Goal: Task Accomplishment & Management: Use online tool/utility

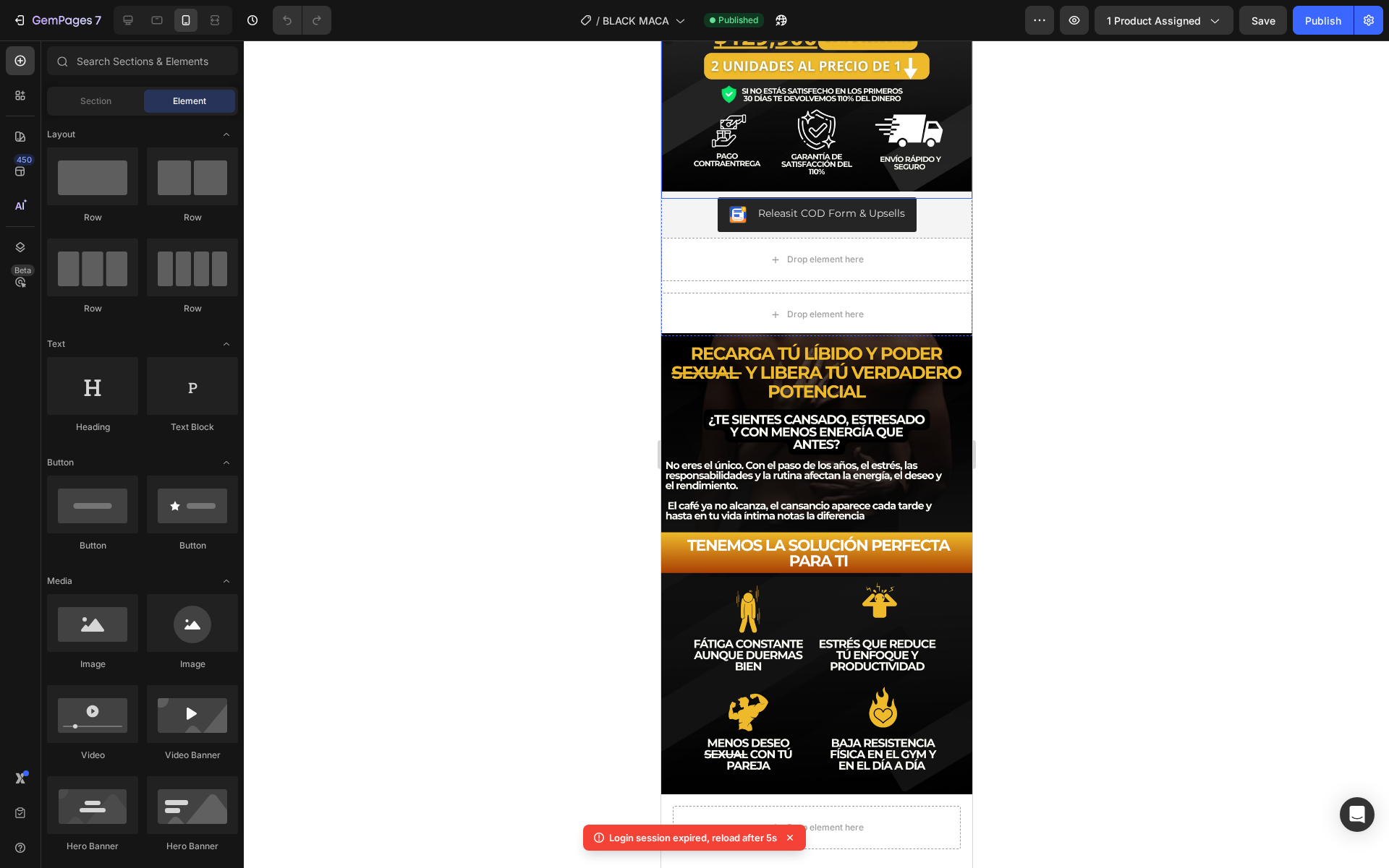
scroll to position [325, 0]
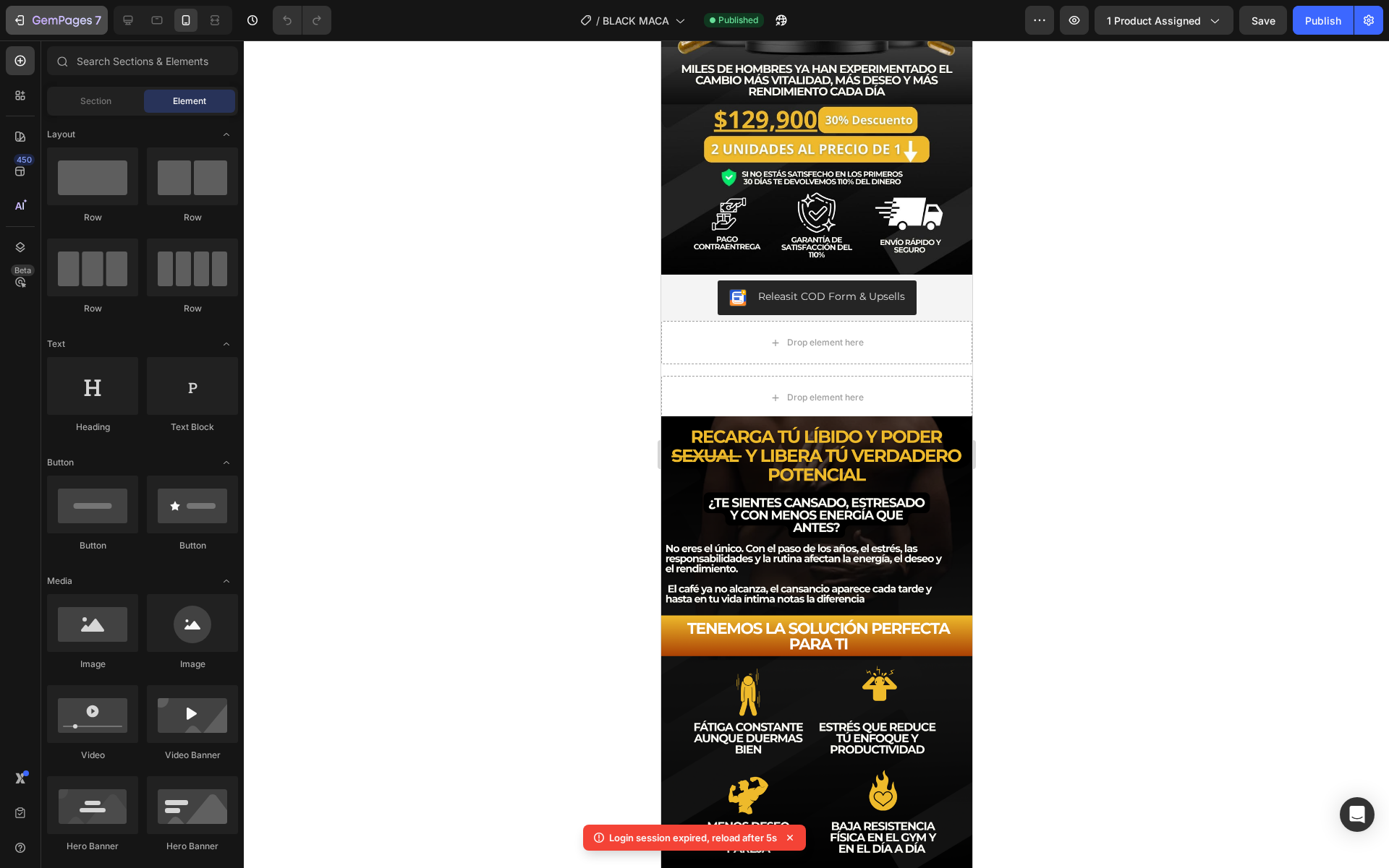
click at [45, 29] on button "7" at bounding box center [57, 20] width 102 height 29
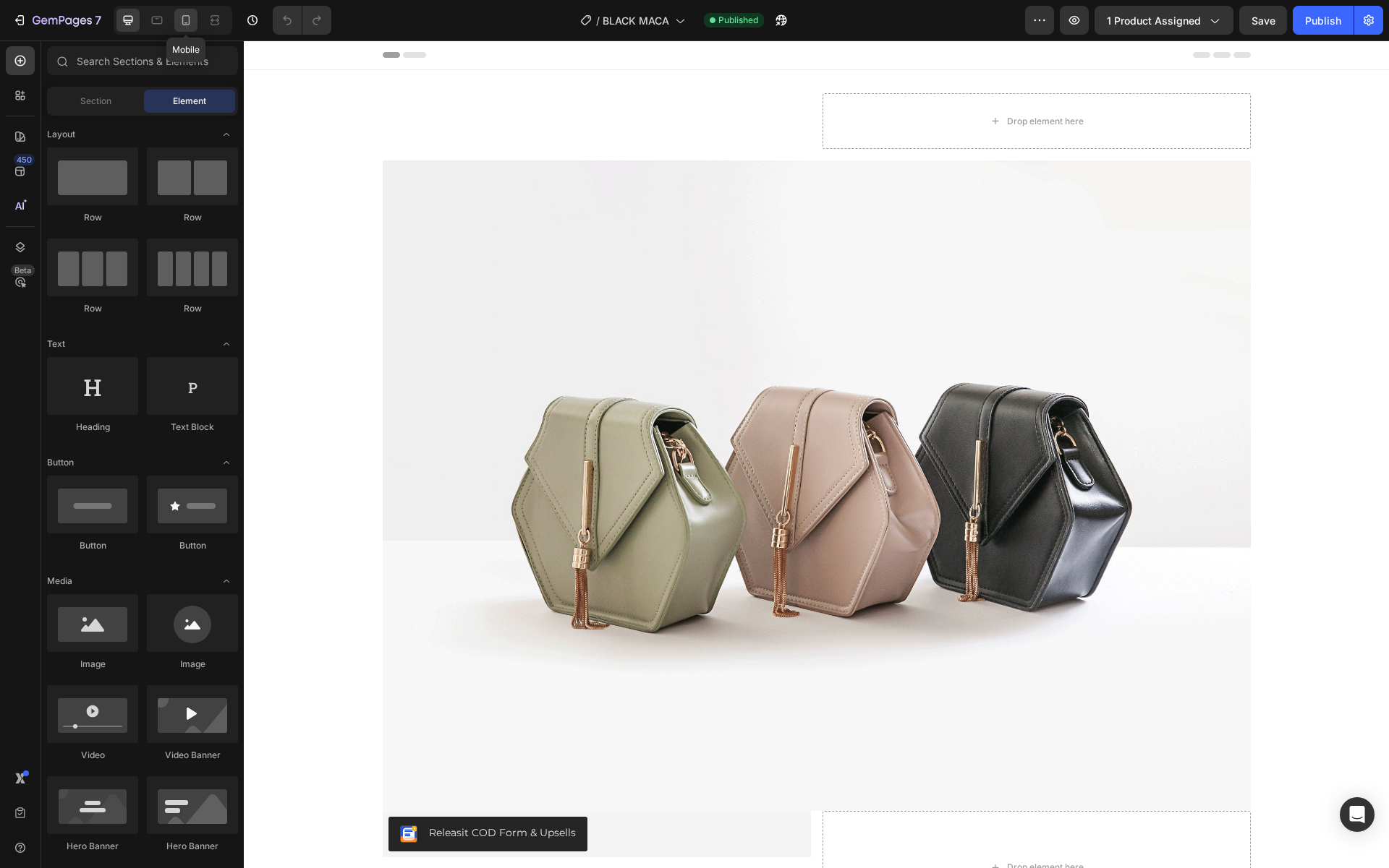
click at [184, 29] on div at bounding box center [186, 20] width 23 height 23
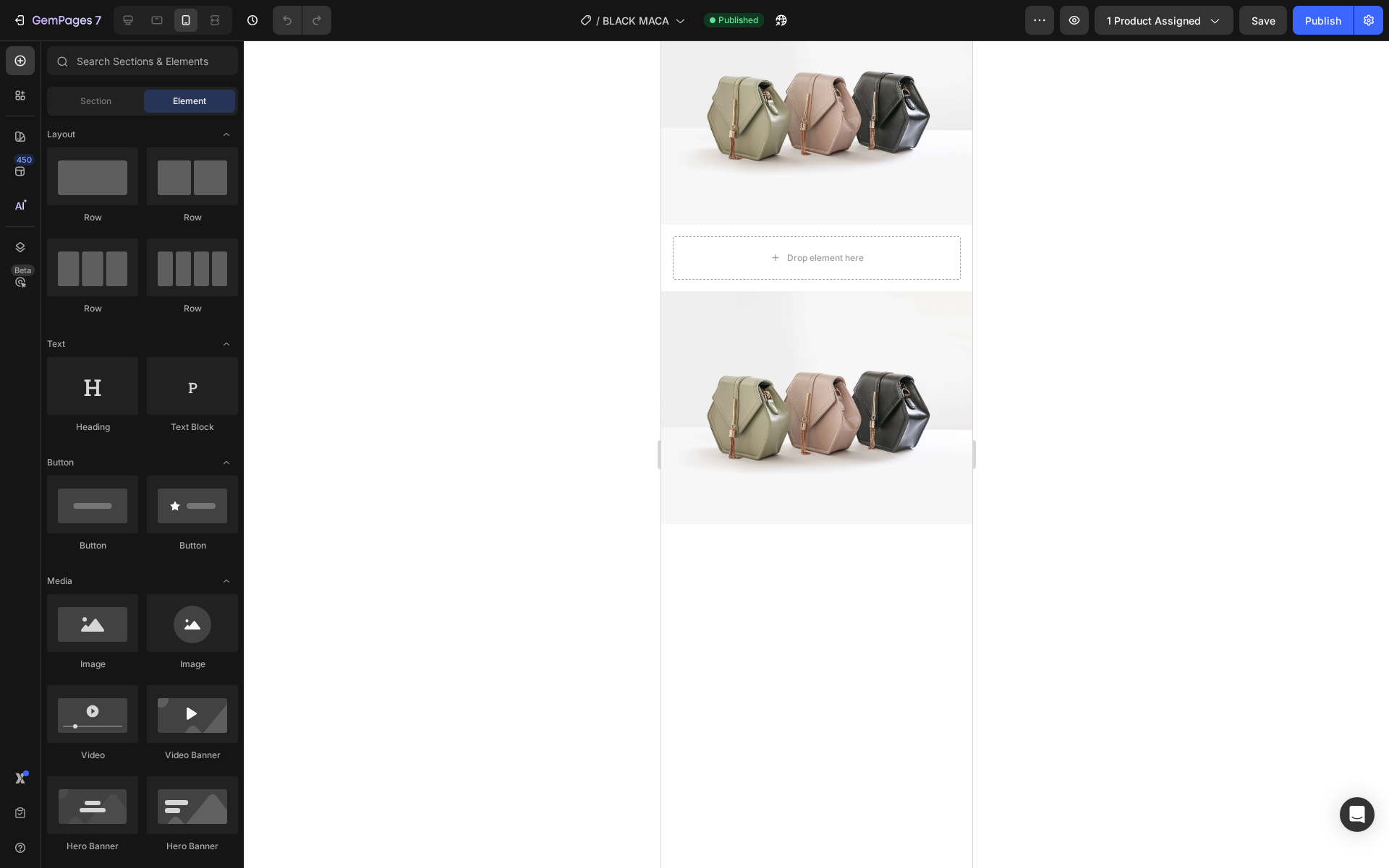
scroll to position [747, 0]
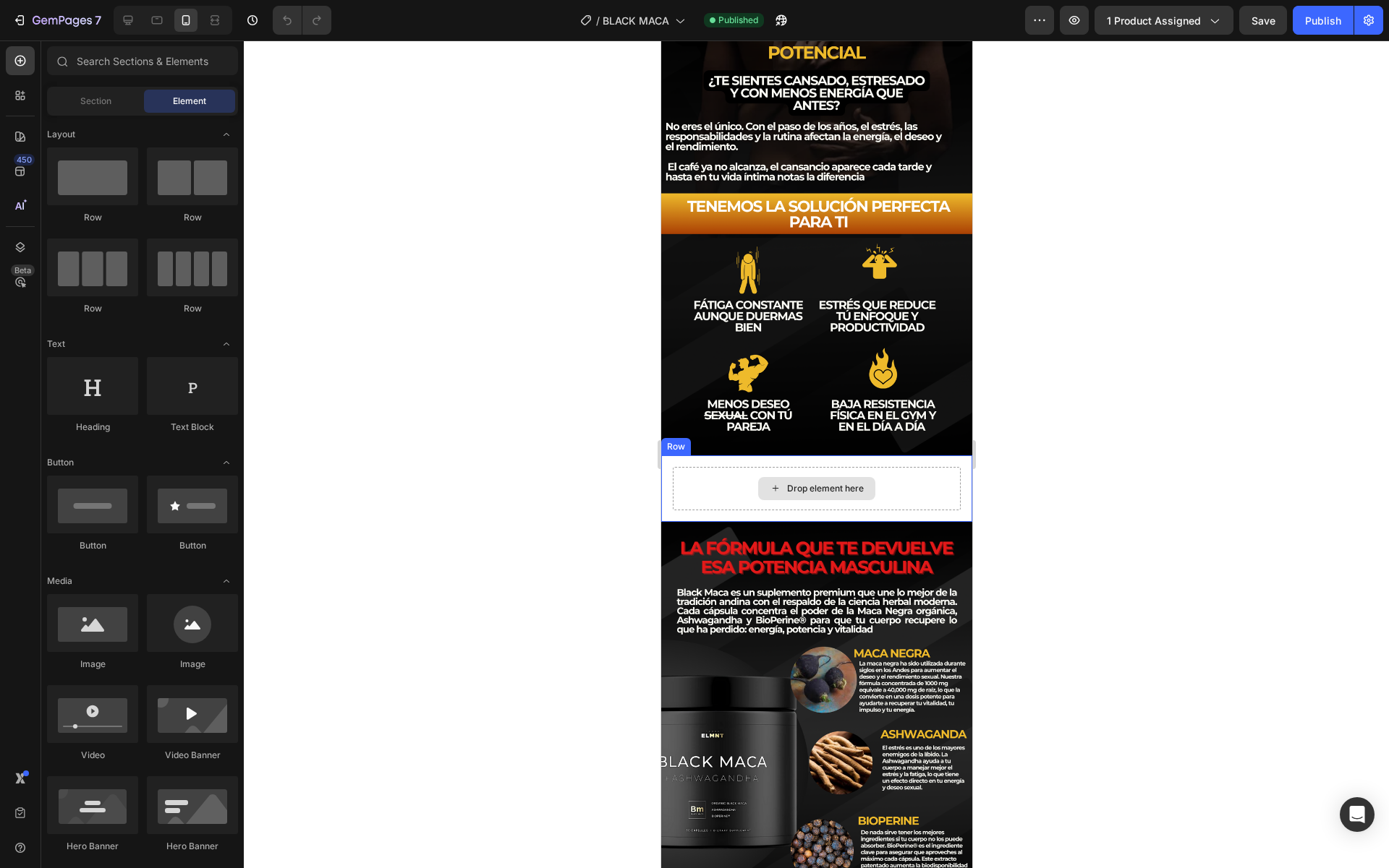
click at [942, 501] on div "Drop element here" at bounding box center [816, 489] width 288 height 44
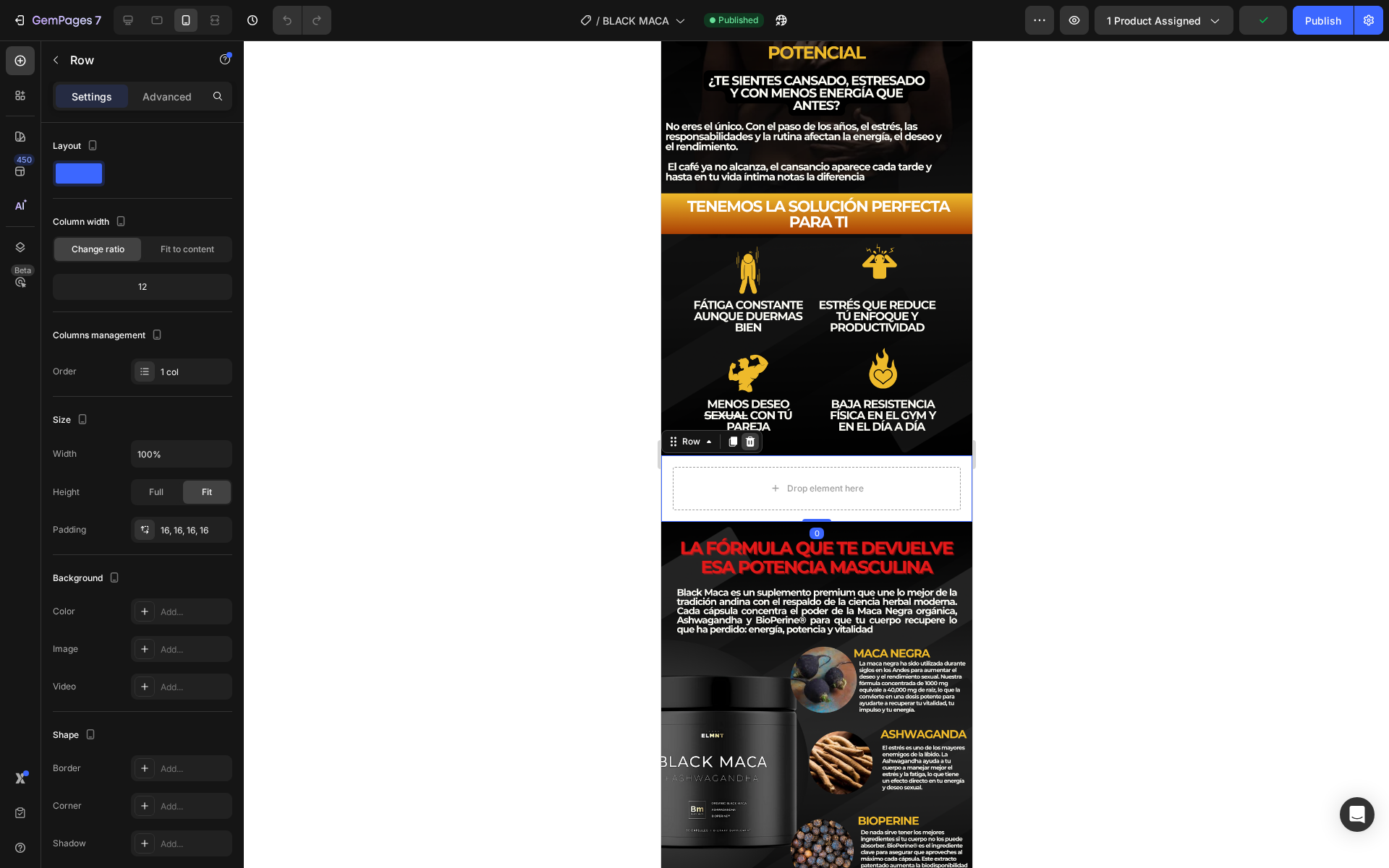
click at [750, 444] on icon at bounding box center [750, 441] width 10 height 10
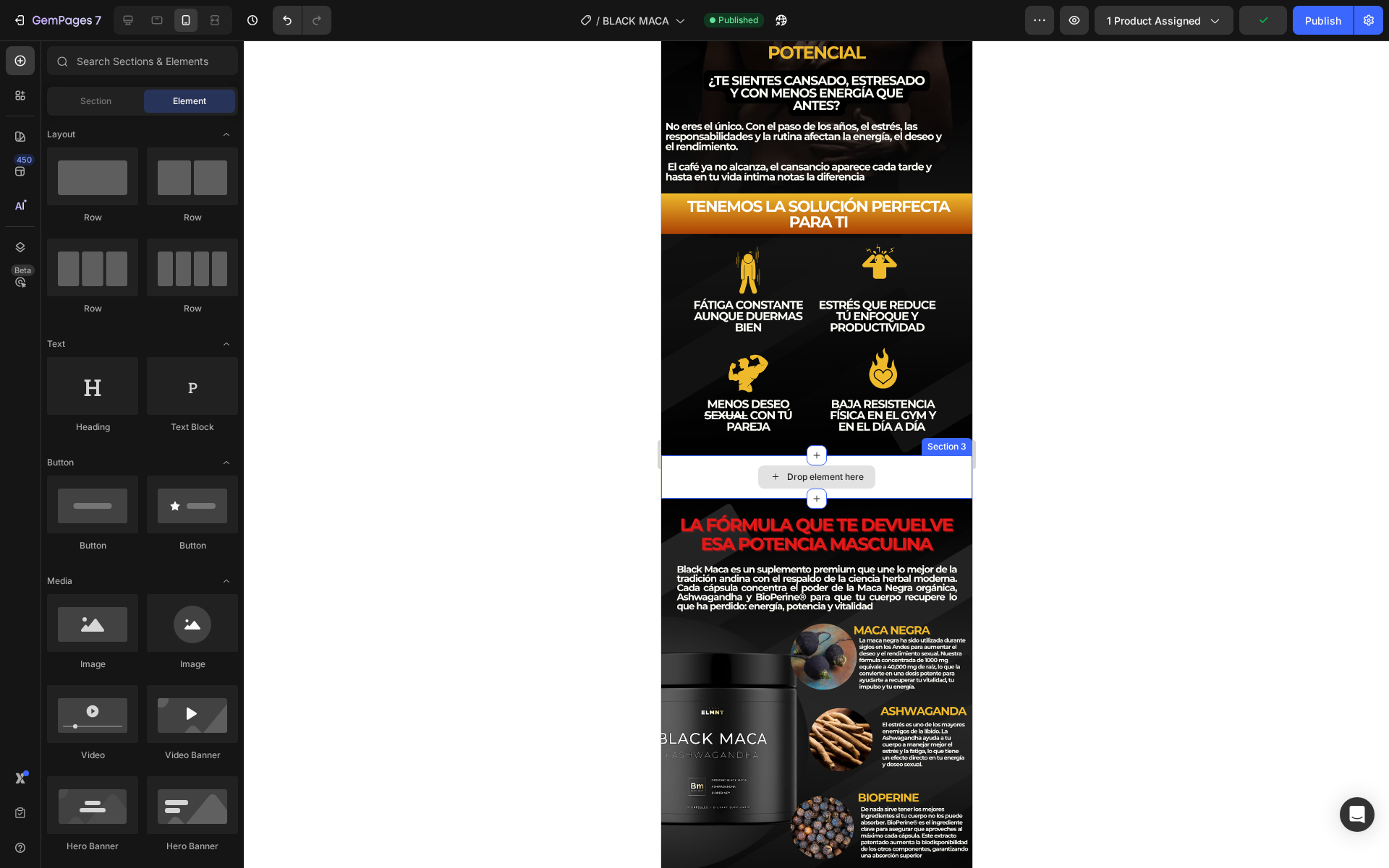
click at [701, 475] on div "Drop element here" at bounding box center [816, 478] width 311 height 44
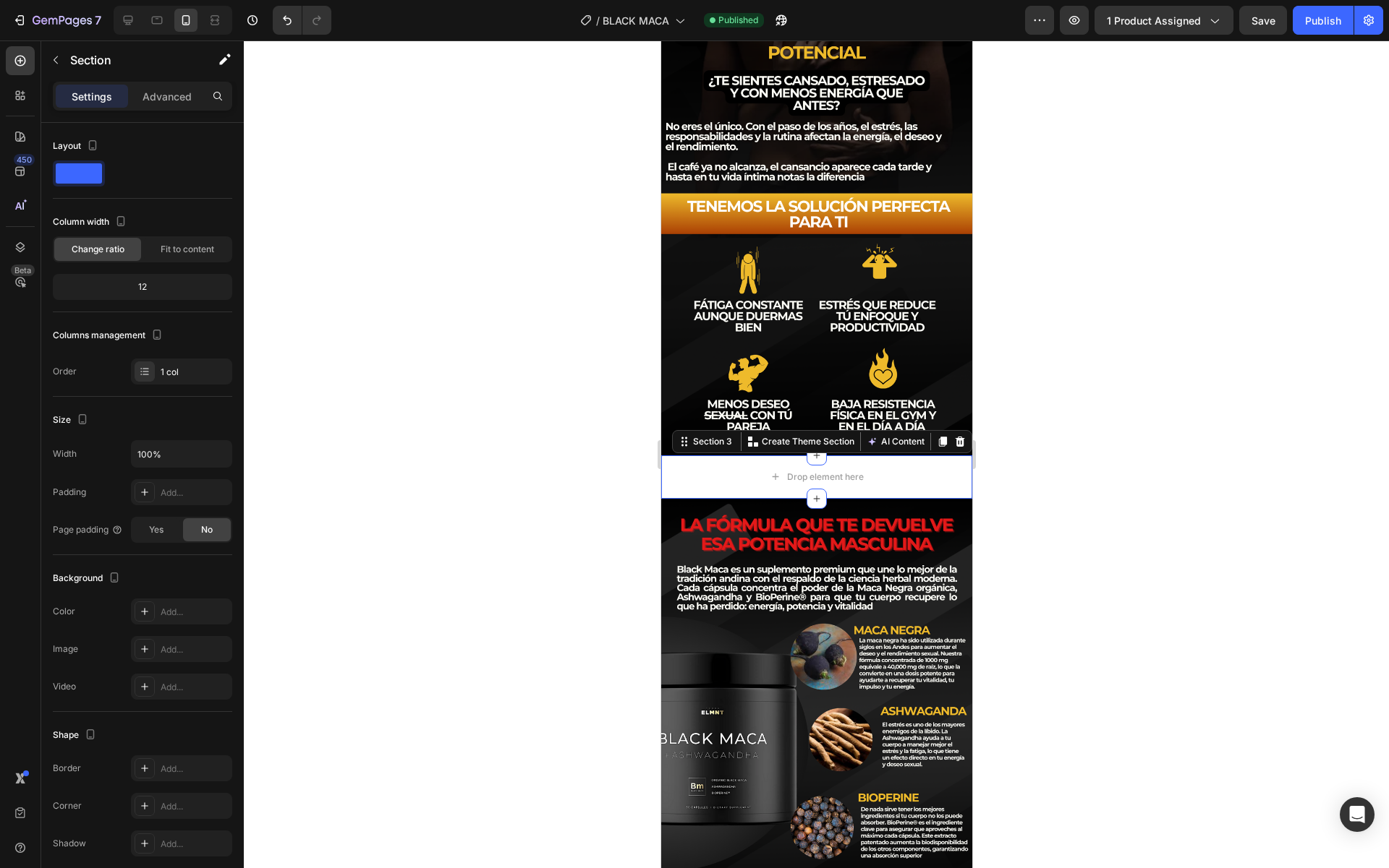
click at [967, 447] on div "Section 3 You can create reusable sections Create Theme Section AI Content Writ…" at bounding box center [821, 442] width 301 height 23
click at [957, 437] on icon at bounding box center [958, 441] width 11 height 11
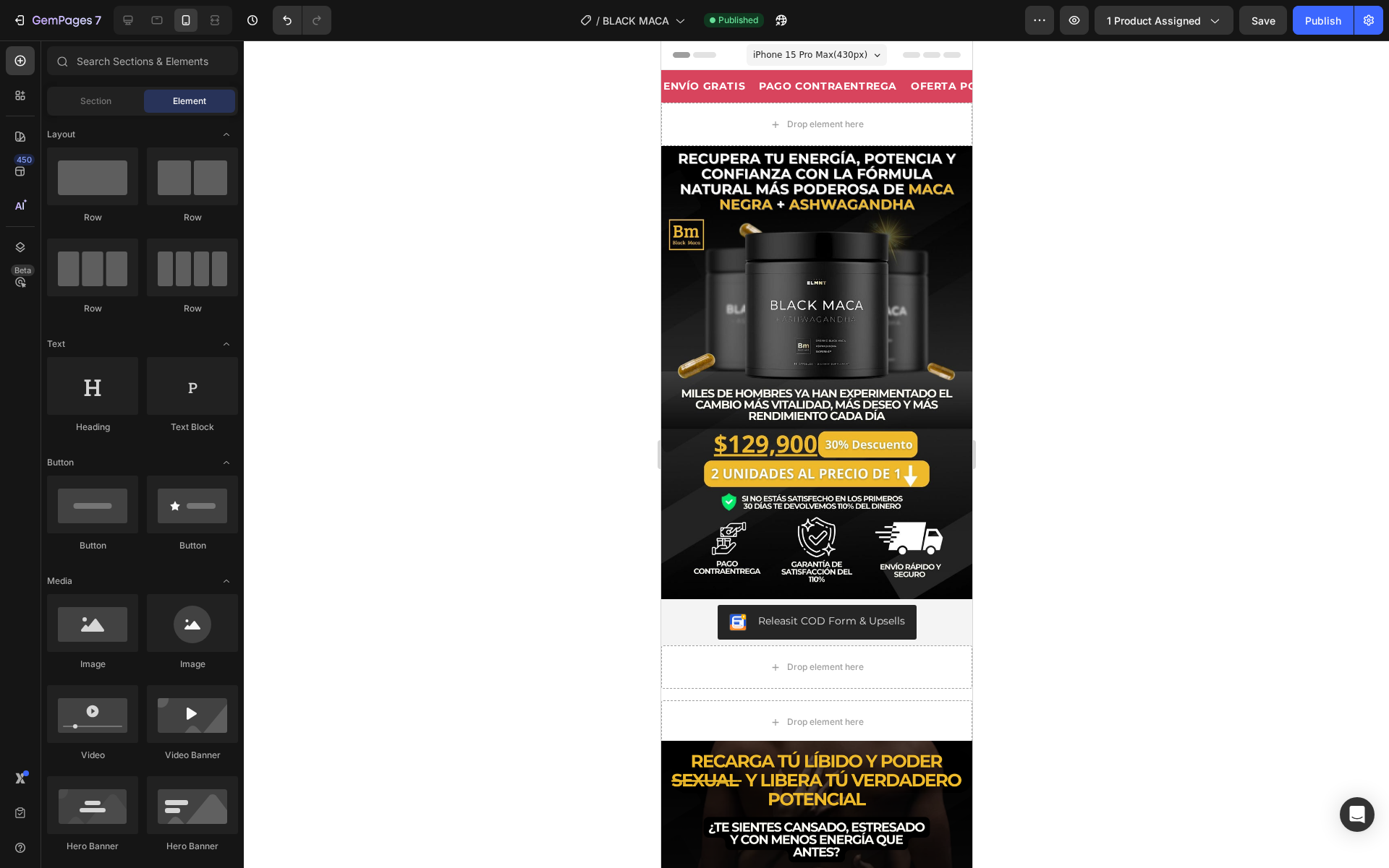
scroll to position [30, 0]
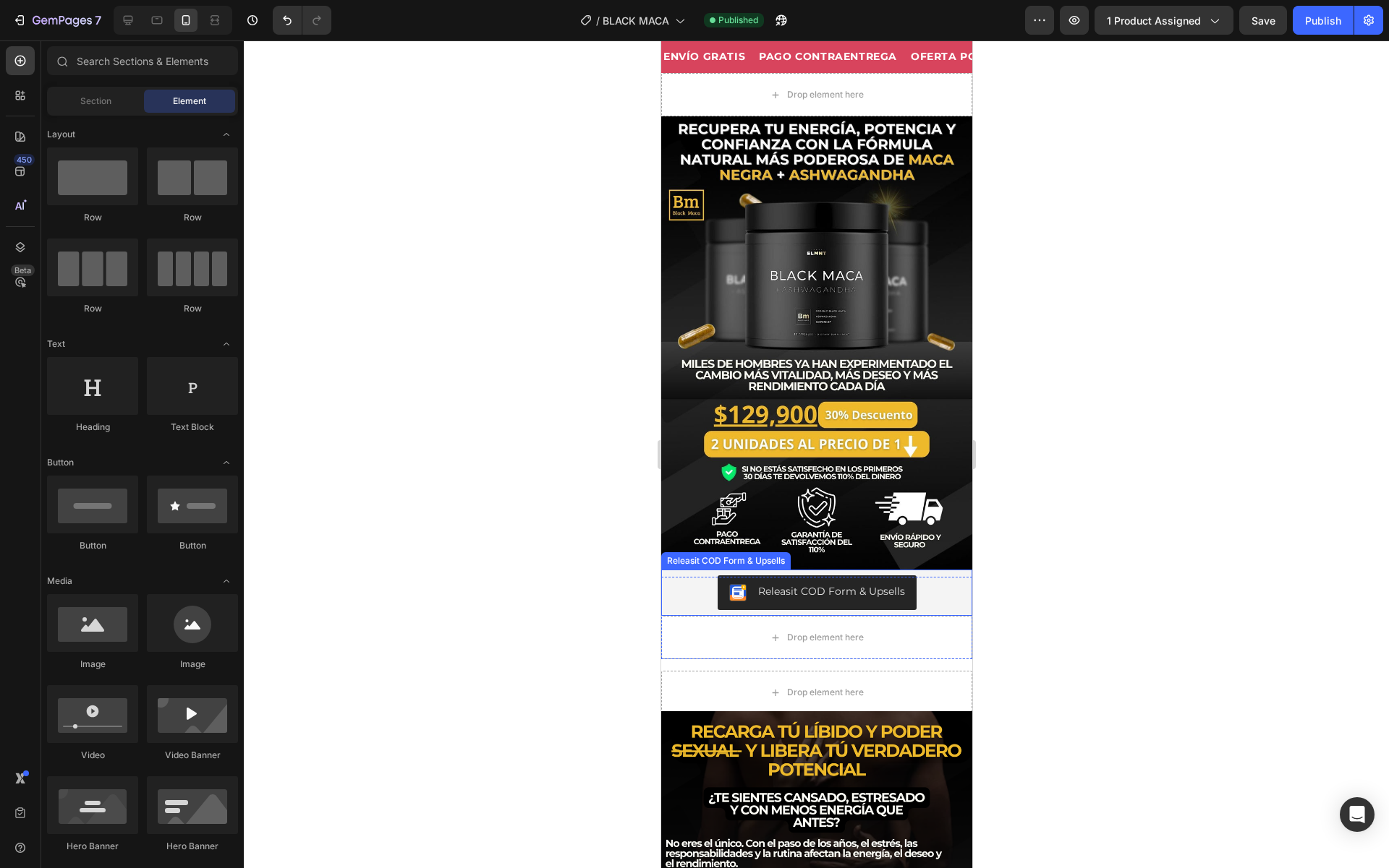
click at [943, 607] on div "Releasit COD Form & Upsells" at bounding box center [816, 593] width 300 height 35
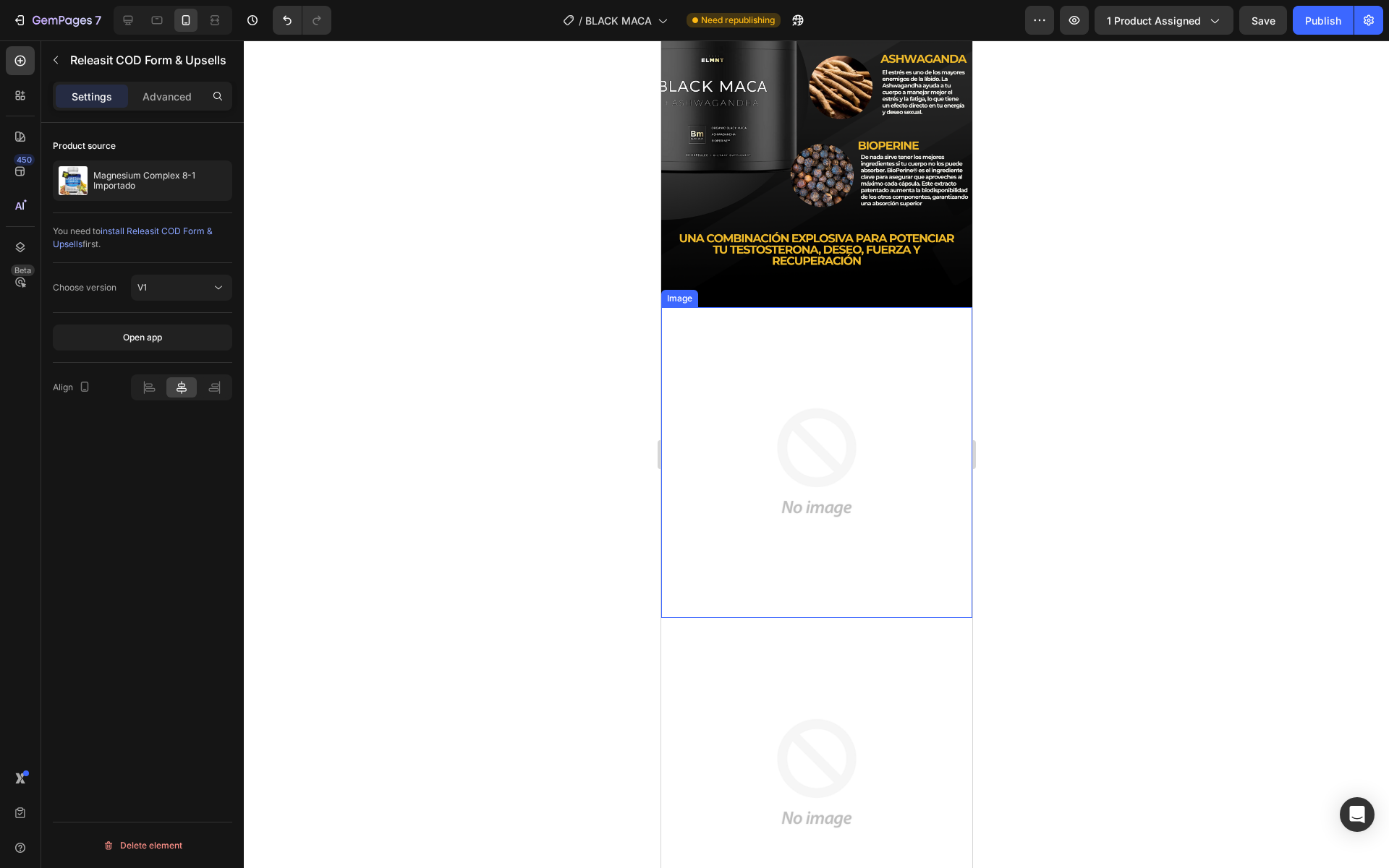
scroll to position [1376, 0]
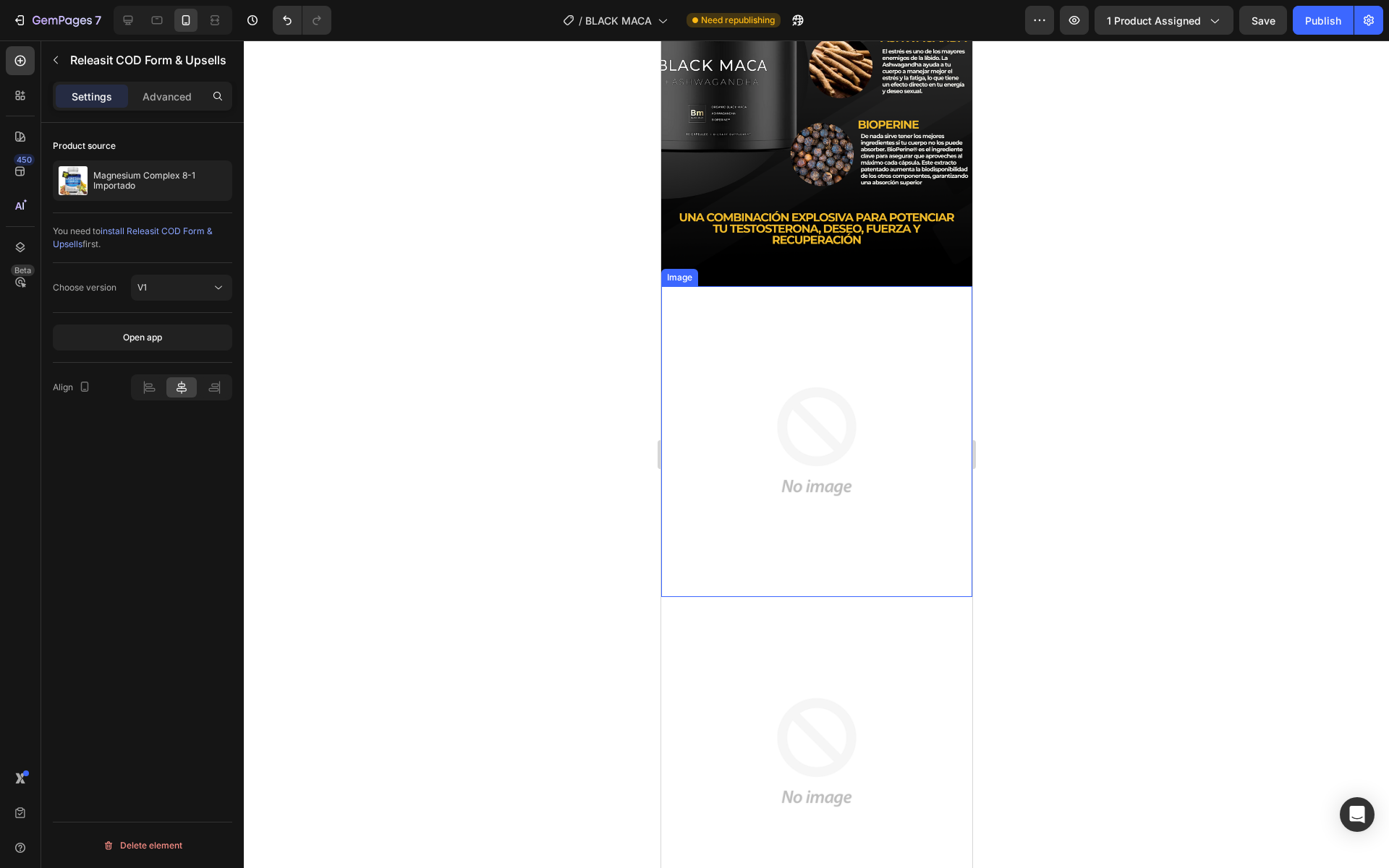
click at [858, 506] on img at bounding box center [816, 442] width 311 height 311
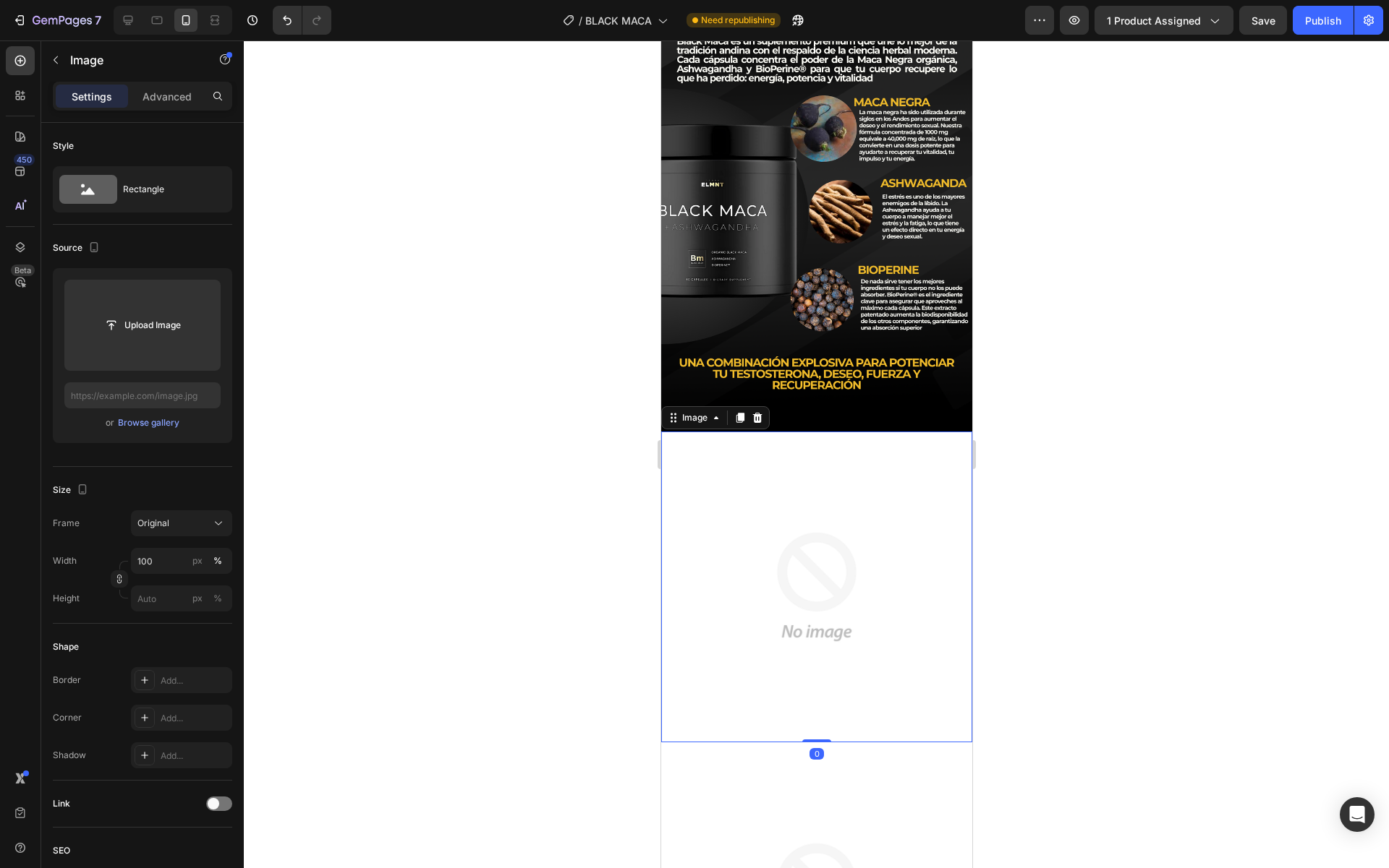
scroll to position [1201, 0]
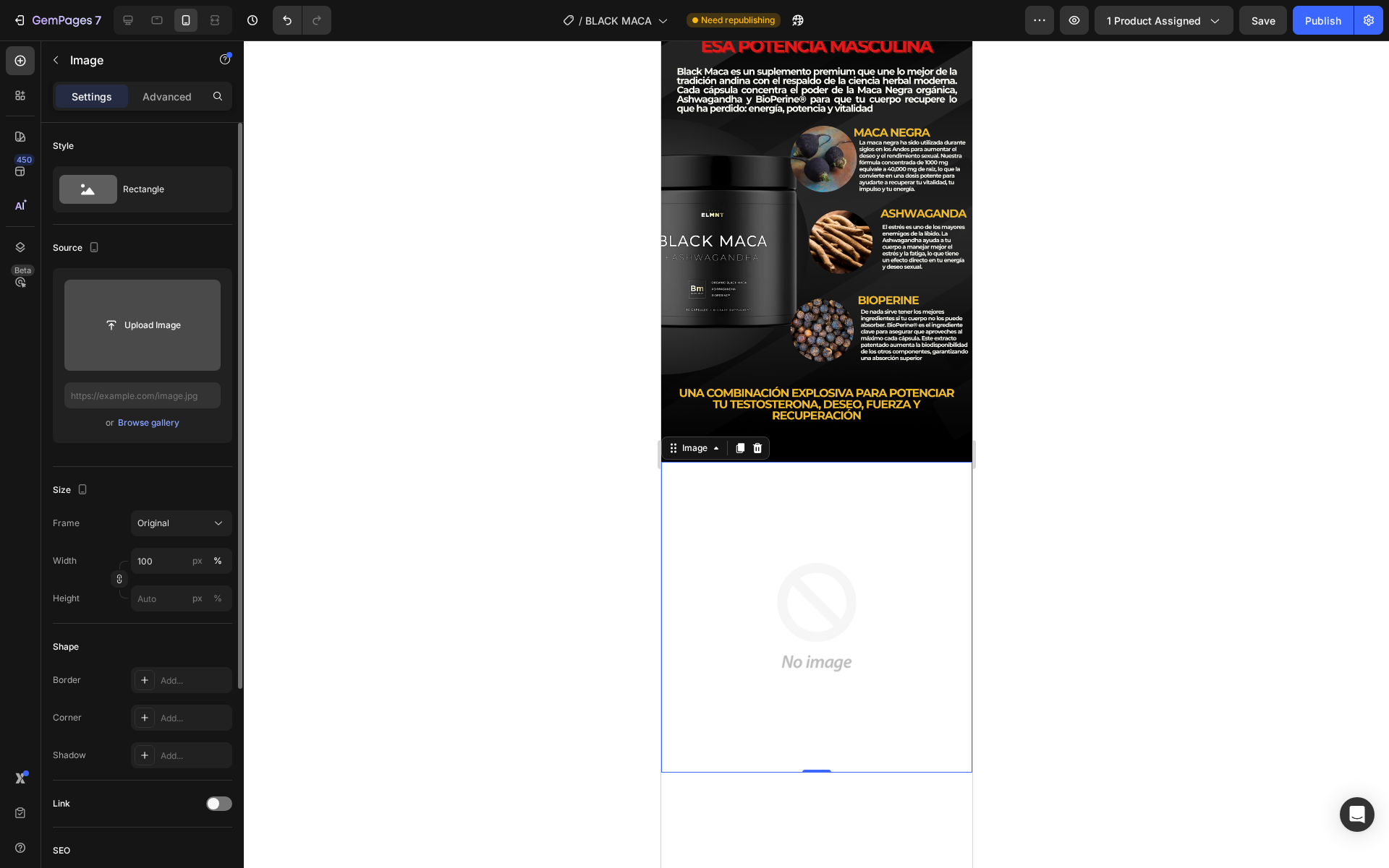
click at [154, 338] on input "file" at bounding box center [142, 325] width 156 height 91
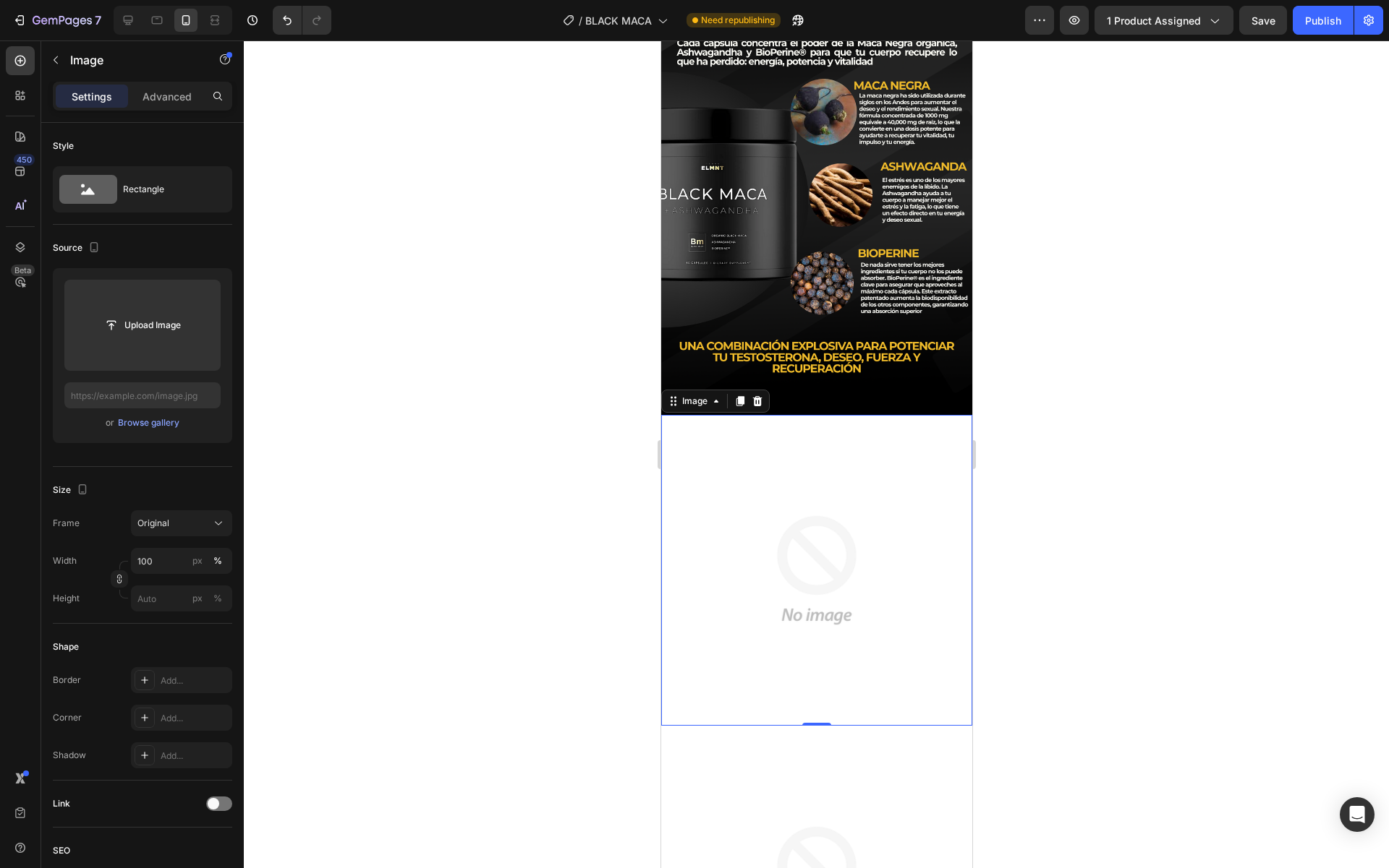
scroll to position [763, 0]
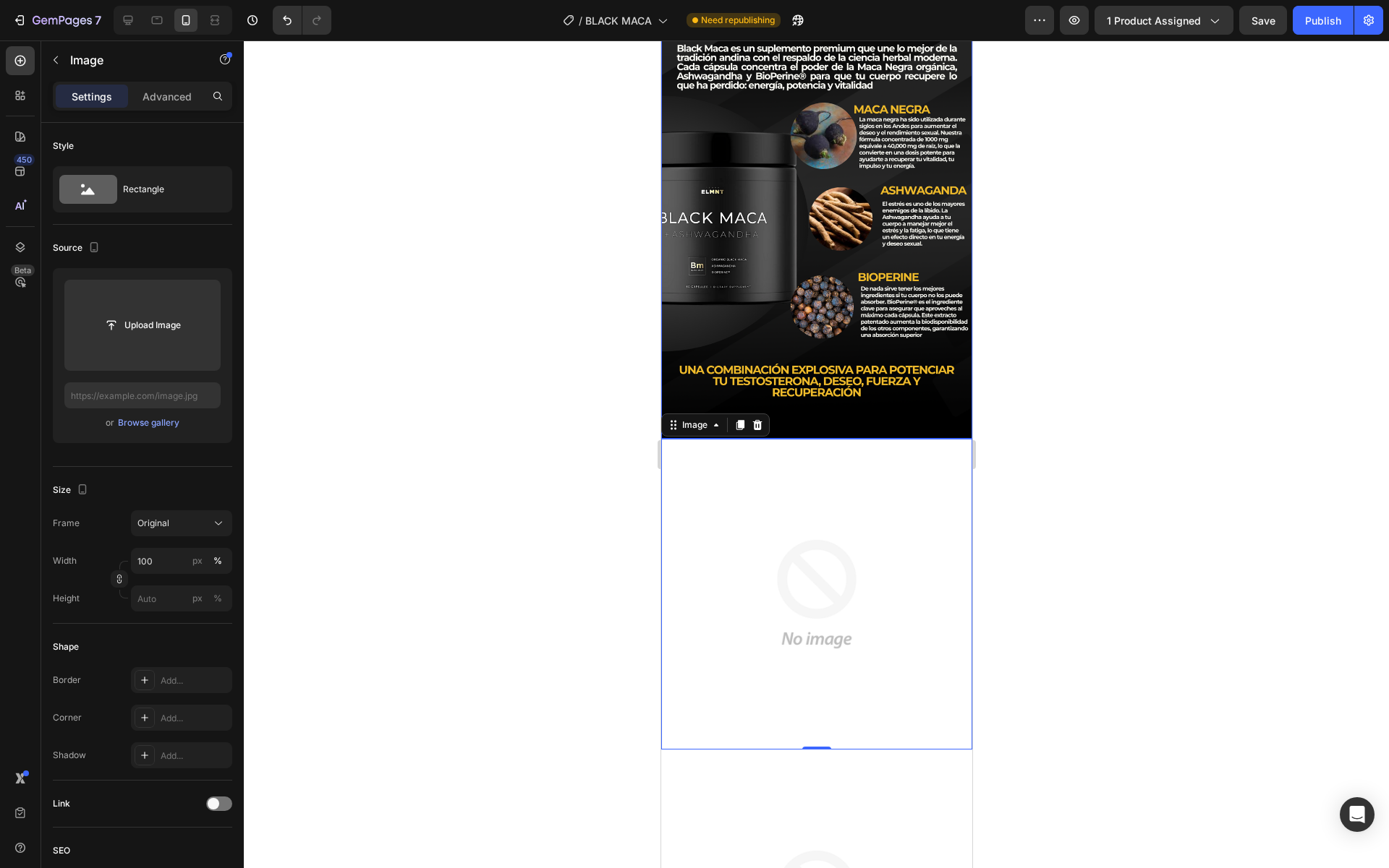
click at [826, 292] on img at bounding box center [816, 207] width 311 height 460
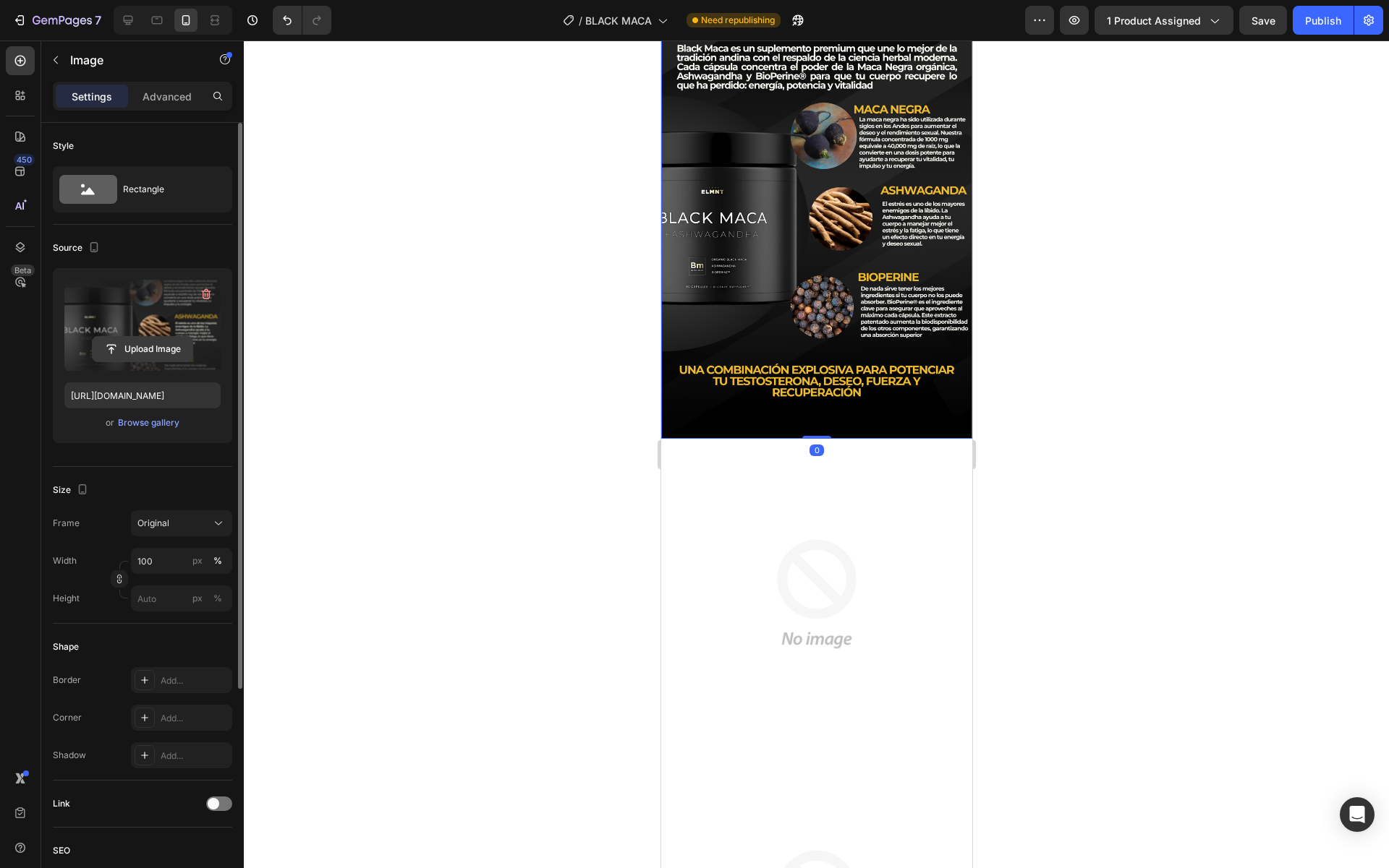
click at [157, 359] on input "file" at bounding box center [142, 349] width 100 height 24
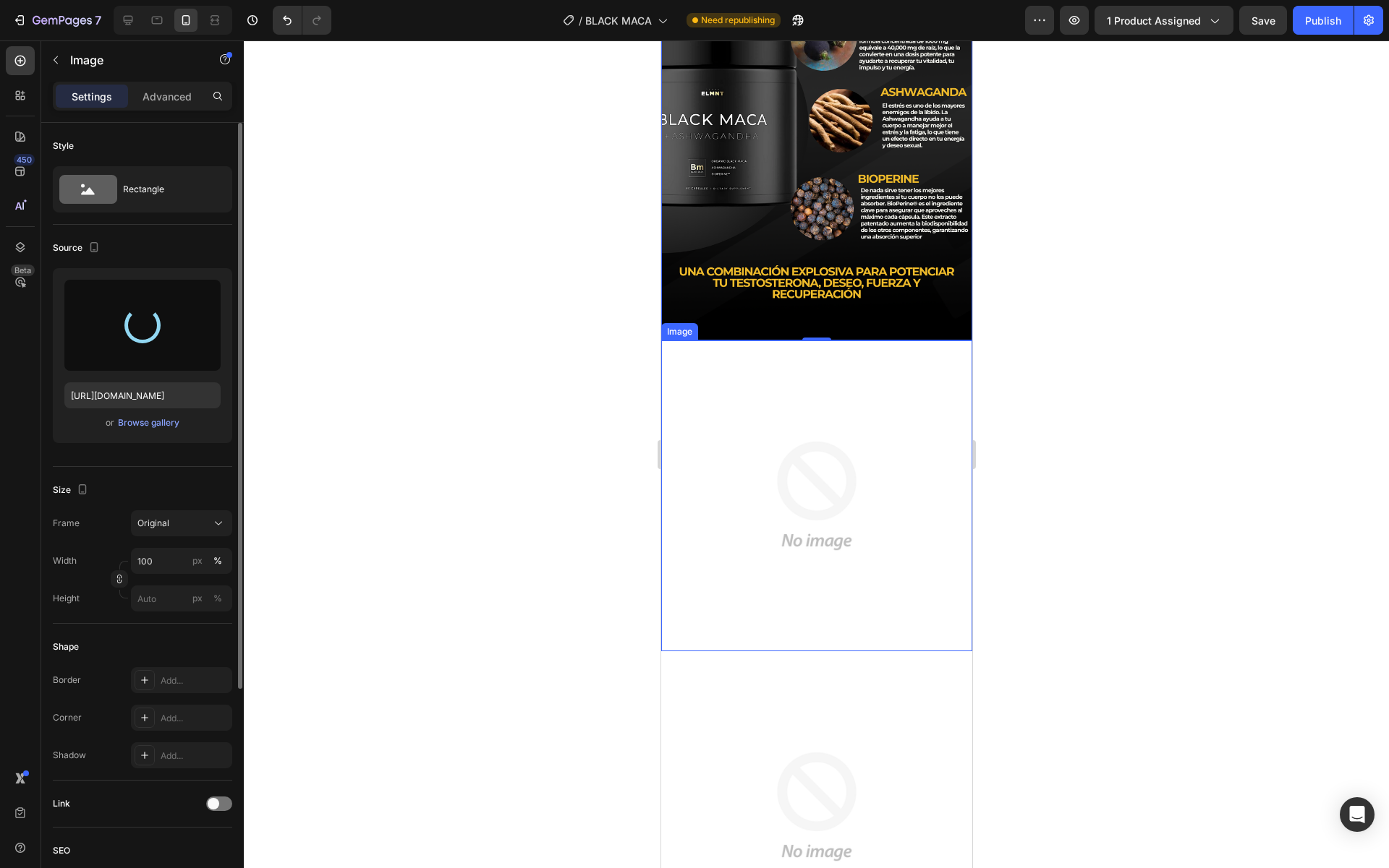
scroll to position [863, 0]
type input "[URL][DOMAIN_NAME]"
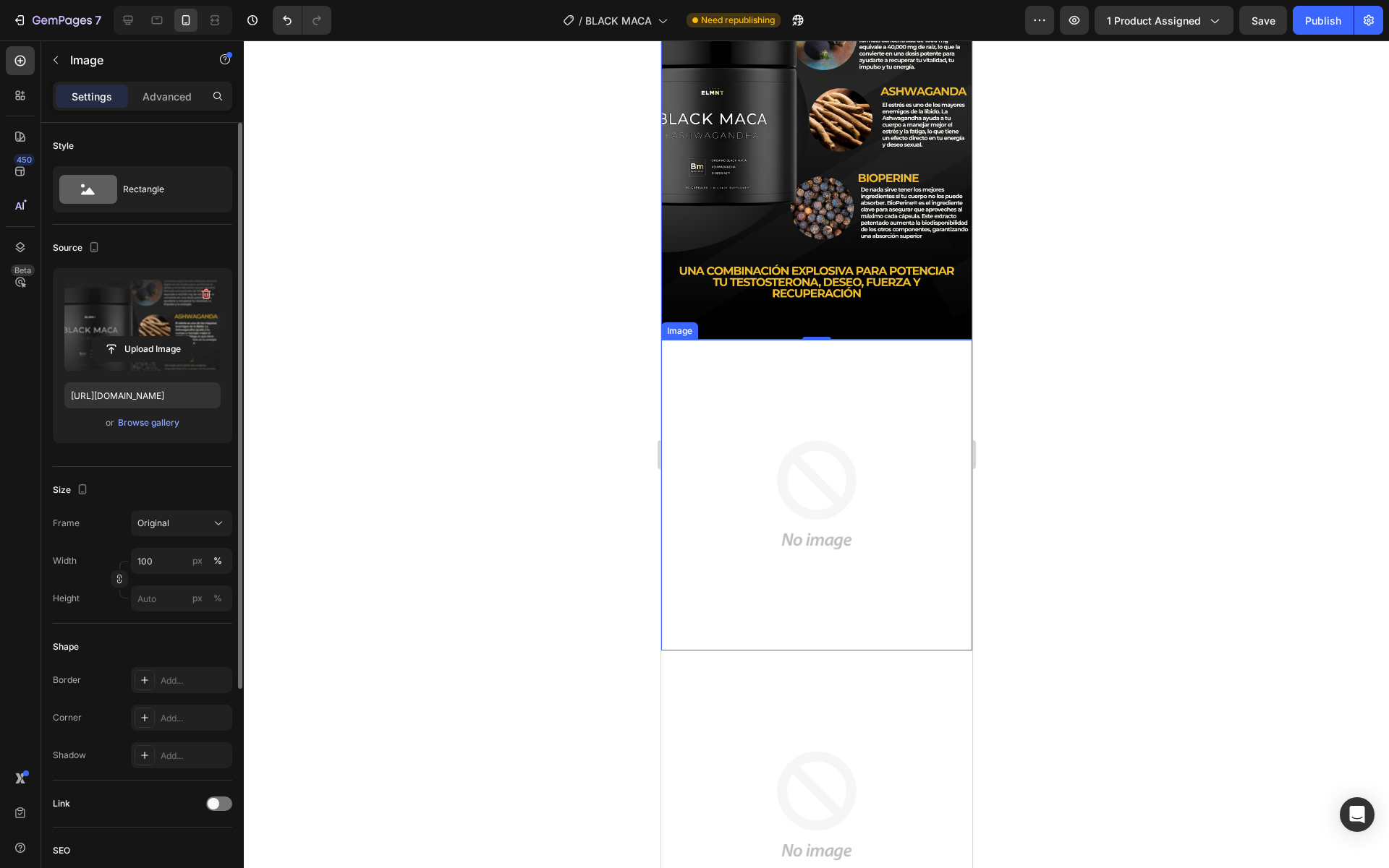
click at [861, 462] on img at bounding box center [816, 495] width 311 height 311
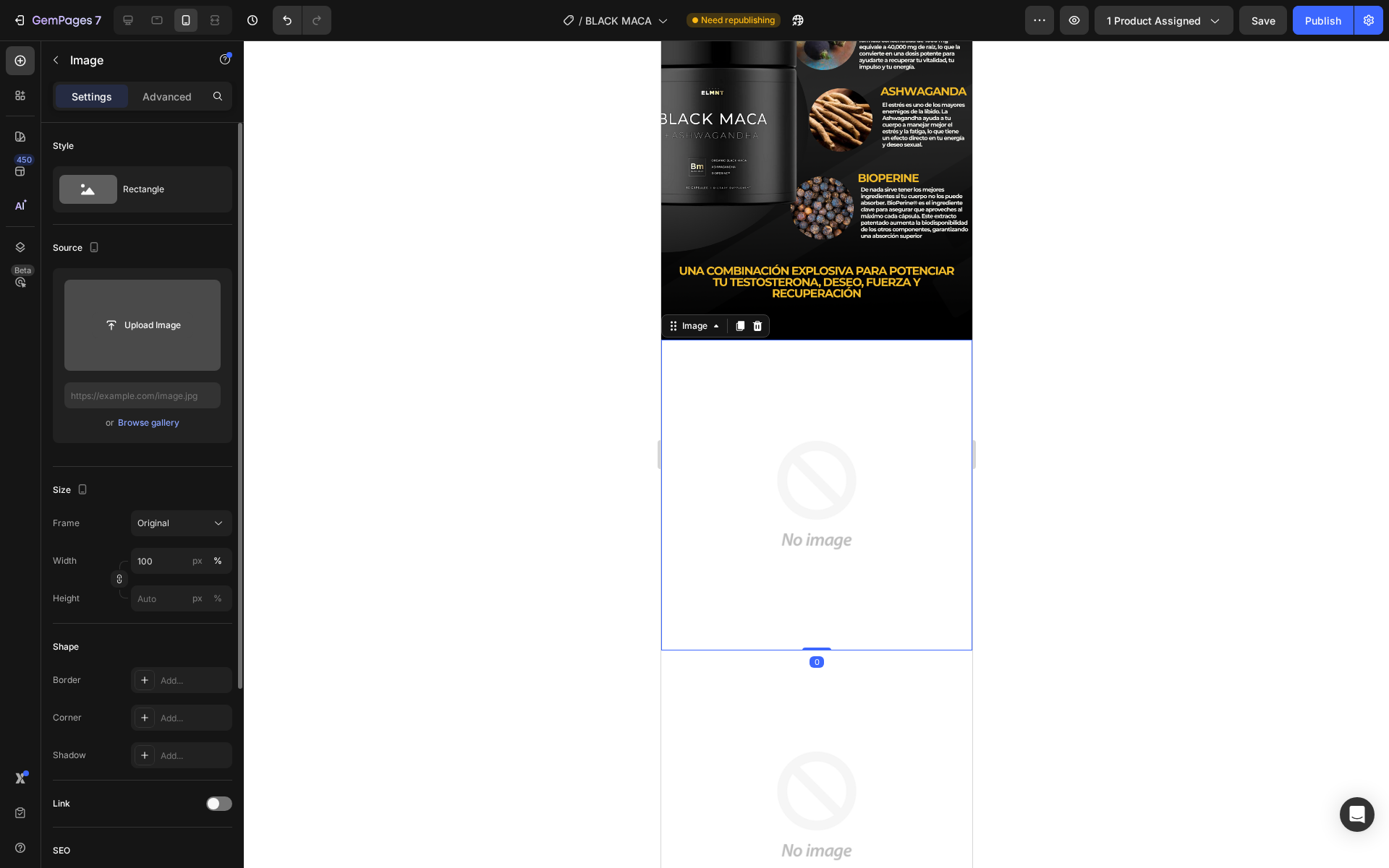
click at [174, 330] on input "file" at bounding box center [142, 326] width 100 height 24
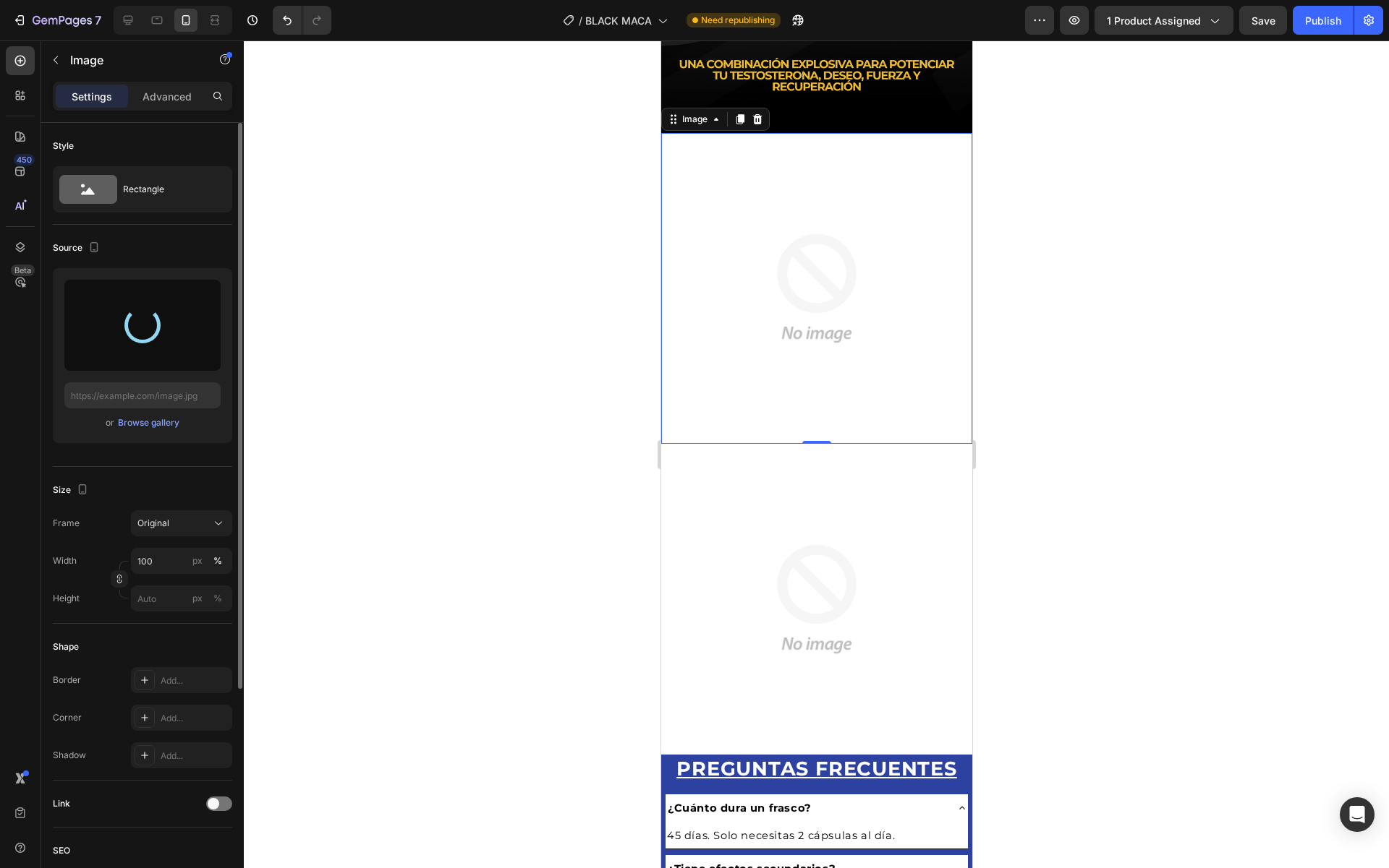
scroll to position [1089, 0]
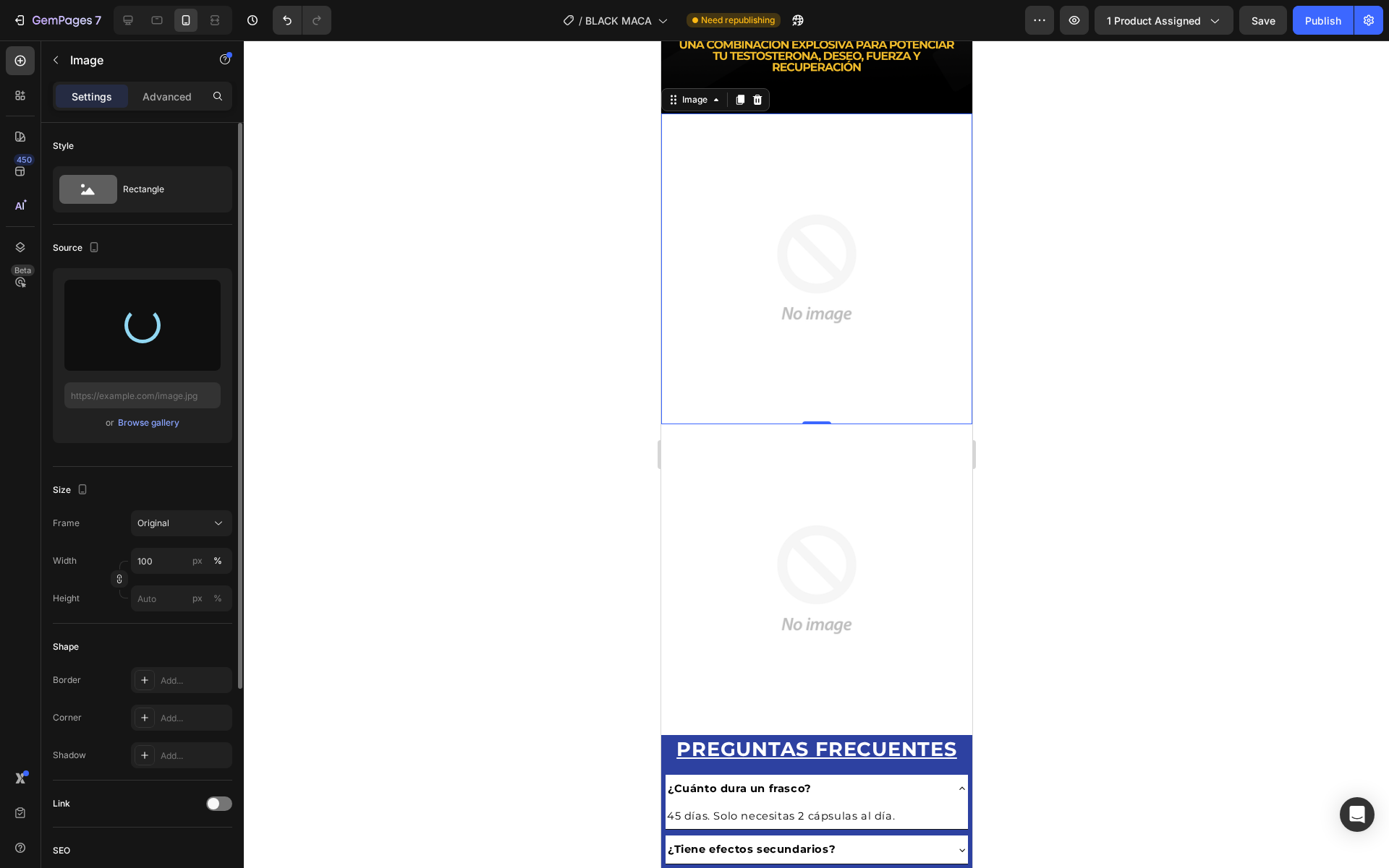
click at [840, 520] on img at bounding box center [816, 580] width 311 height 311
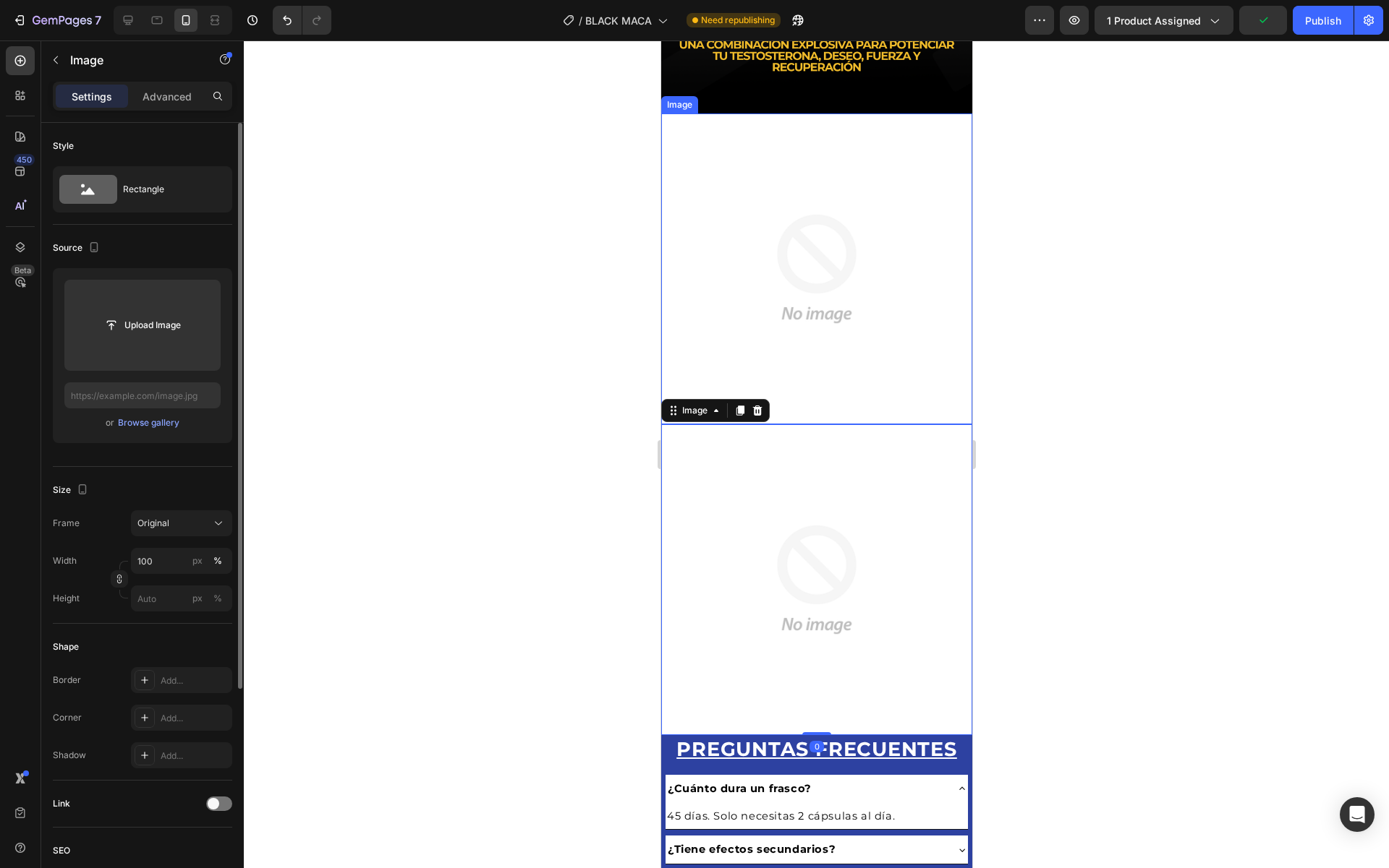
click at [741, 325] on img at bounding box center [816, 269] width 311 height 311
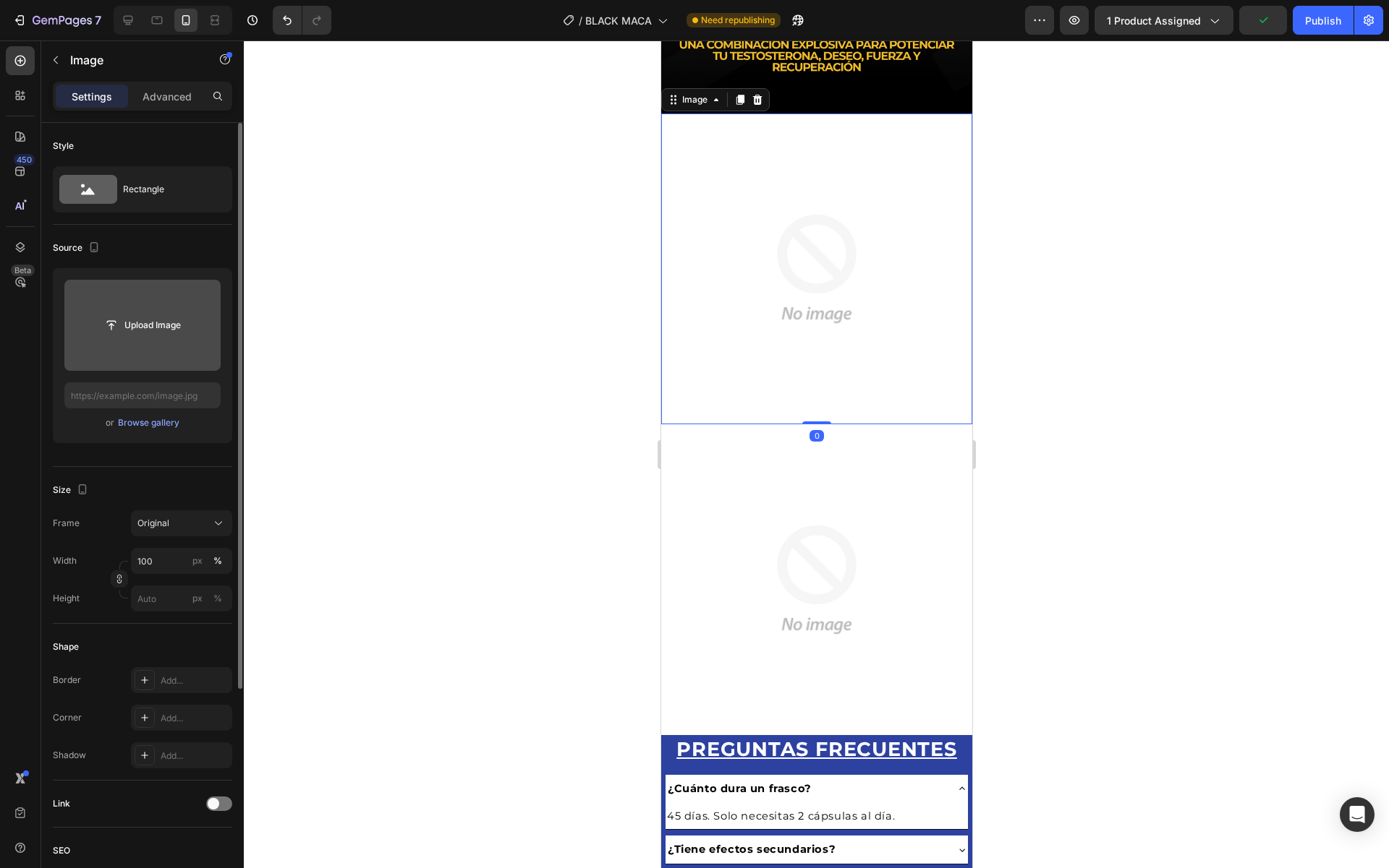
click at [158, 341] on input "file" at bounding box center [142, 325] width 156 height 91
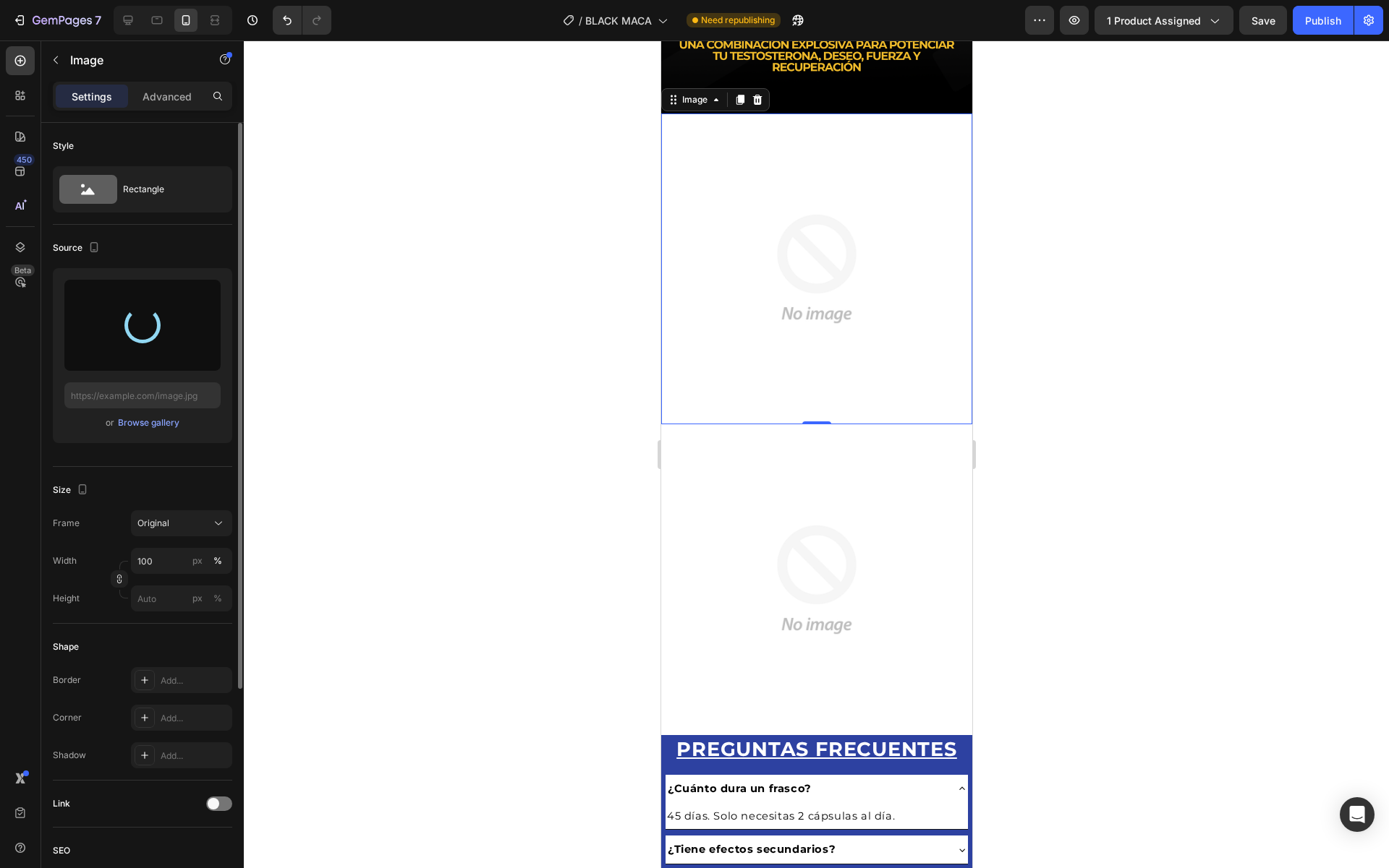
type input "[URL][DOMAIN_NAME]"
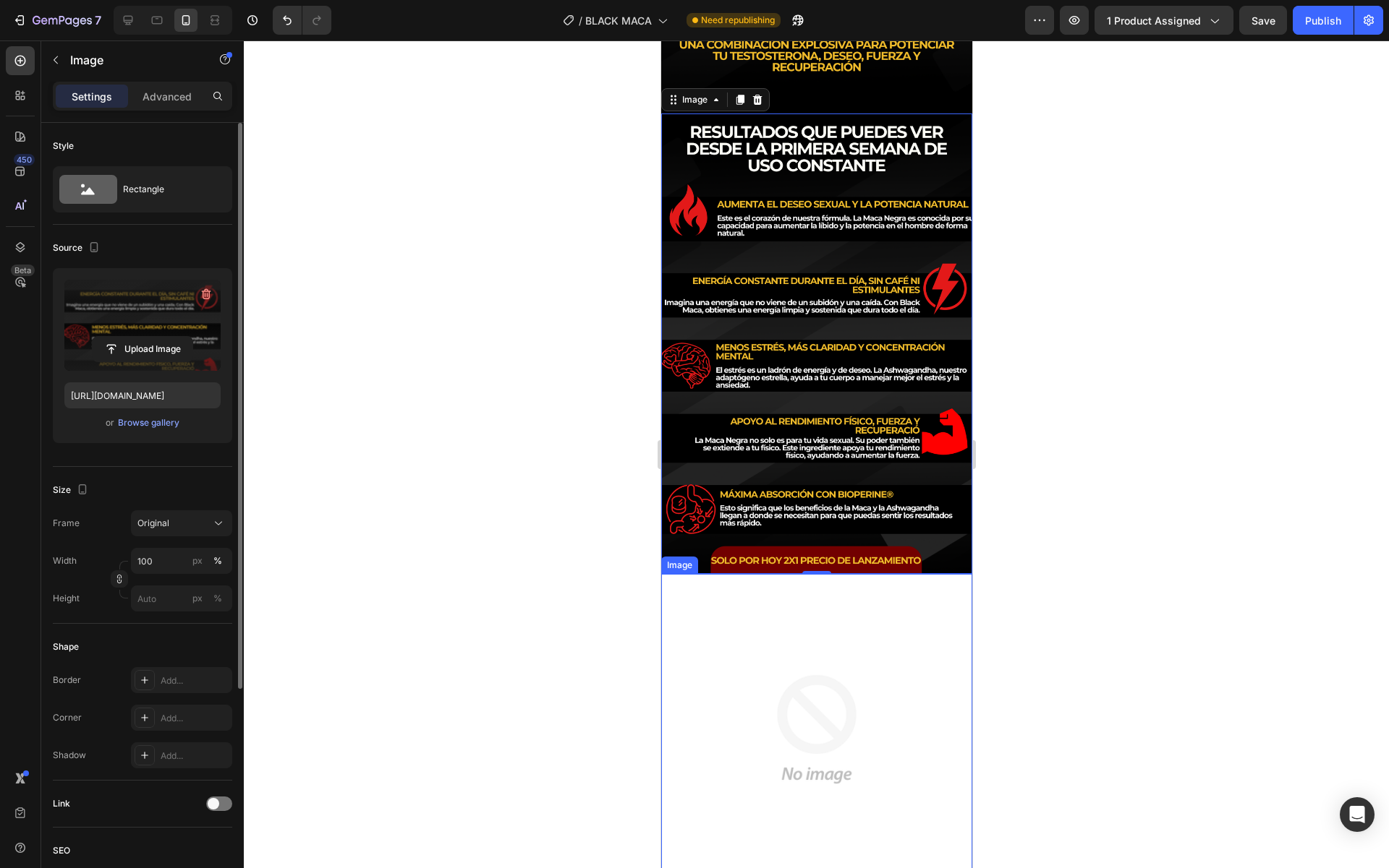
click at [839, 655] on img at bounding box center [816, 729] width 311 height 311
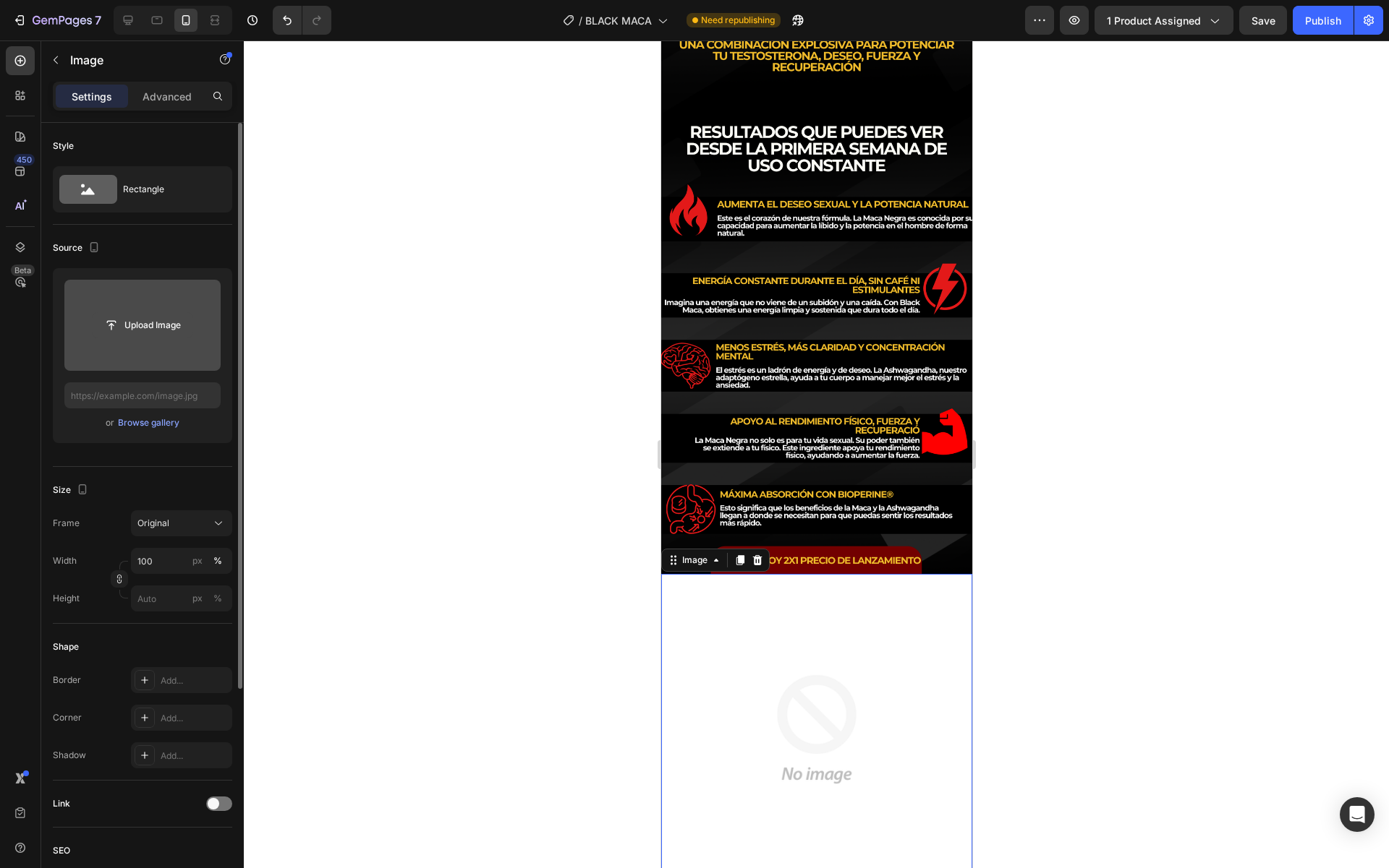
click at [143, 319] on input "file" at bounding box center [142, 326] width 100 height 24
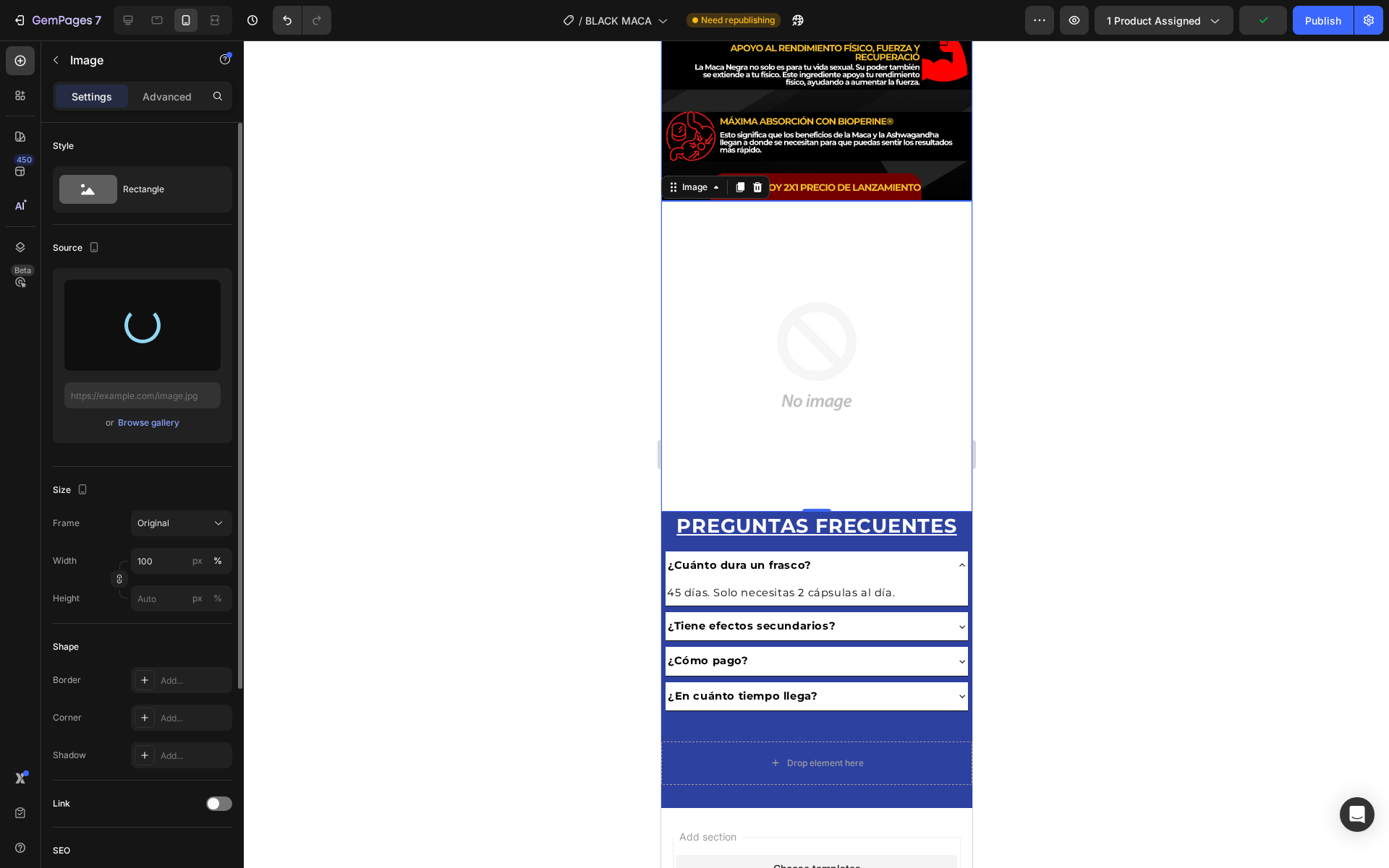
scroll to position [1464, 0]
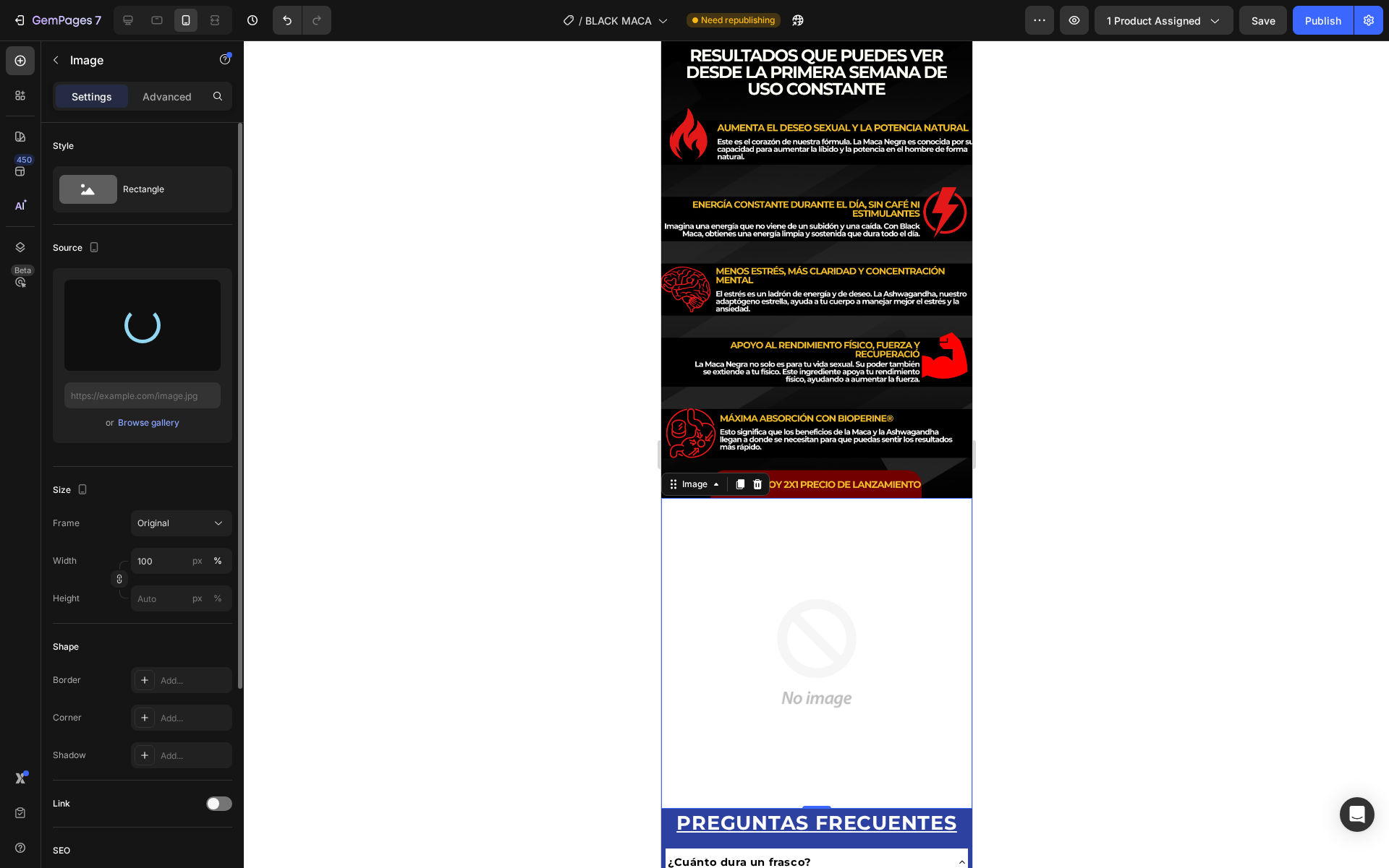
type input "[URL][DOMAIN_NAME]"
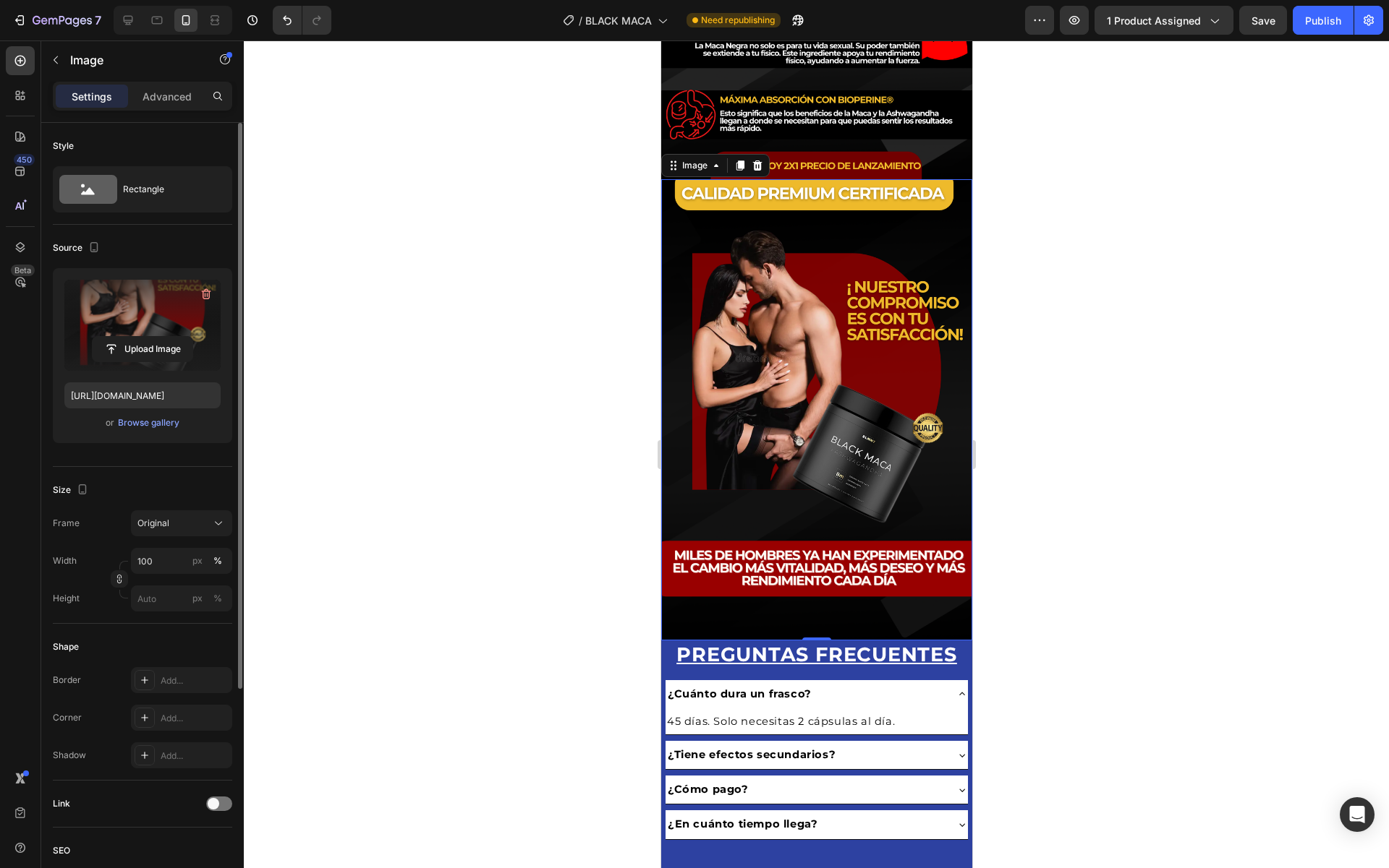
scroll to position [574, 0]
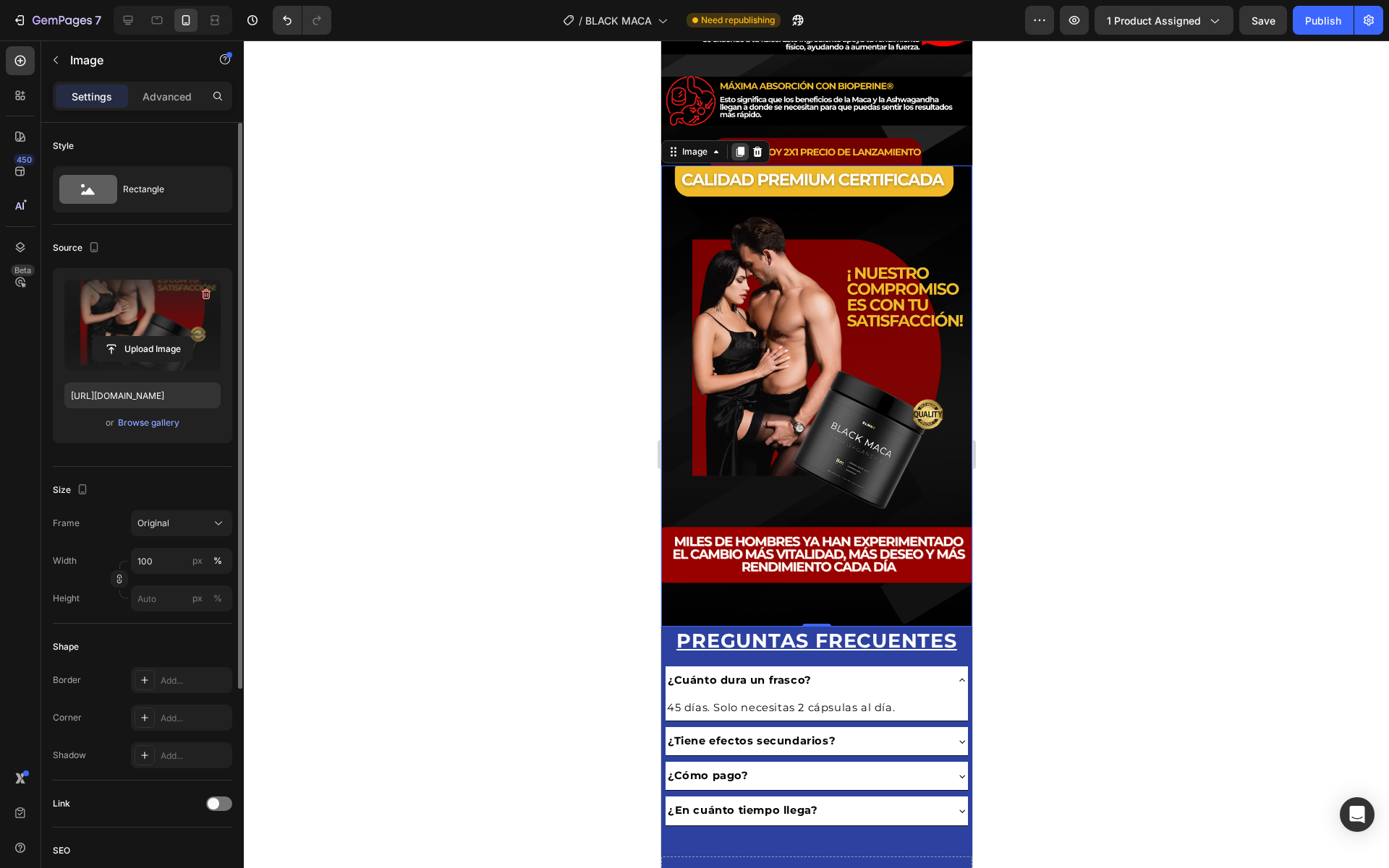
click at [738, 150] on icon at bounding box center [739, 153] width 8 height 10
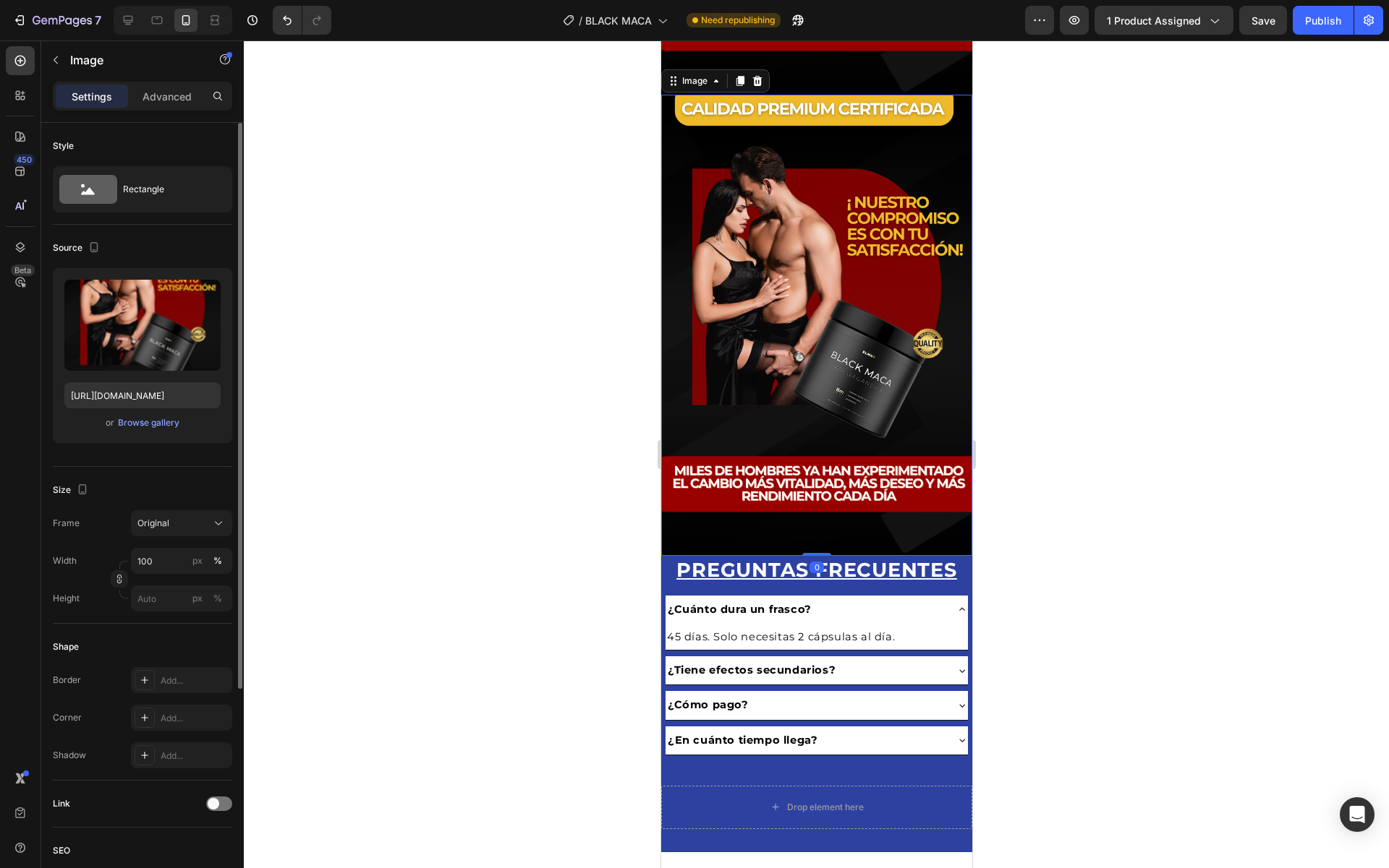
scroll to position [1108, 0]
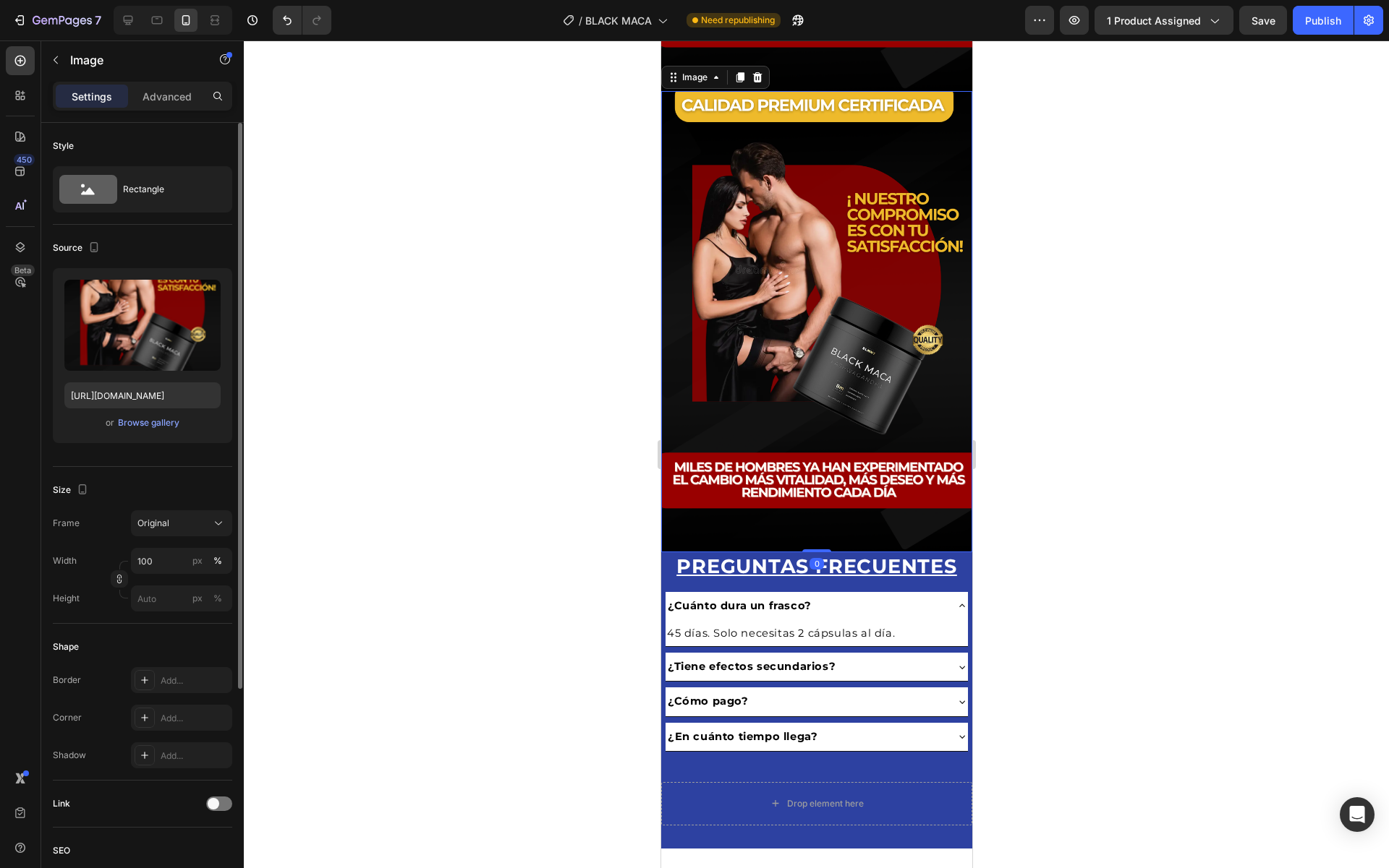
click at [806, 374] on img at bounding box center [816, 320] width 311 height 460
click at [133, 347] on input "file" at bounding box center [142, 349] width 100 height 24
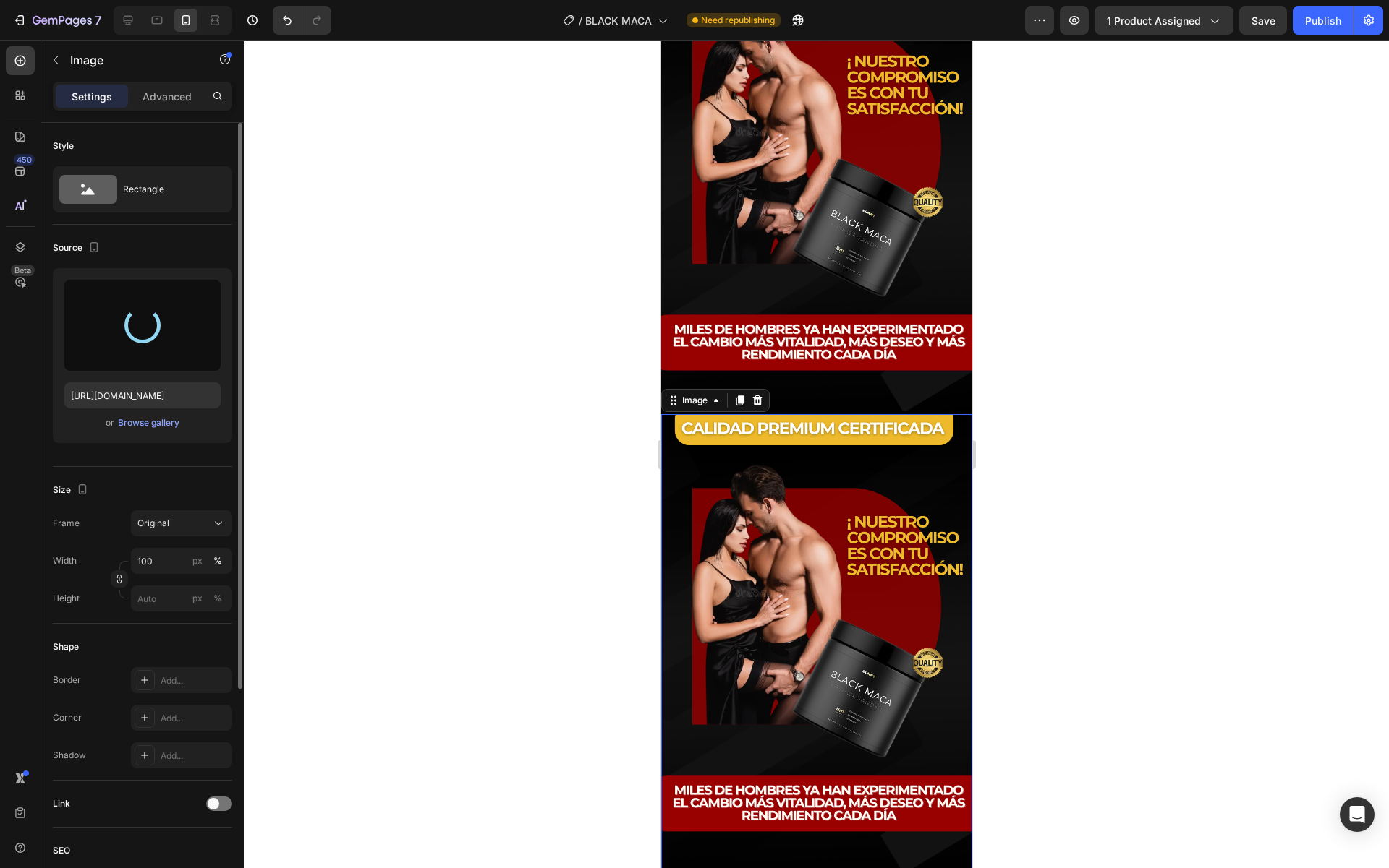
type input "[URL][DOMAIN_NAME]"
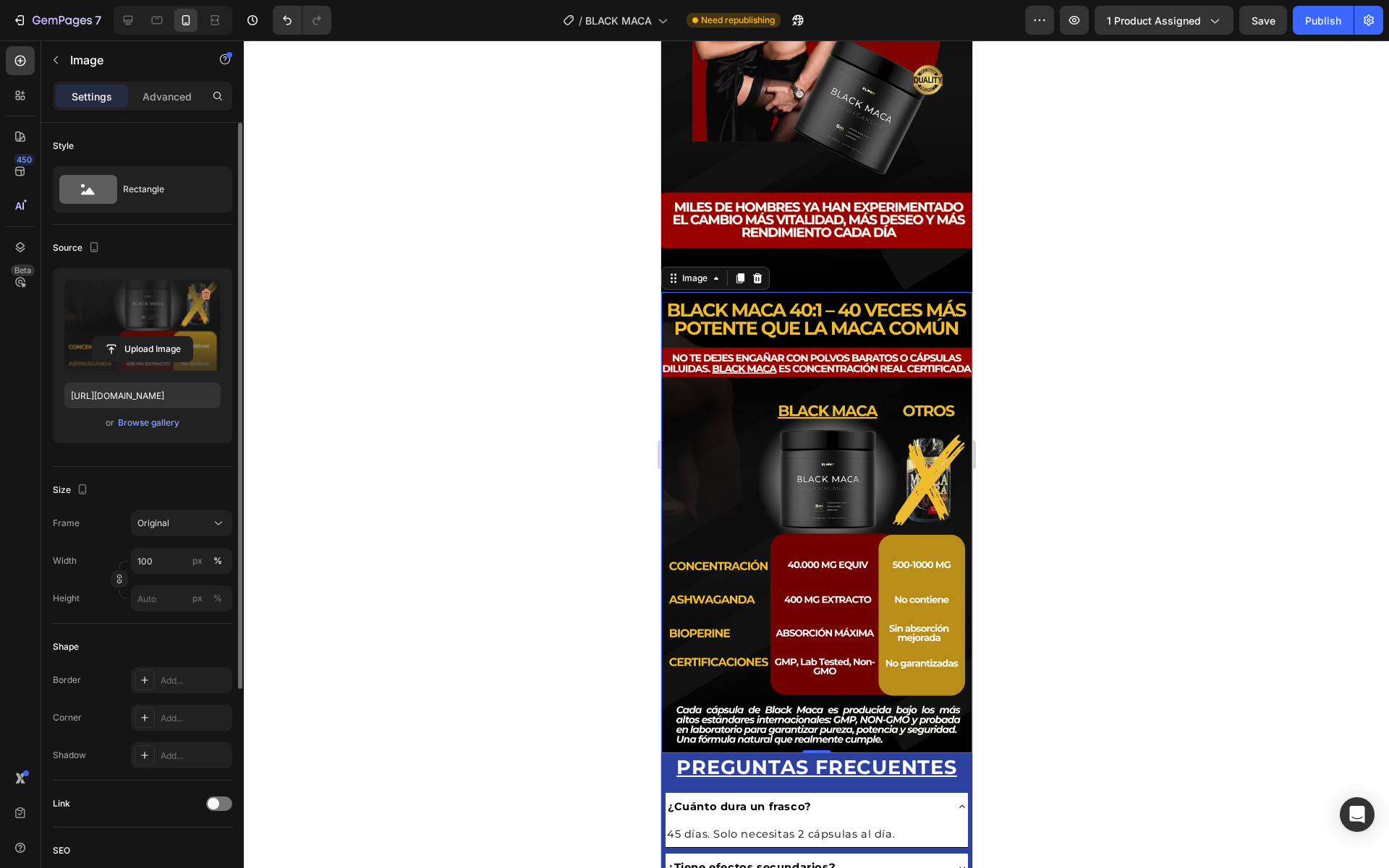
scroll to position [444, 0]
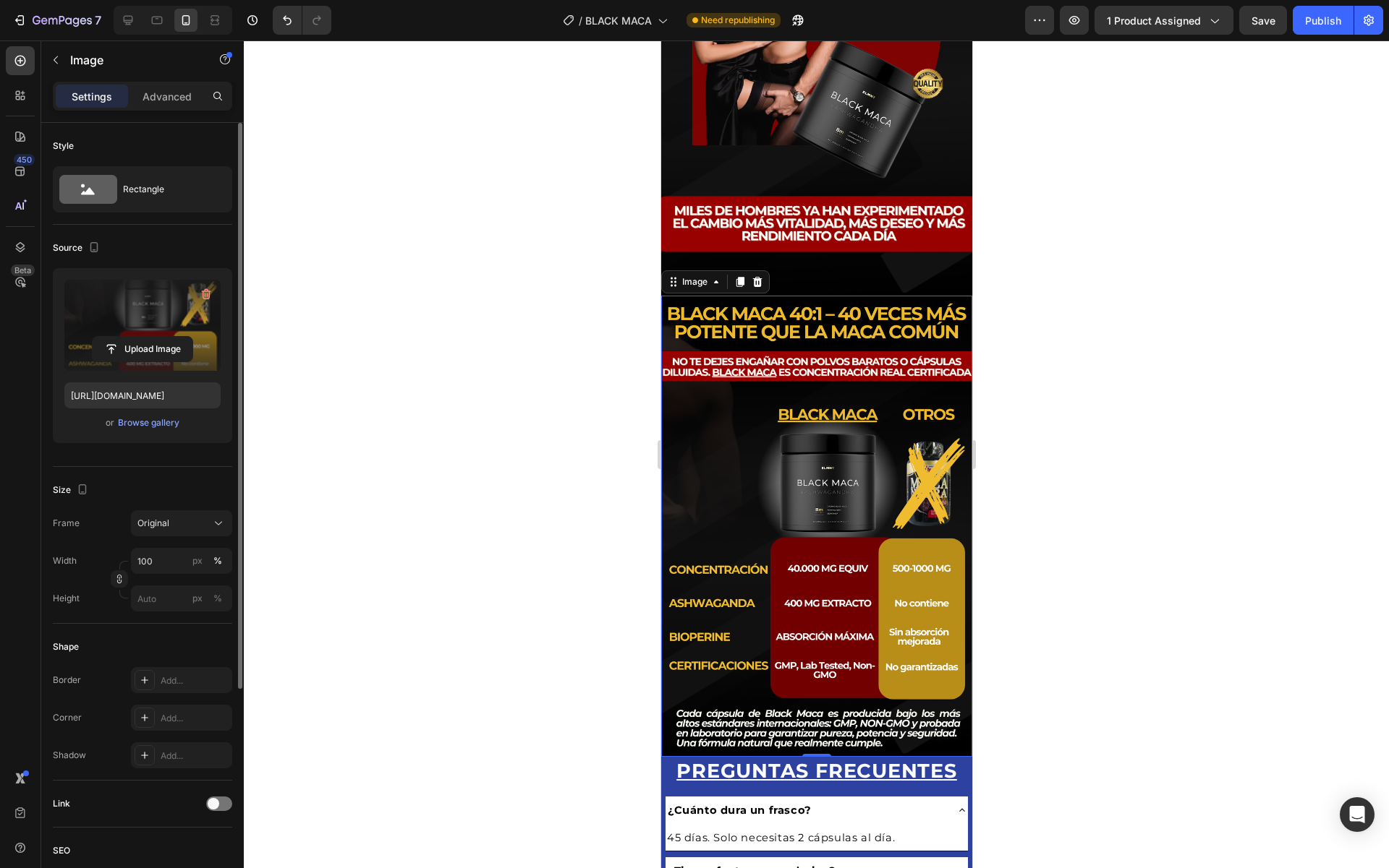
click at [1014, 384] on div at bounding box center [816, 454] width 1145 height 828
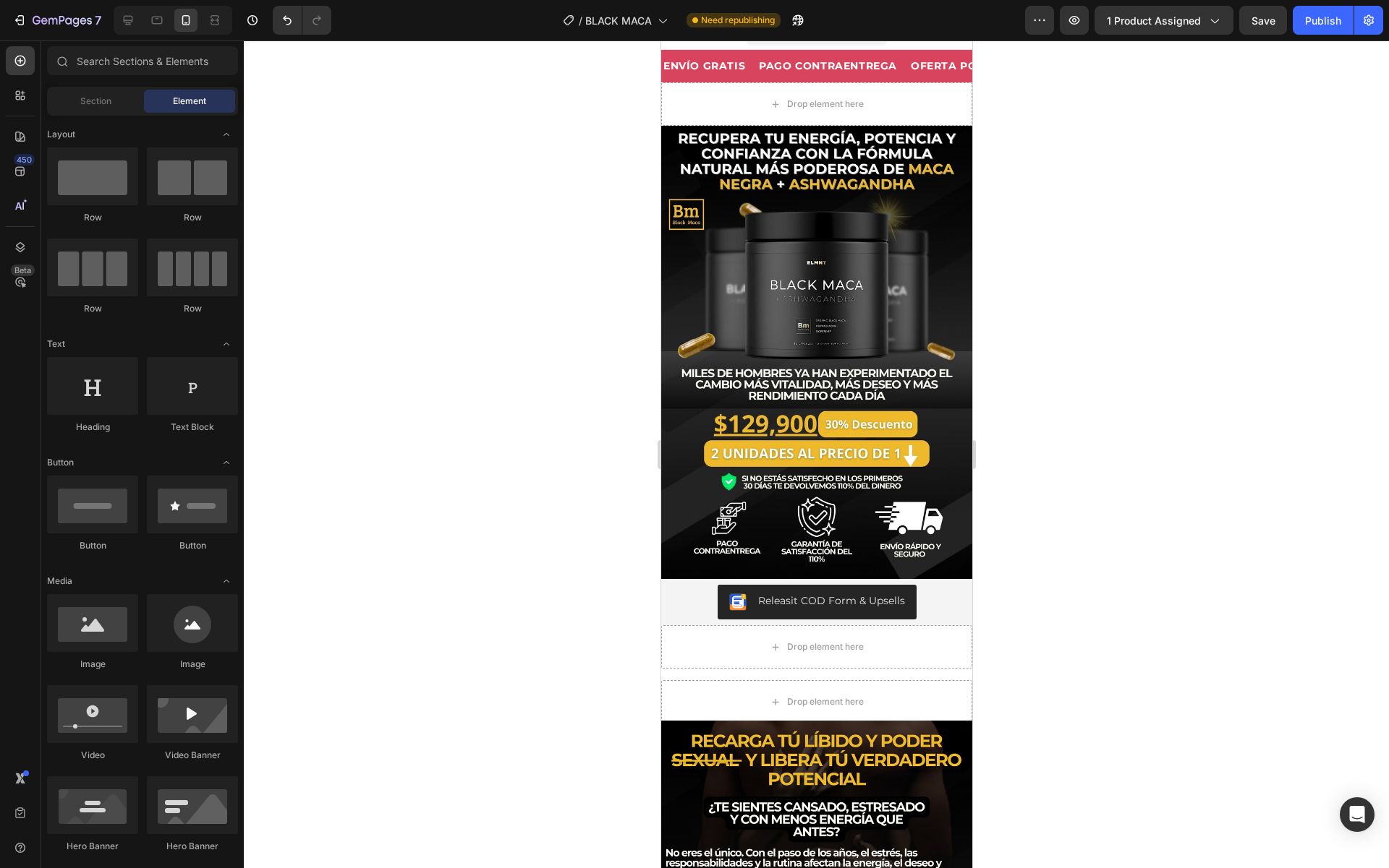
scroll to position [2, 0]
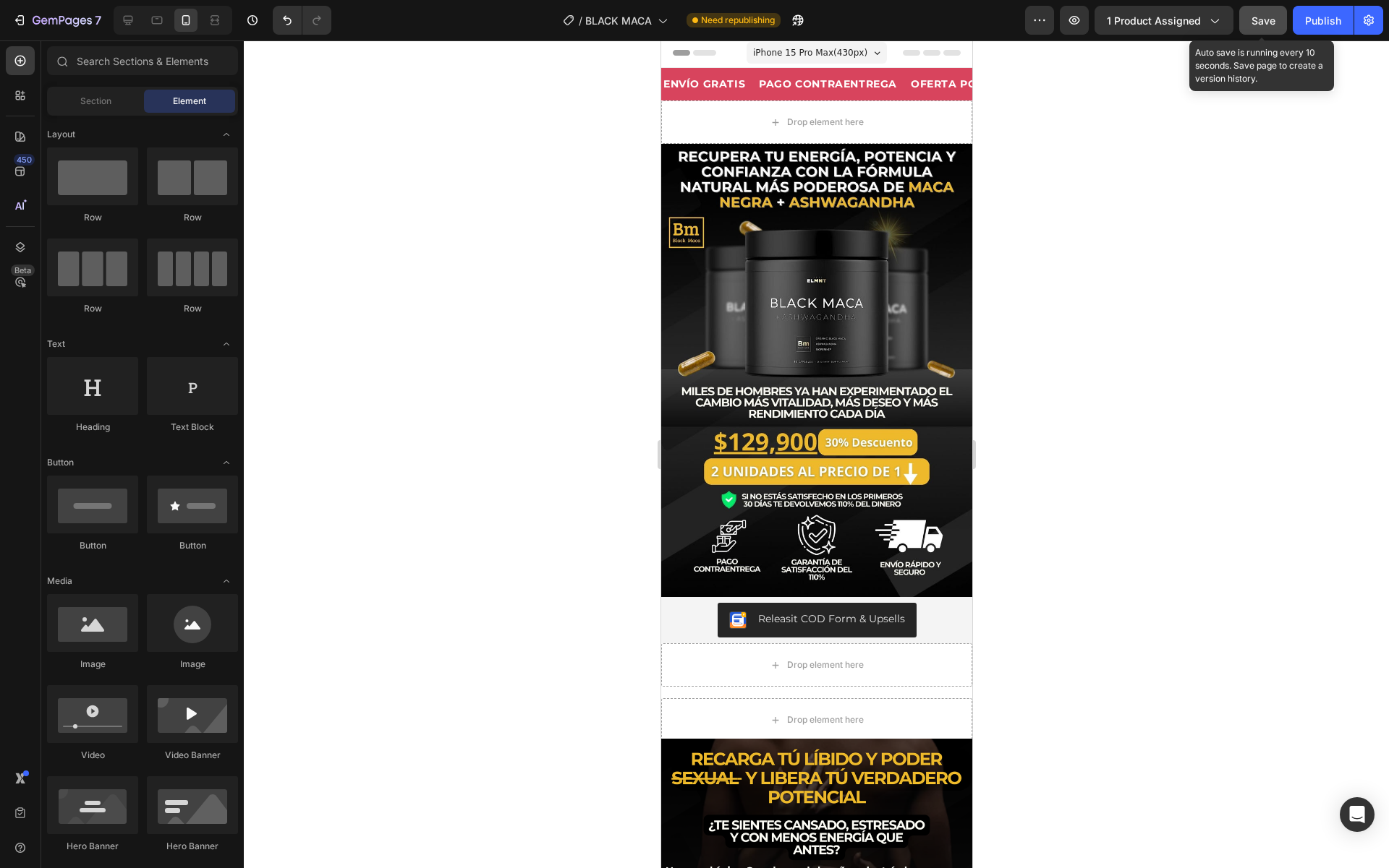
click at [1251, 26] on button "Save" at bounding box center [1262, 20] width 48 height 29
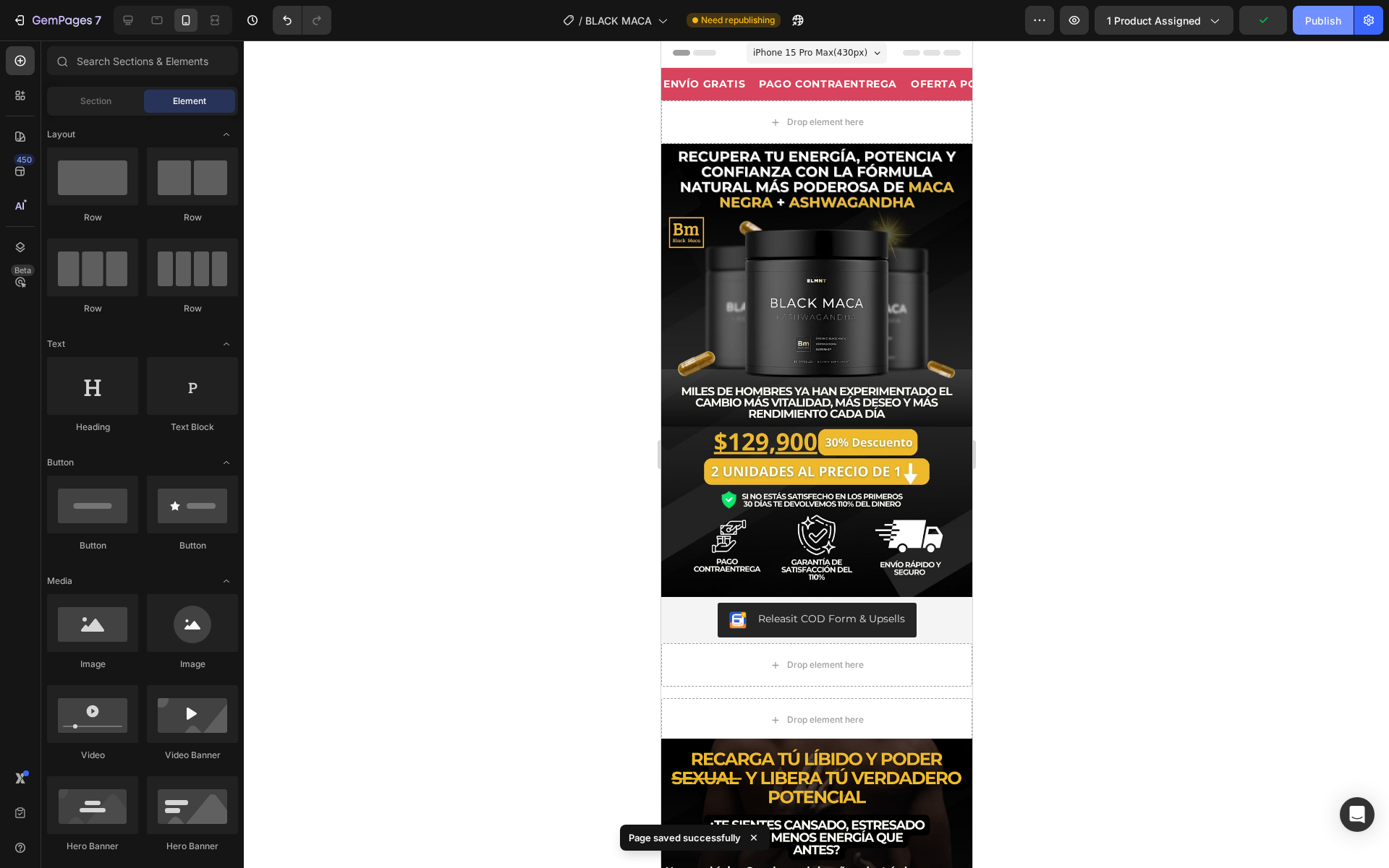
click at [1305, 20] on div "Publish" at bounding box center [1323, 20] width 36 height 15
click at [724, 838] on div "View live page" at bounding box center [722, 835] width 82 height 20
click at [793, 87] on p "PAGO CONTRAENTREGA" at bounding box center [827, 84] width 138 height 18
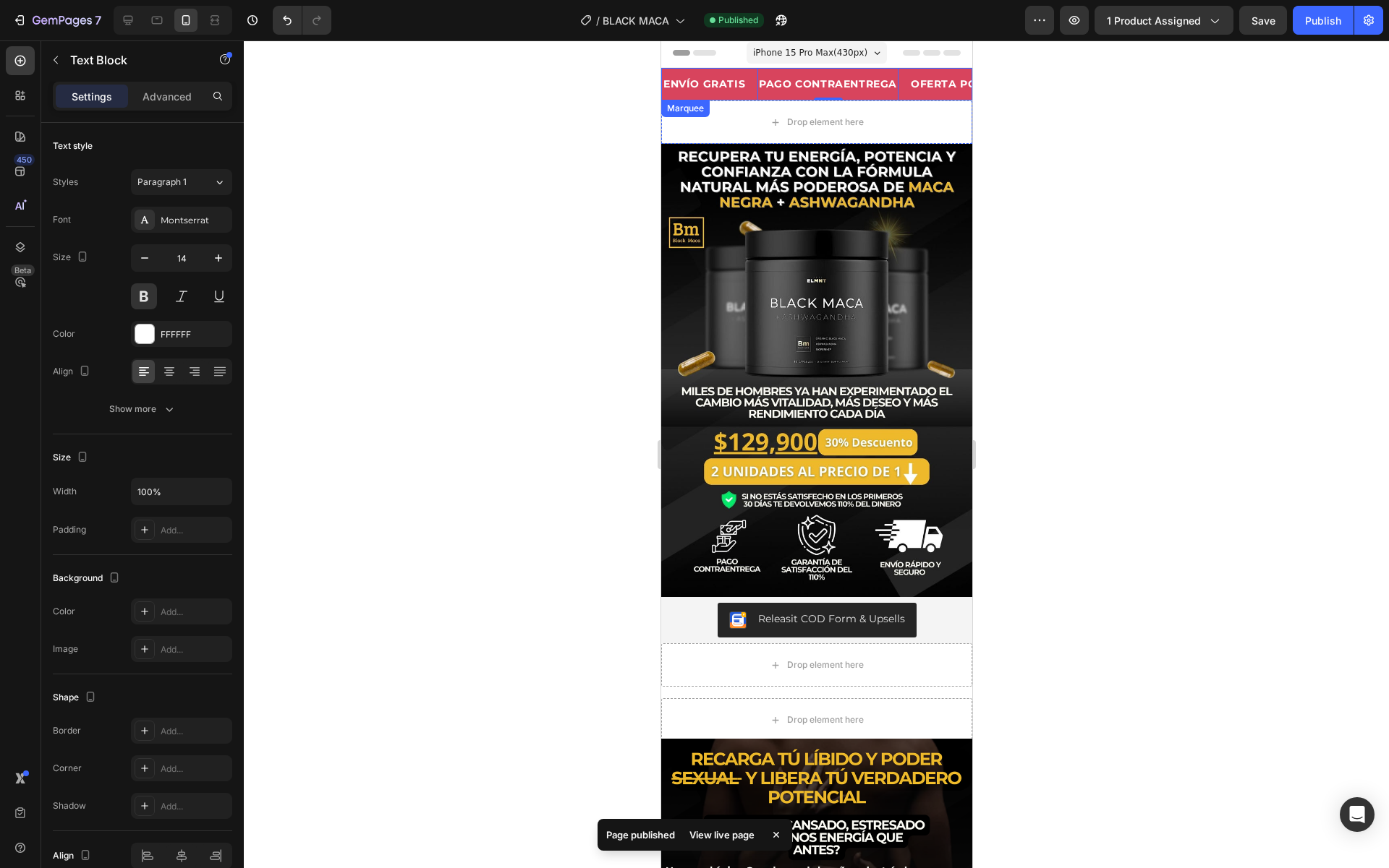
click at [745, 78] on div "ENVÍO GRATIS Text Block" at bounding box center [708, 84] width 95 height 32
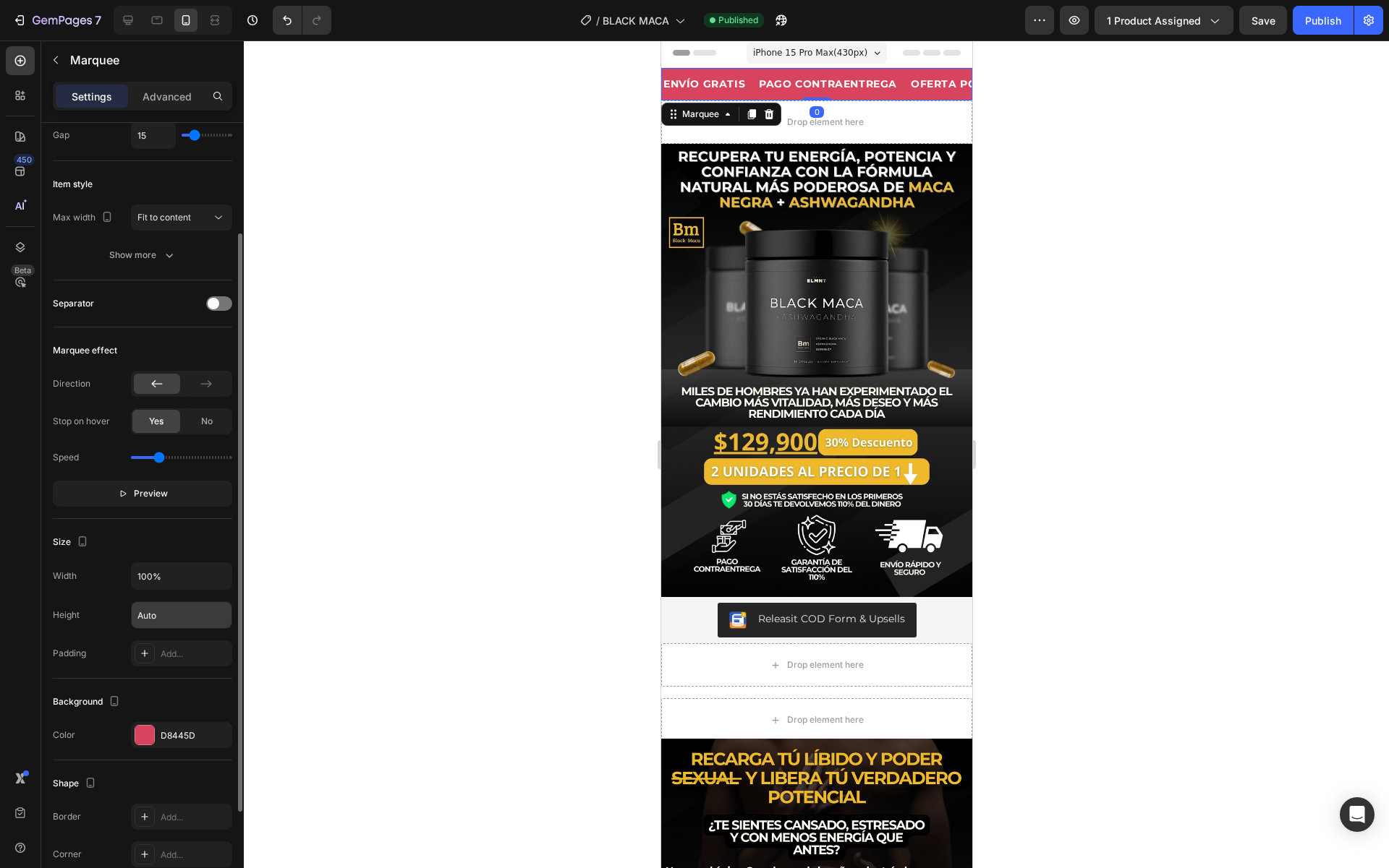
scroll to position [154, 0]
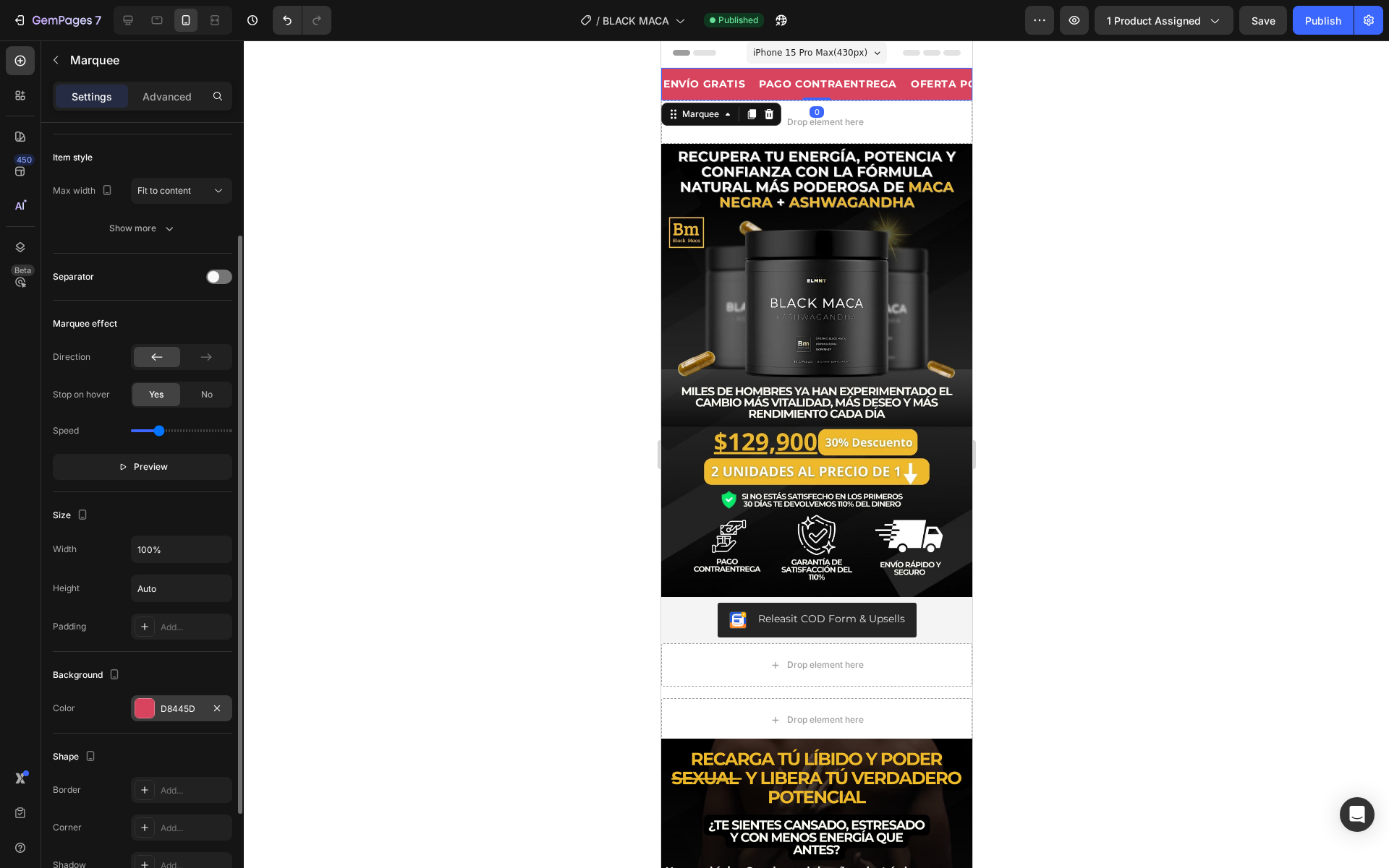
click at [143, 719] on div "D8445D" at bounding box center [182, 709] width 101 height 26
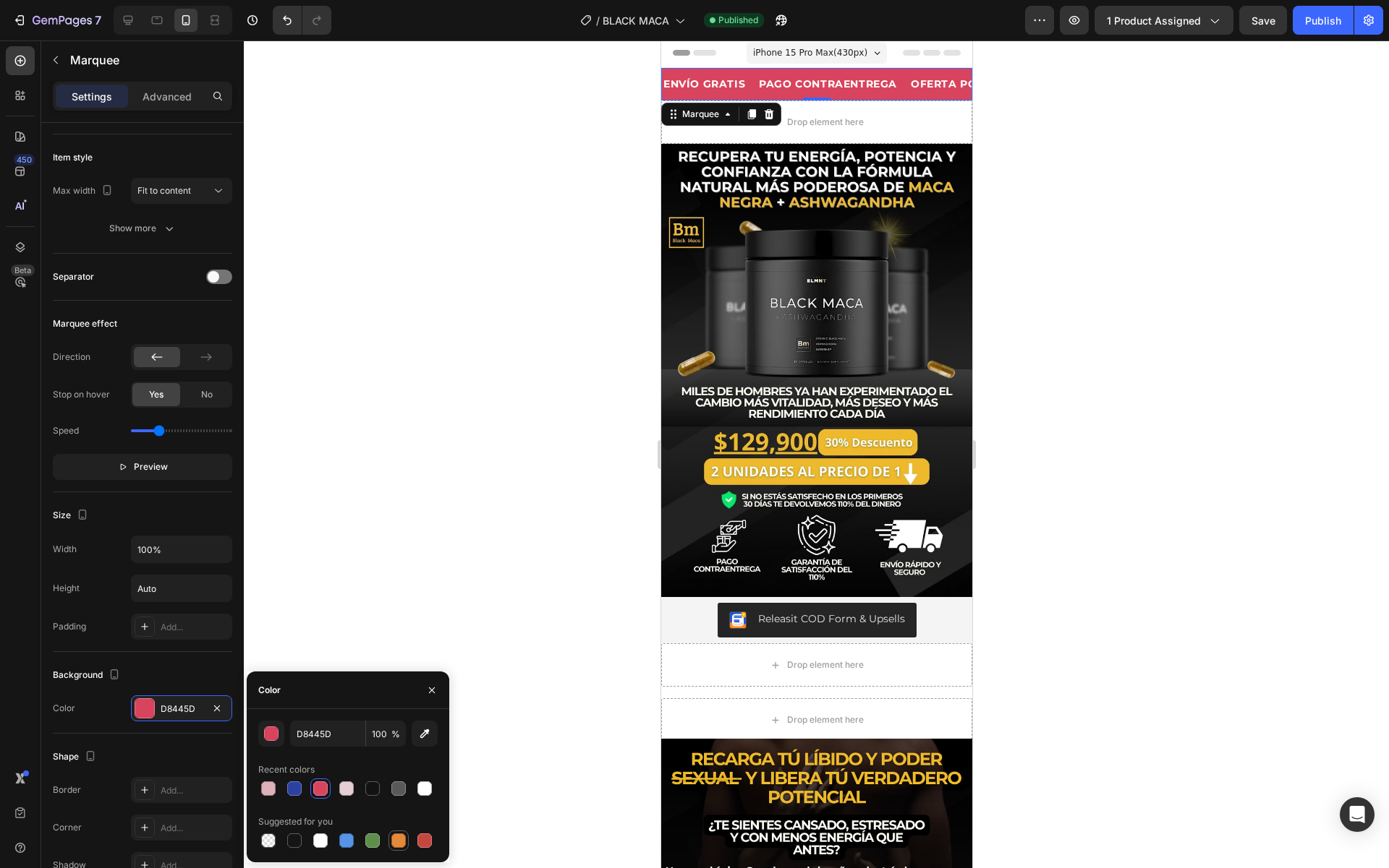
click at [390, 834] on div at bounding box center [398, 841] width 17 height 17
click at [270, 729] on div "button" at bounding box center [272, 734] width 15 height 15
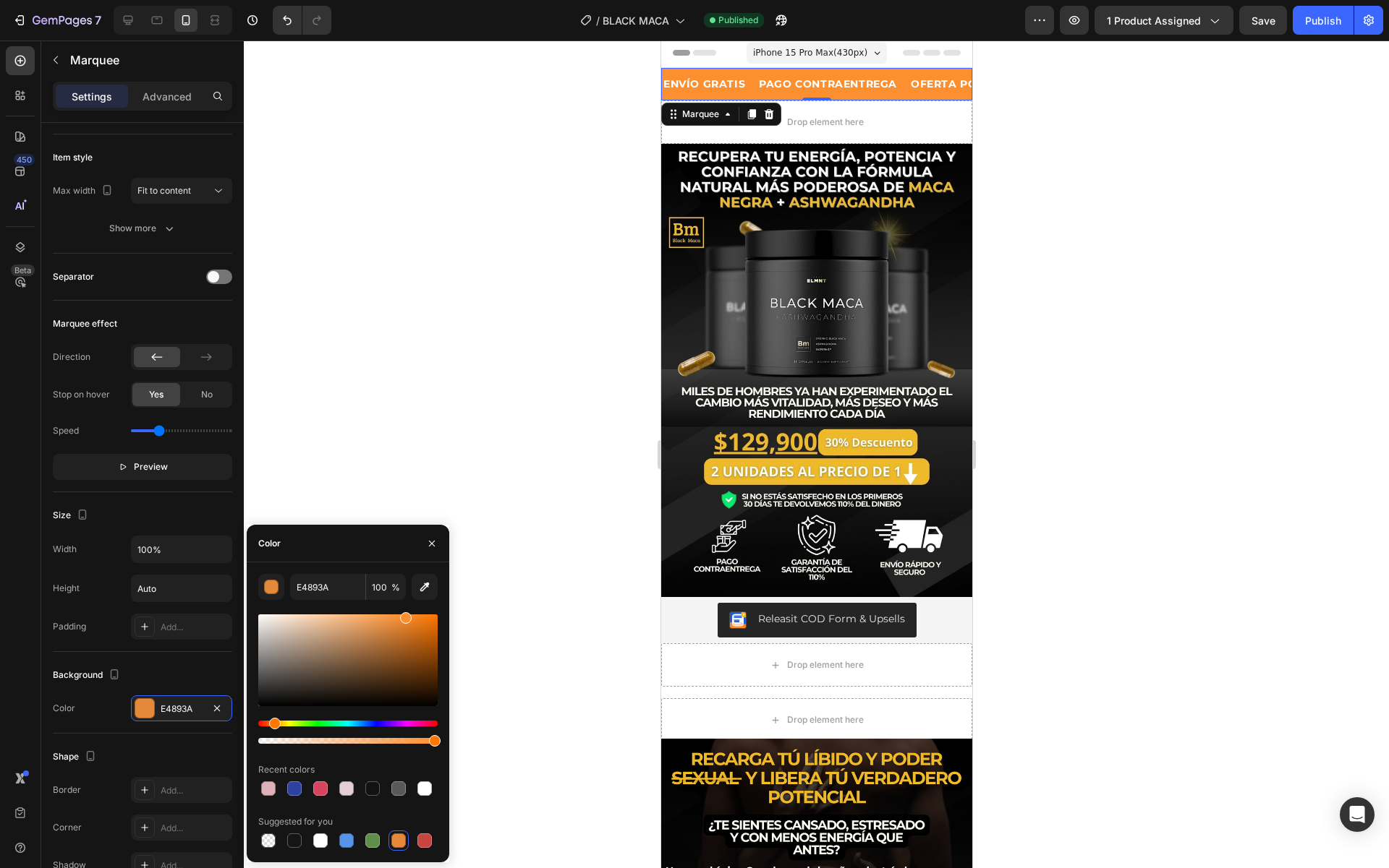
drag, startPoint x: 395, startPoint y: 632, endPoint x: 404, endPoint y: 616, distance: 18.4
click at [404, 616] on div at bounding box center [405, 617] width 11 height 11
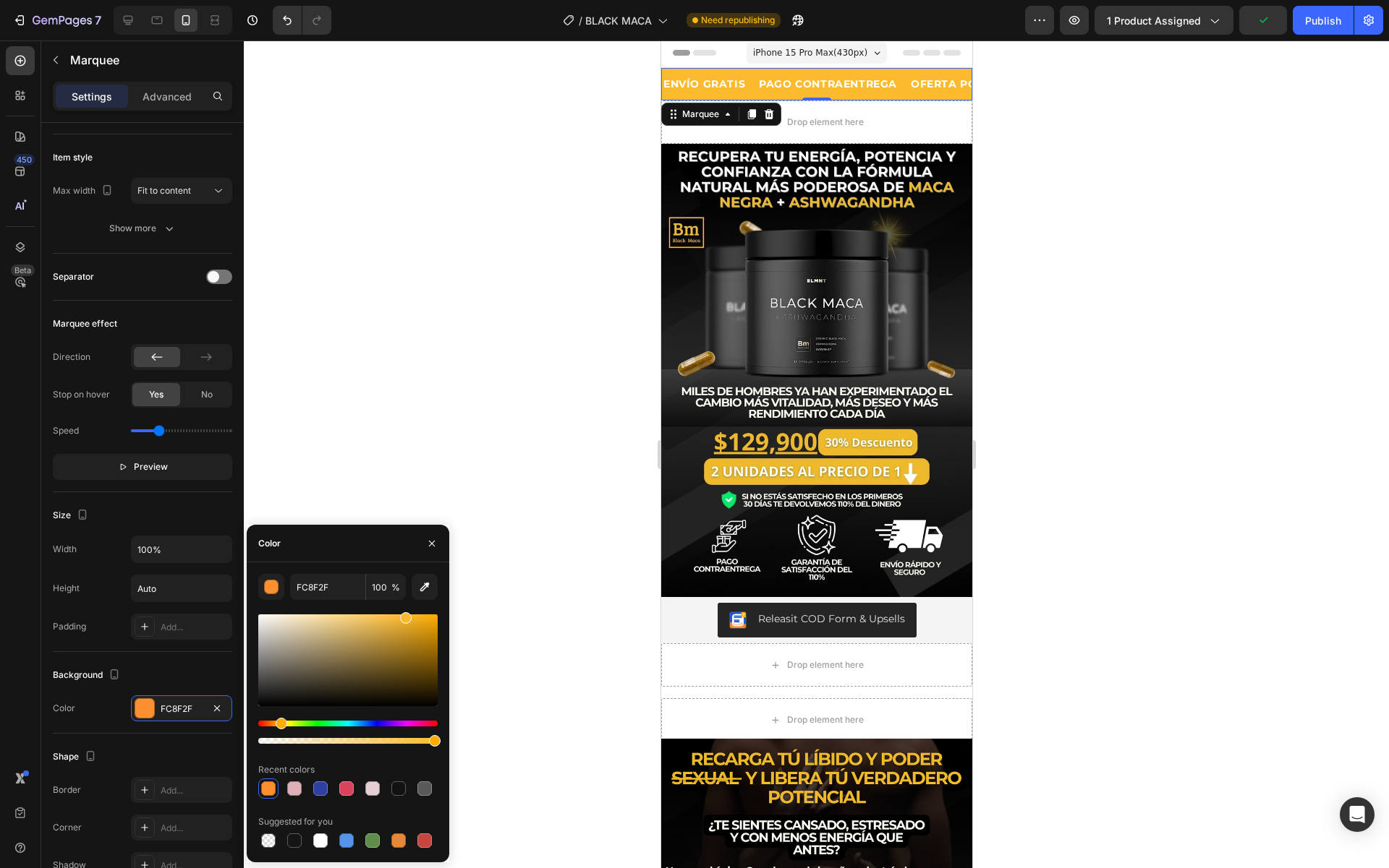
type input "FCBB2F"
click at [280, 725] on div "Hue" at bounding box center [280, 723] width 11 height 11
click at [1269, 41] on div at bounding box center [816, 454] width 1145 height 828
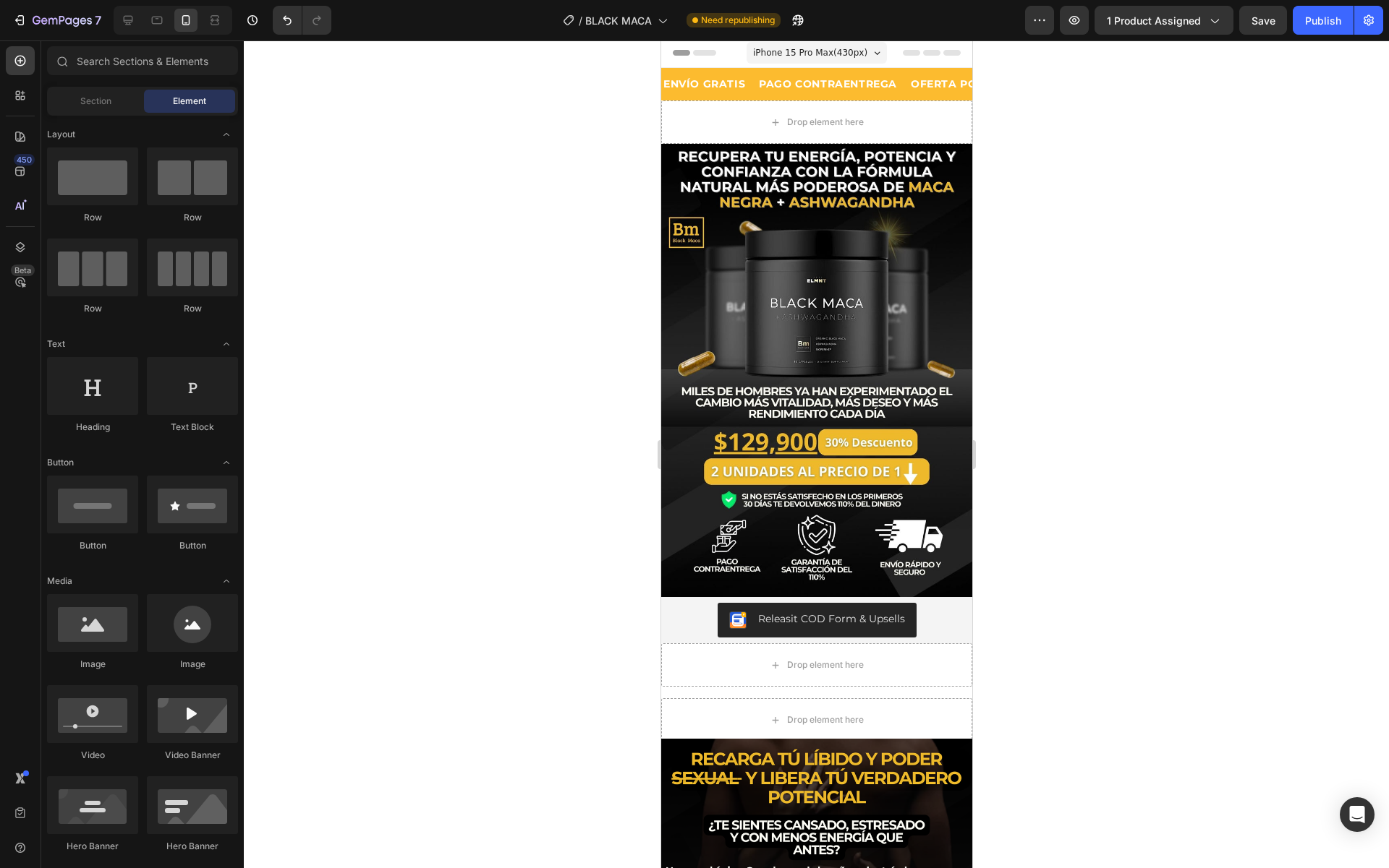
click at [1269, 38] on div "7 Version history / BLACK MACA Need republishing Preview 1 product assigned Sav…" at bounding box center [694, 20] width 1389 height 41
click at [1269, 23] on span "Save" at bounding box center [1262, 21] width 24 height 12
click at [1323, 24] on div "Publish" at bounding box center [1323, 20] width 36 height 15
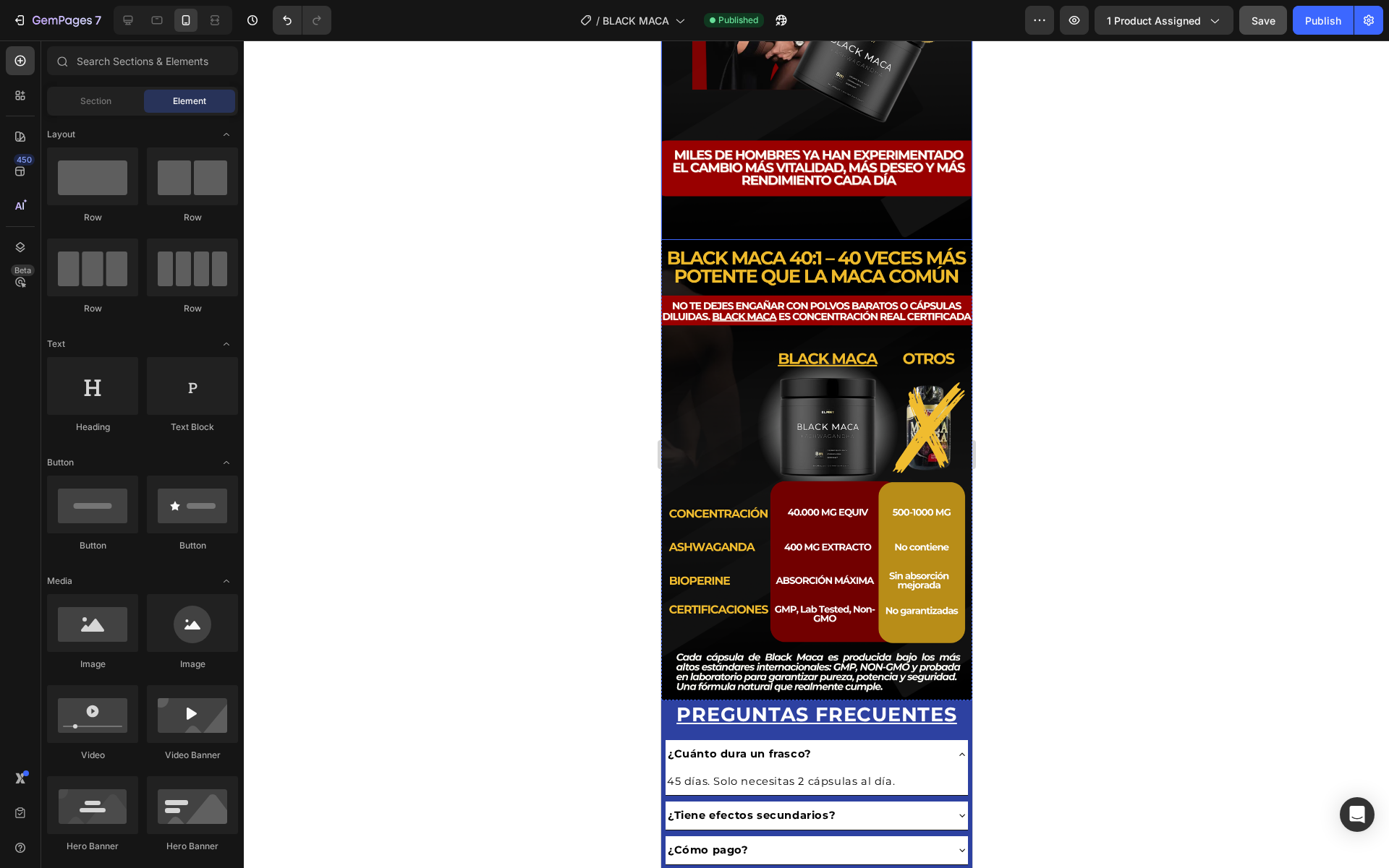
scroll to position [2780, 0]
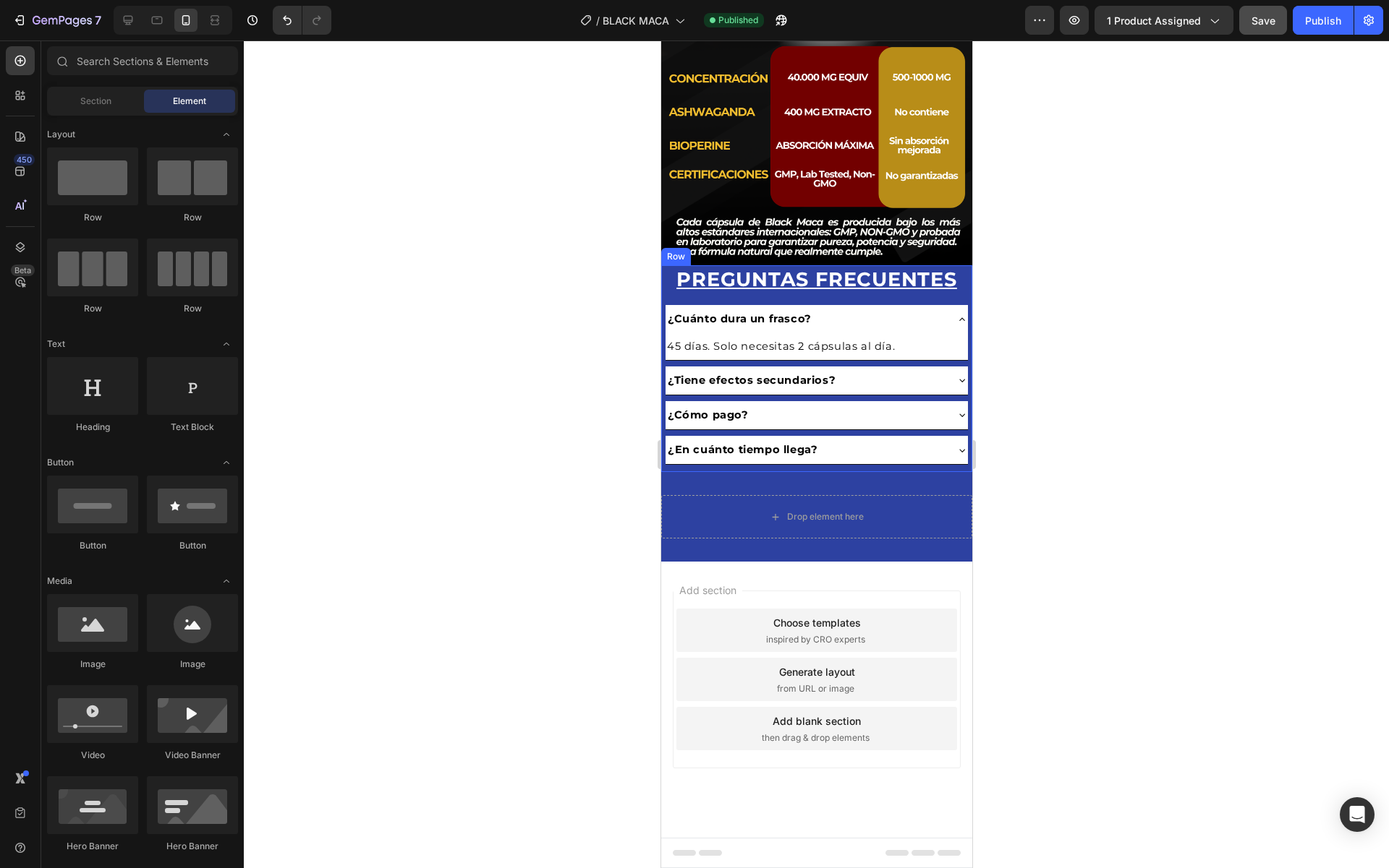
click at [797, 297] on div "PREGUNTAS FRECUENTES Heading Row ¿Cuánto dura un frasco? 45 días. Solo necesita…" at bounding box center [816, 365] width 304 height 200
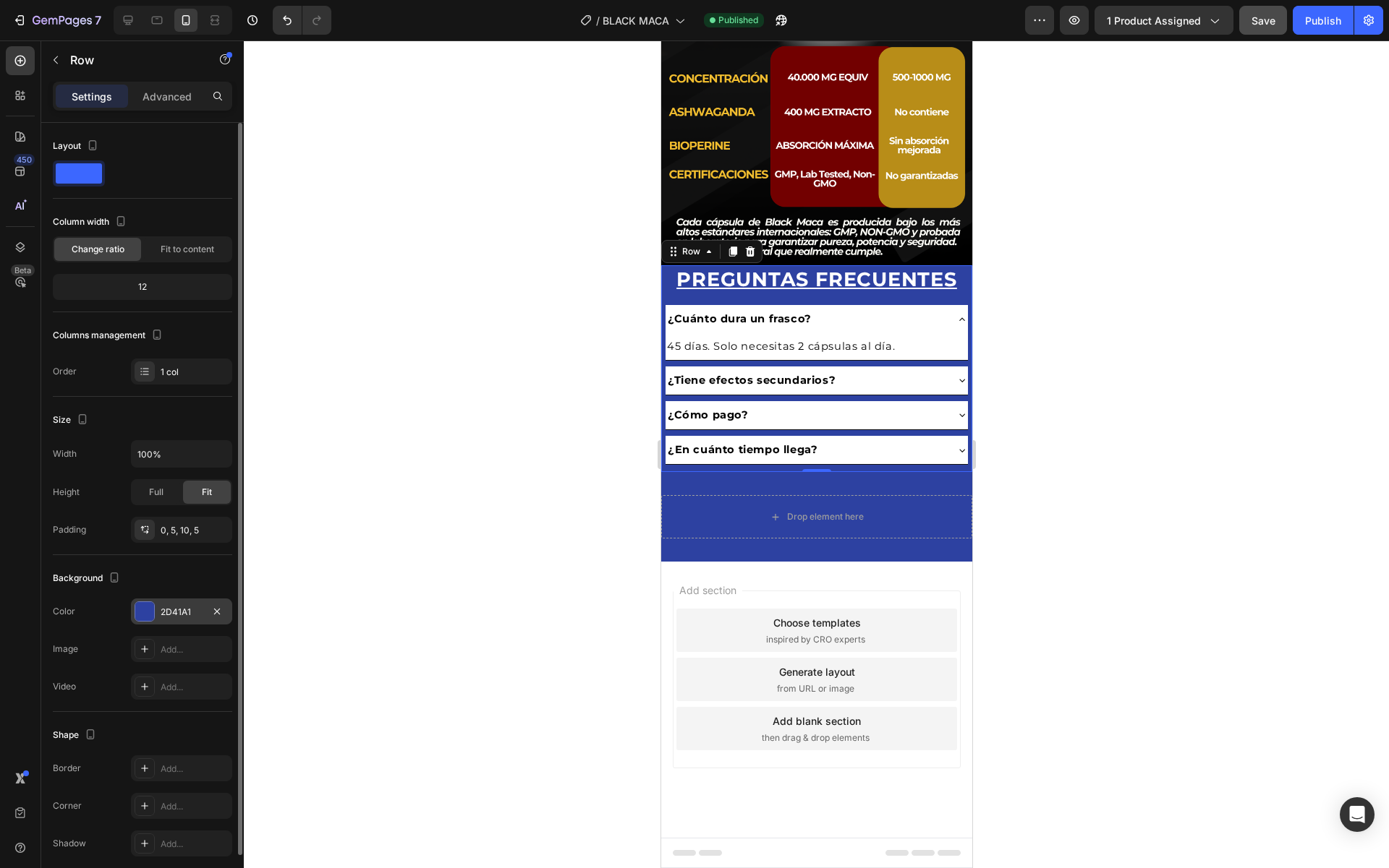
click at [145, 608] on div at bounding box center [145, 612] width 19 height 19
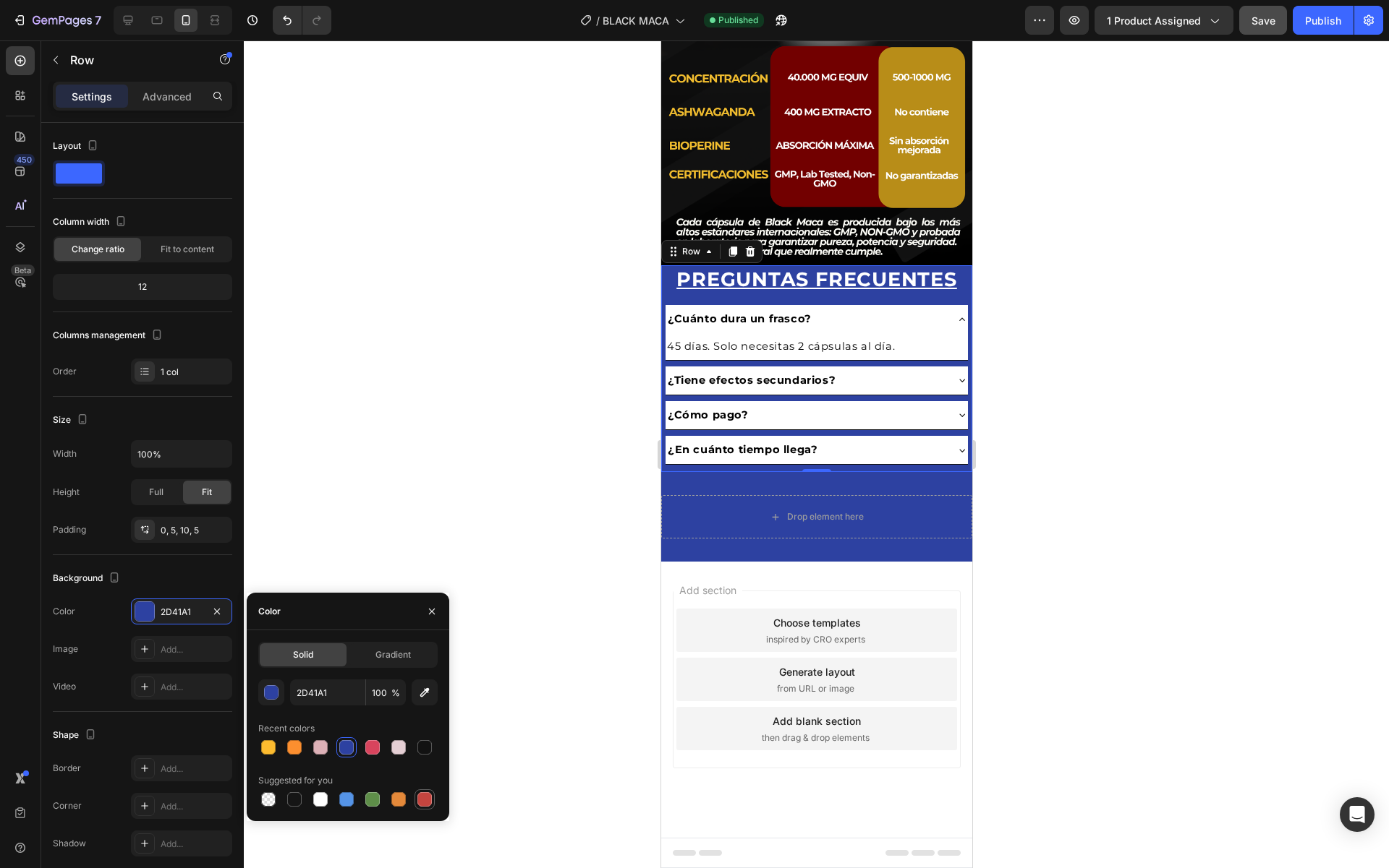
click at [427, 798] on div at bounding box center [425, 799] width 15 height 15
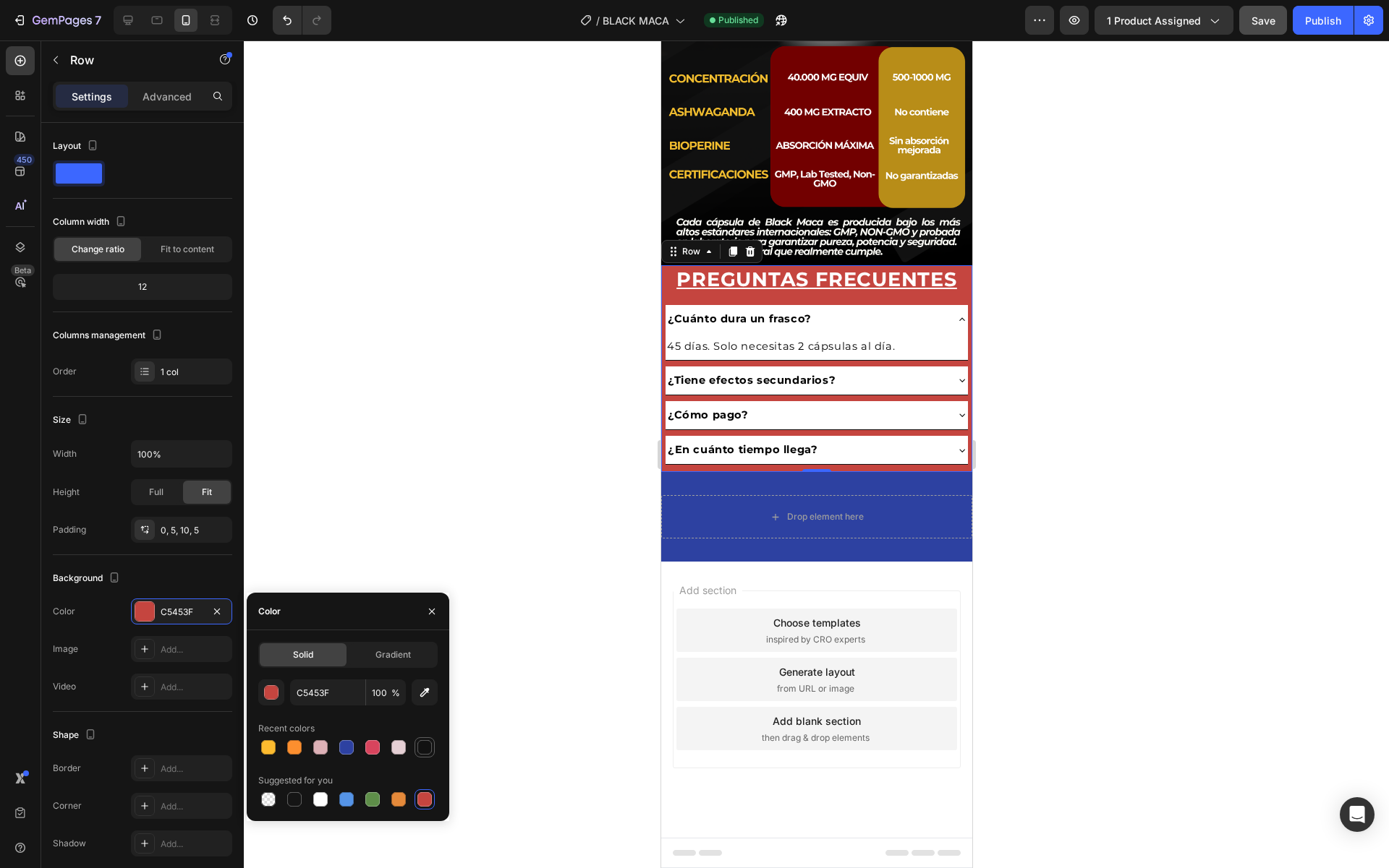
click at [423, 750] on div at bounding box center [425, 747] width 15 height 15
type input "121212"
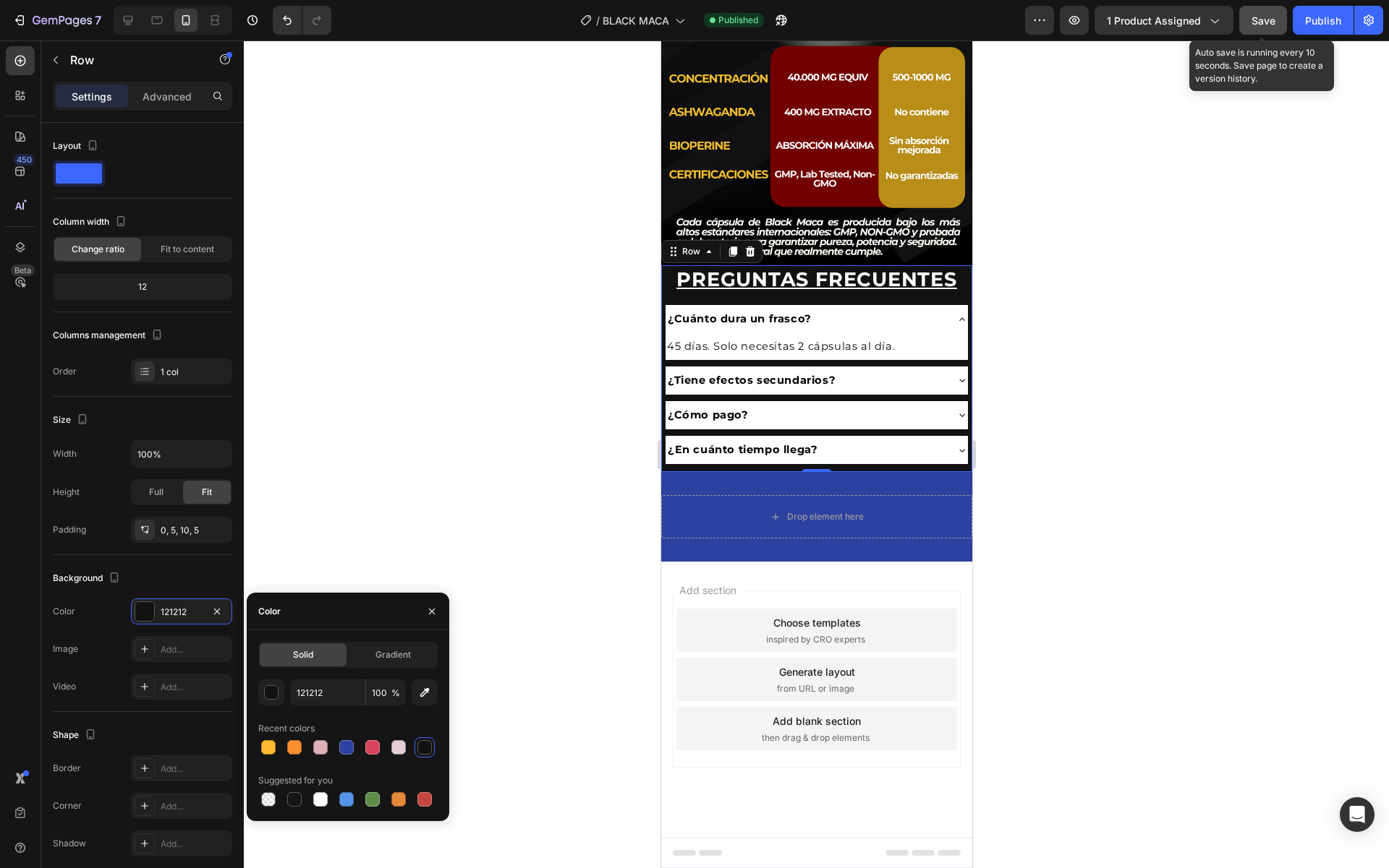
click at [1267, 17] on span "Save" at bounding box center [1262, 21] width 24 height 12
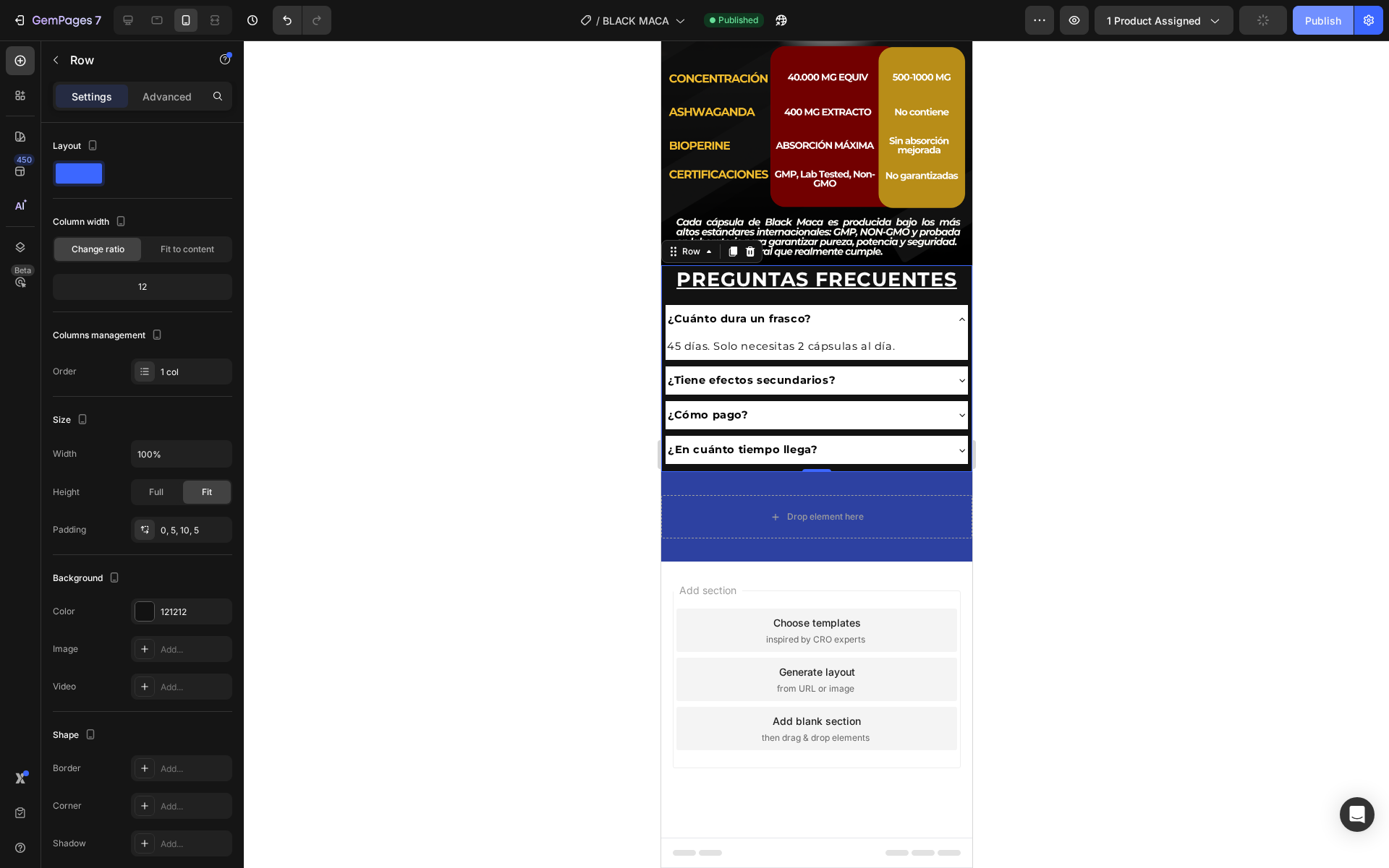
click at [1314, 17] on div "Publish" at bounding box center [1323, 20] width 36 height 15
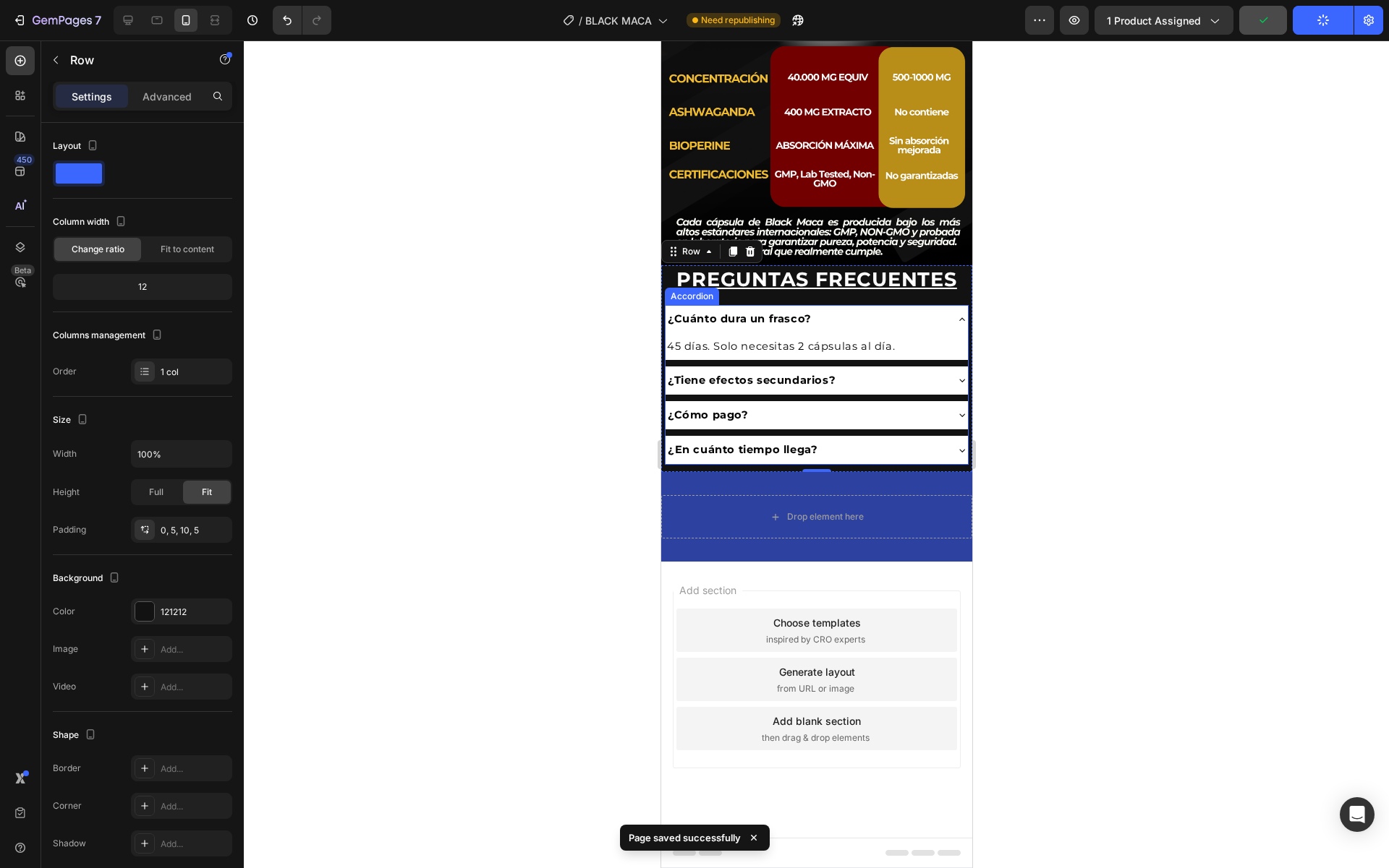
click at [919, 373] on div "¿Tiene efectos secundarios?" at bounding box center [805, 381] width 280 height 23
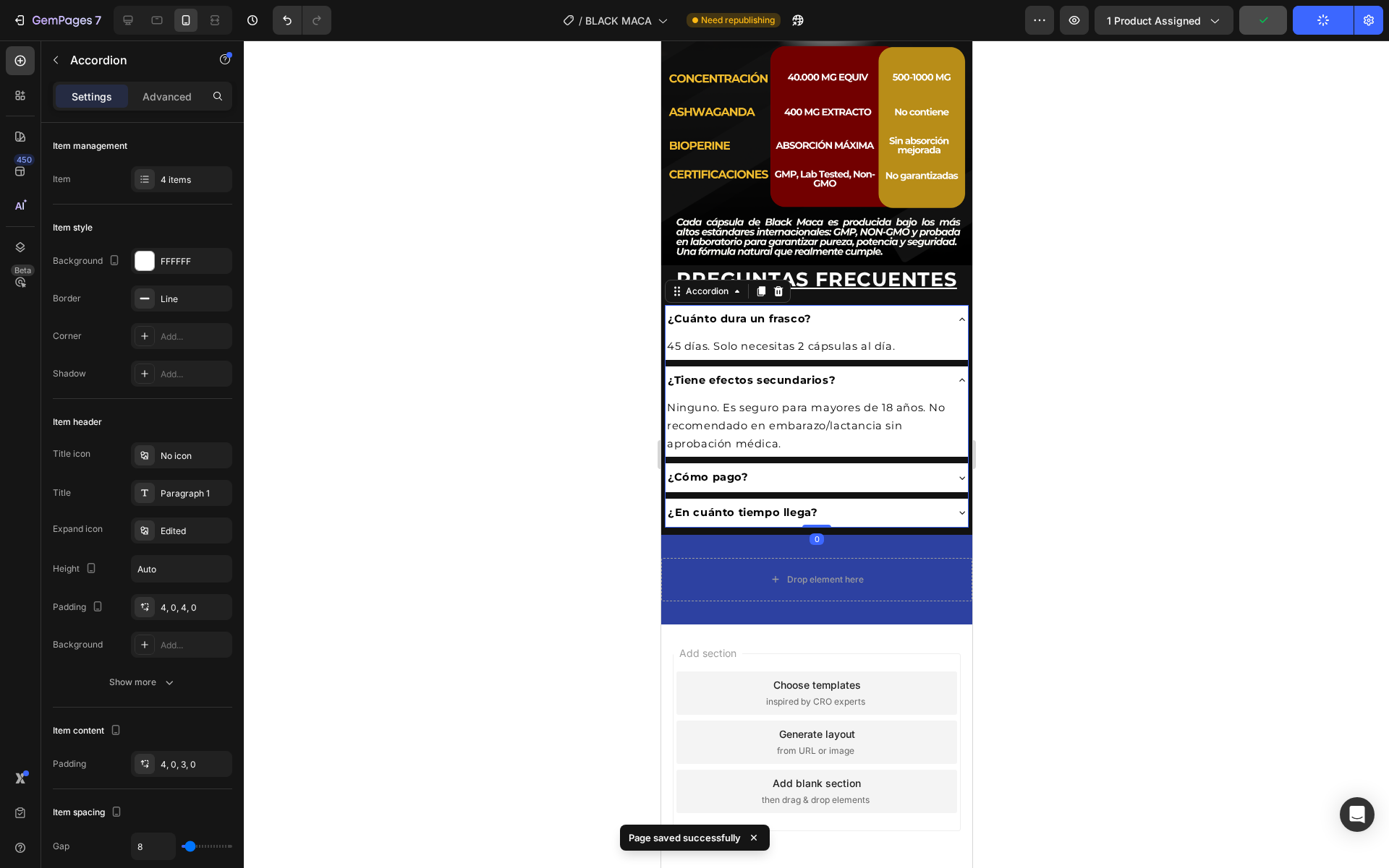
click at [852, 473] on div "¿Cómo pago?" at bounding box center [805, 478] width 280 height 23
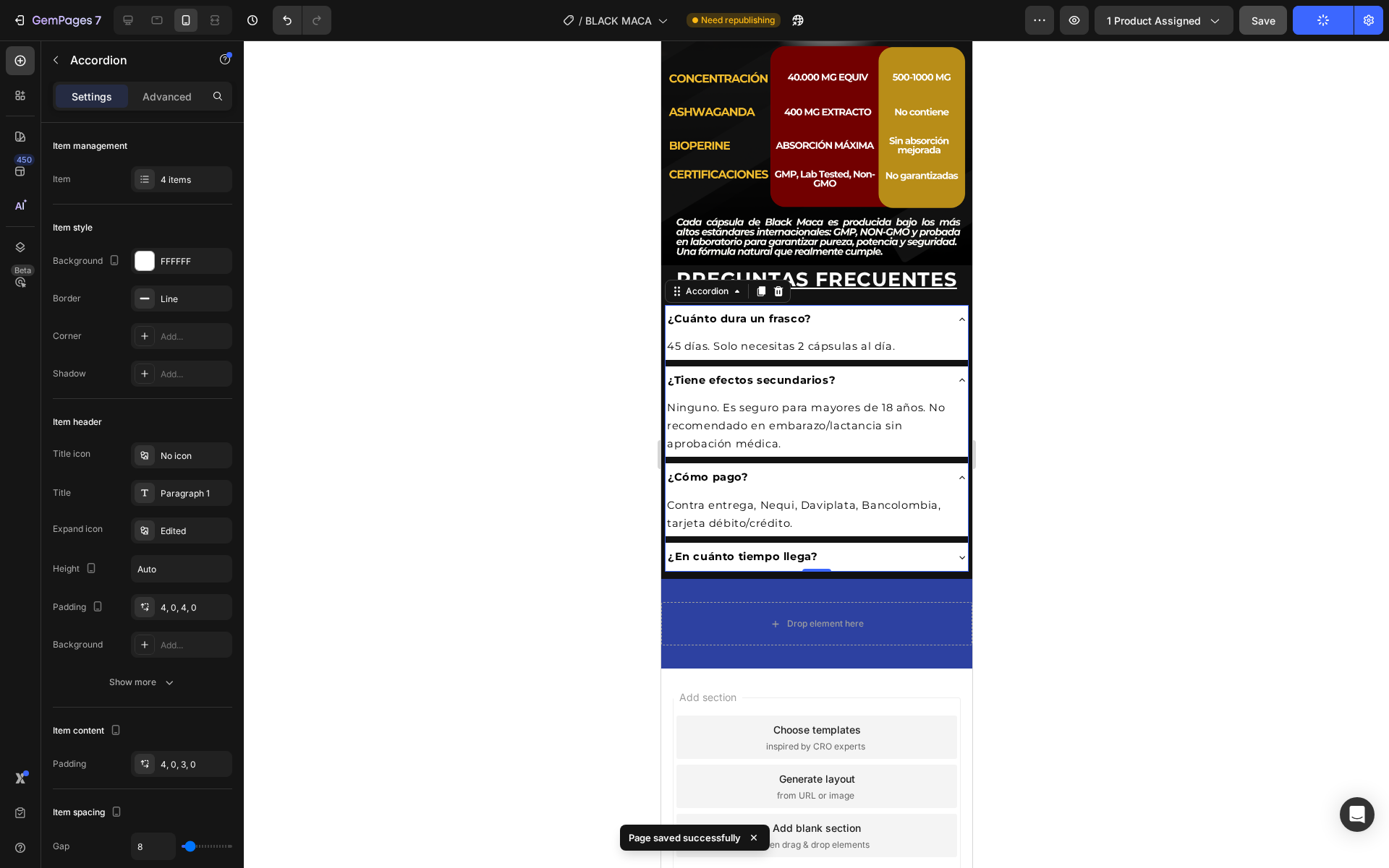
click at [852, 552] on div "¿En cuánto tiempo llega?" at bounding box center [805, 557] width 280 height 23
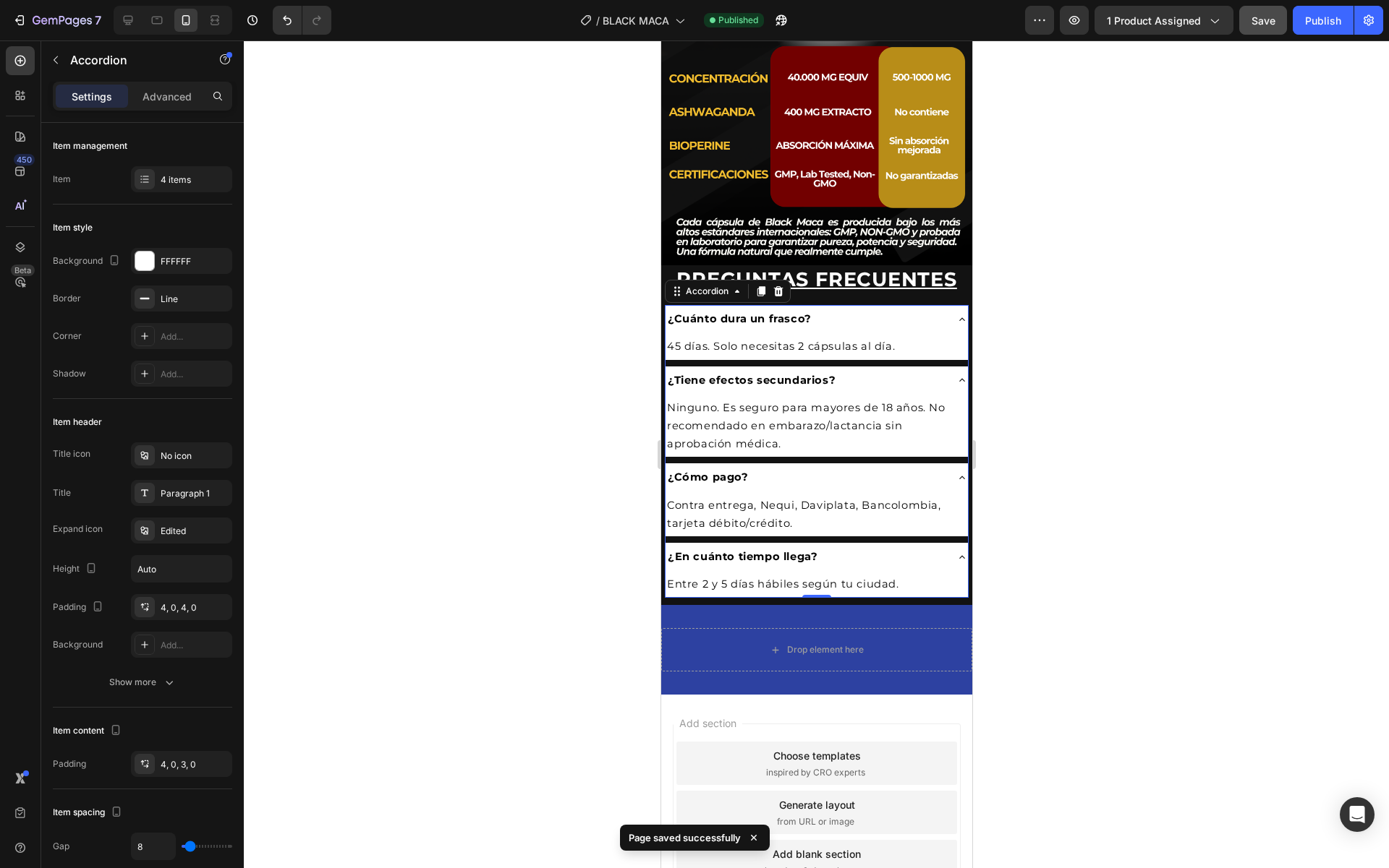
click at [852, 552] on div "¿En cuánto tiempo llega?" at bounding box center [805, 557] width 280 height 23
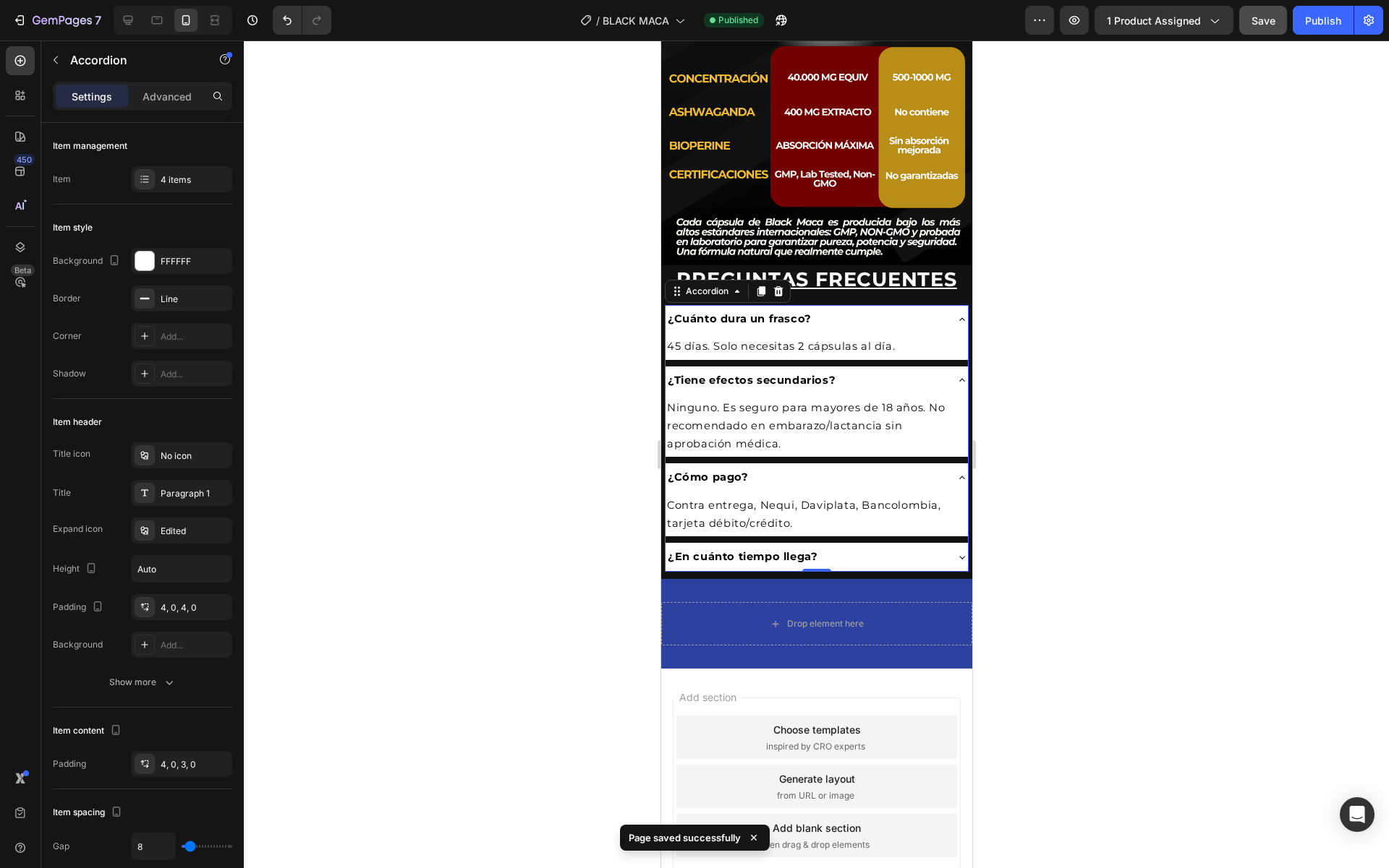
click at [882, 481] on div "¿Cómo pago?" at bounding box center [805, 478] width 280 height 23
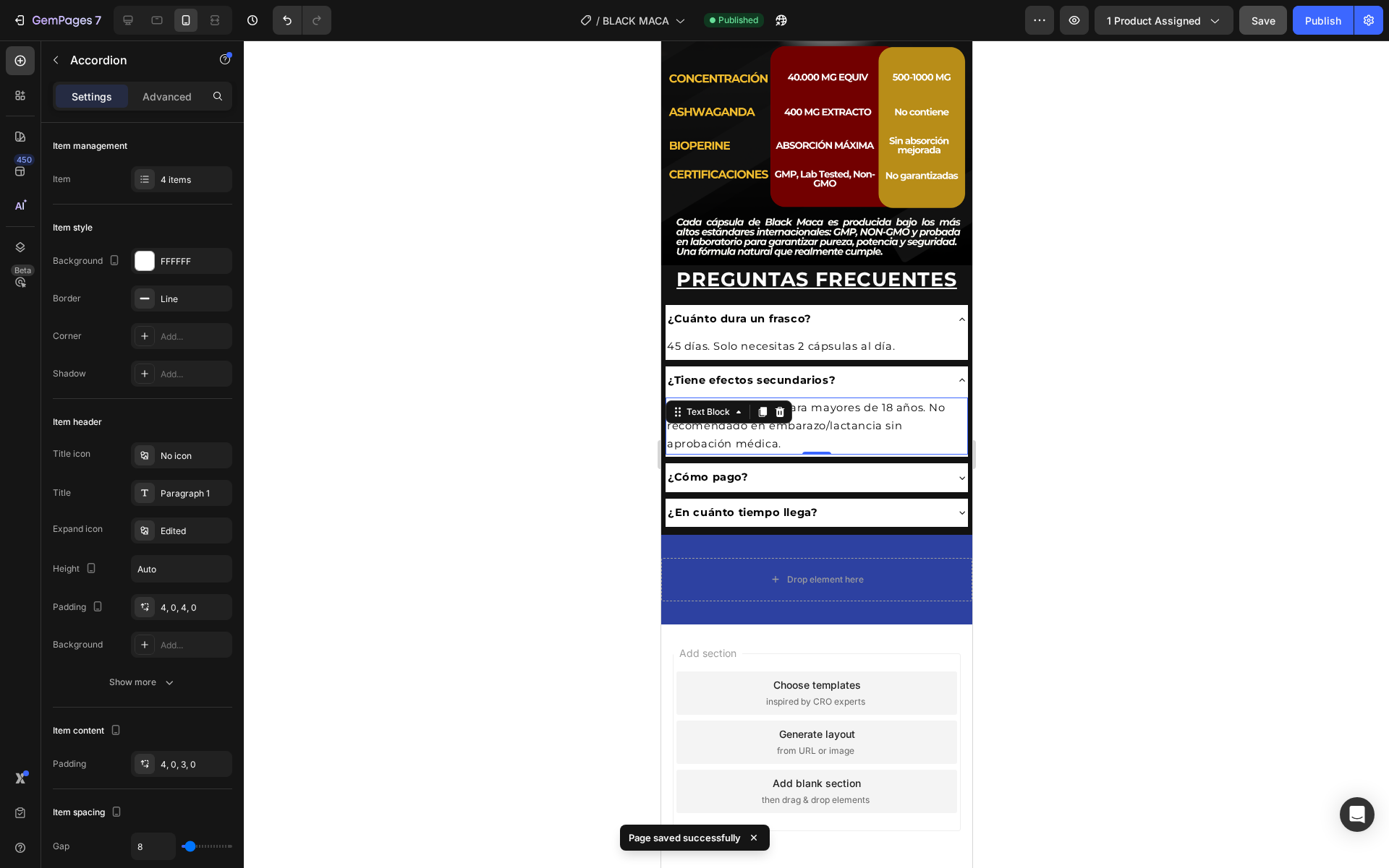
click at [884, 427] on span "Ninguno. Es seguro para mayores de 18 años. No recomendado en embarazo/lactanci…" at bounding box center [805, 426] width 279 height 49
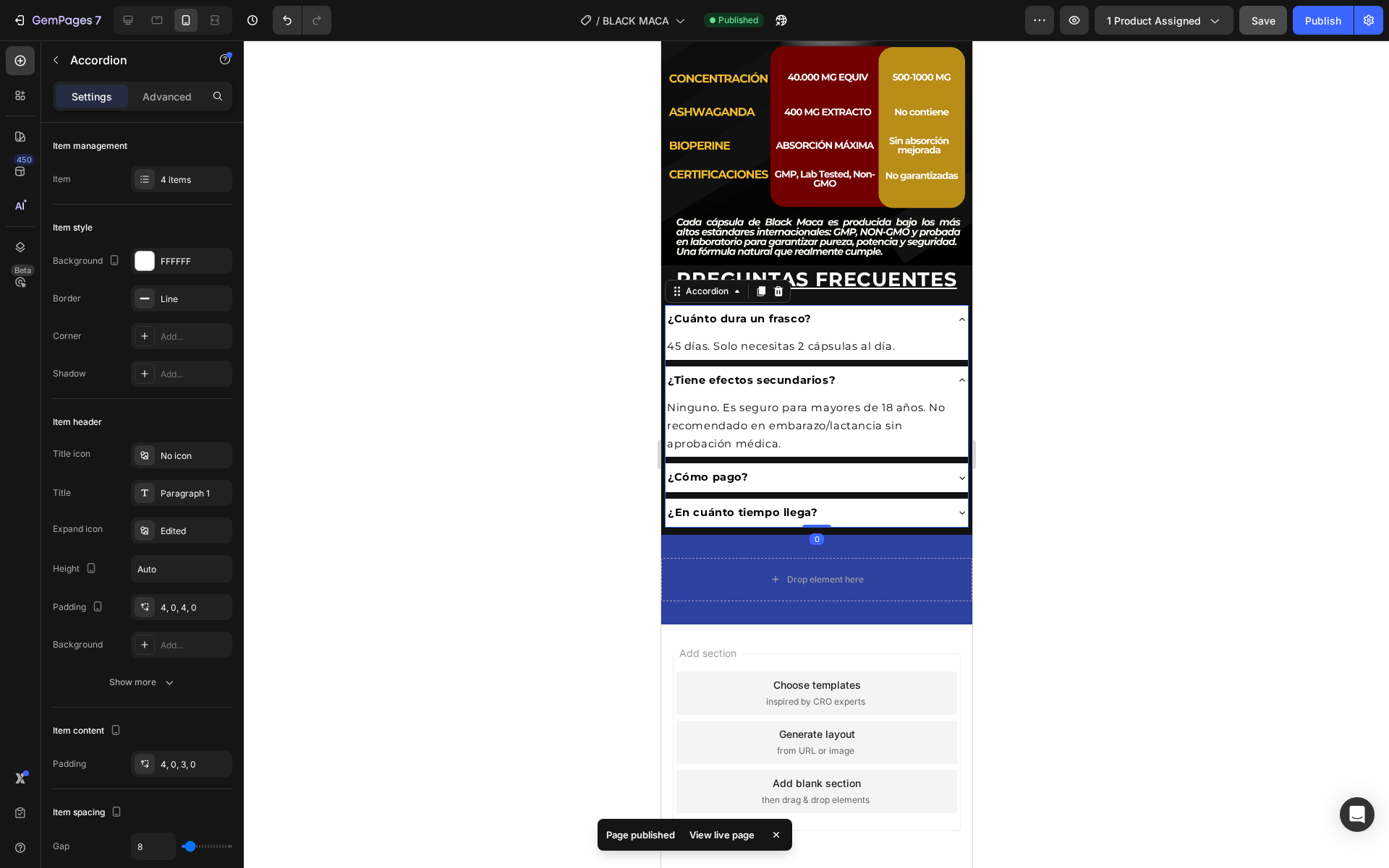
click at [894, 388] on div "¿Tiene efectos secundarios?" at bounding box center [805, 381] width 280 height 23
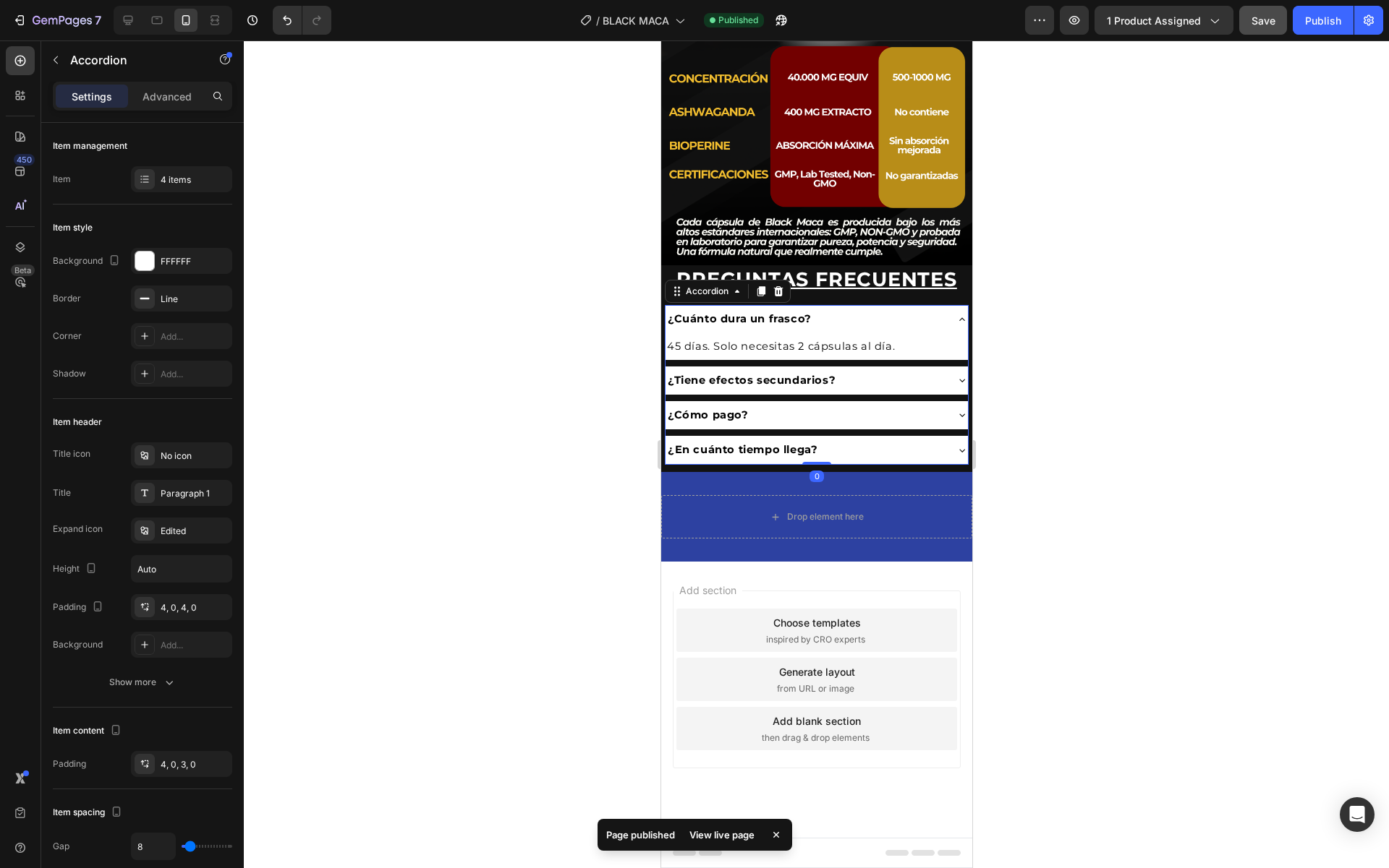
click at [904, 327] on div "¿Cuánto dura un frasco?" at bounding box center [805, 320] width 280 height 23
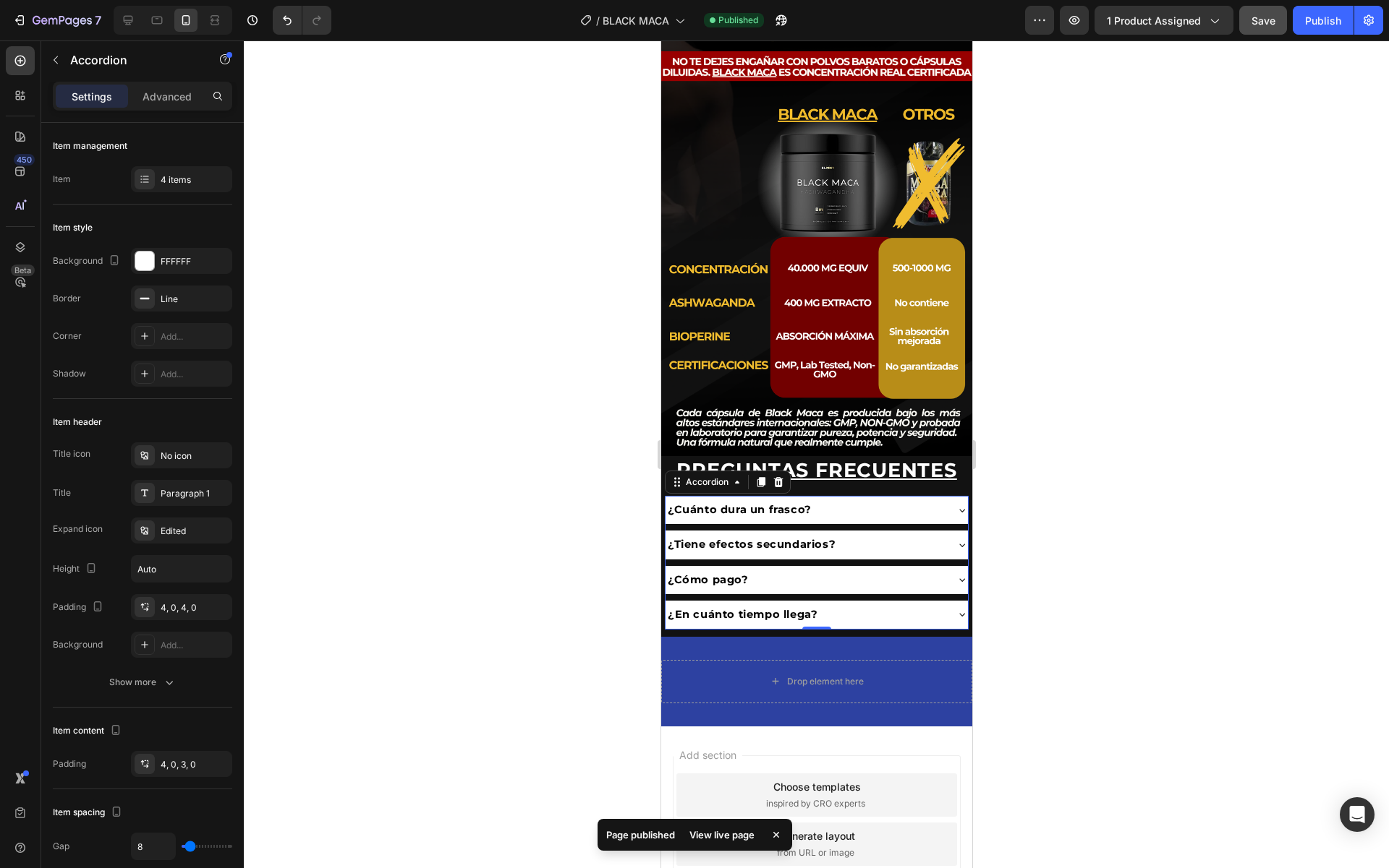
scroll to position [2639, 0]
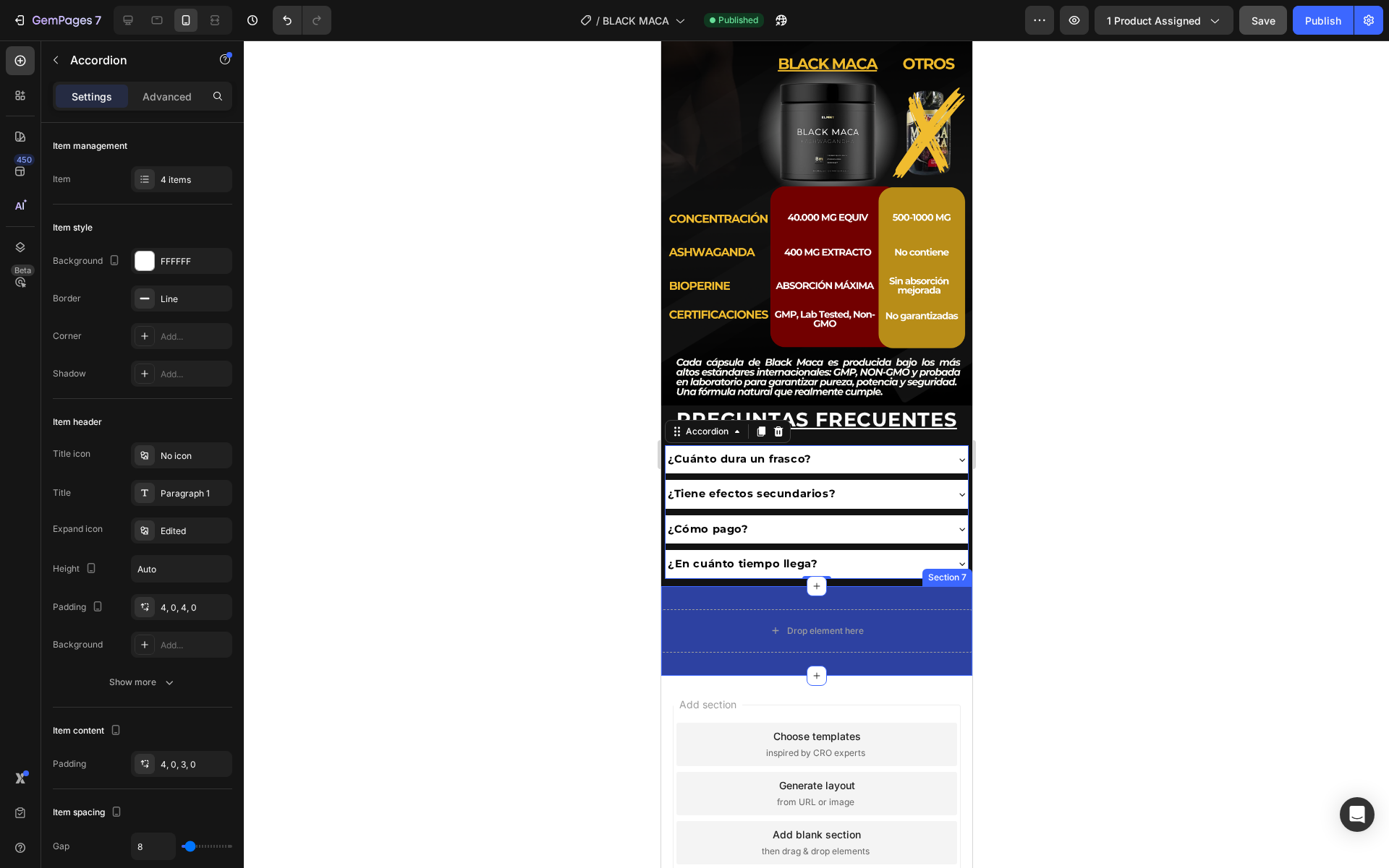
click at [896, 589] on div "Drop element here Section 7" at bounding box center [816, 630] width 311 height 90
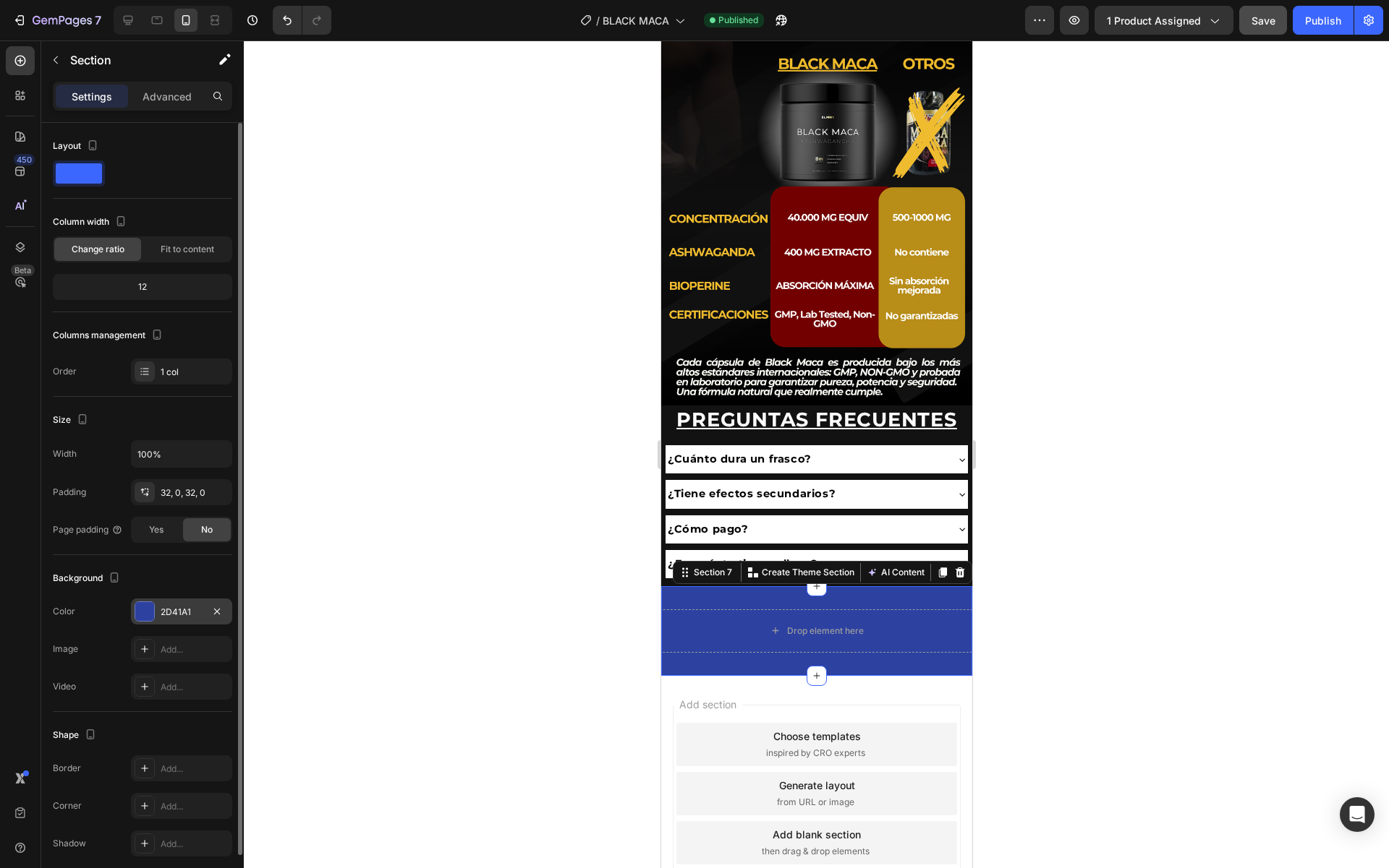
click at [146, 616] on div at bounding box center [145, 612] width 19 height 19
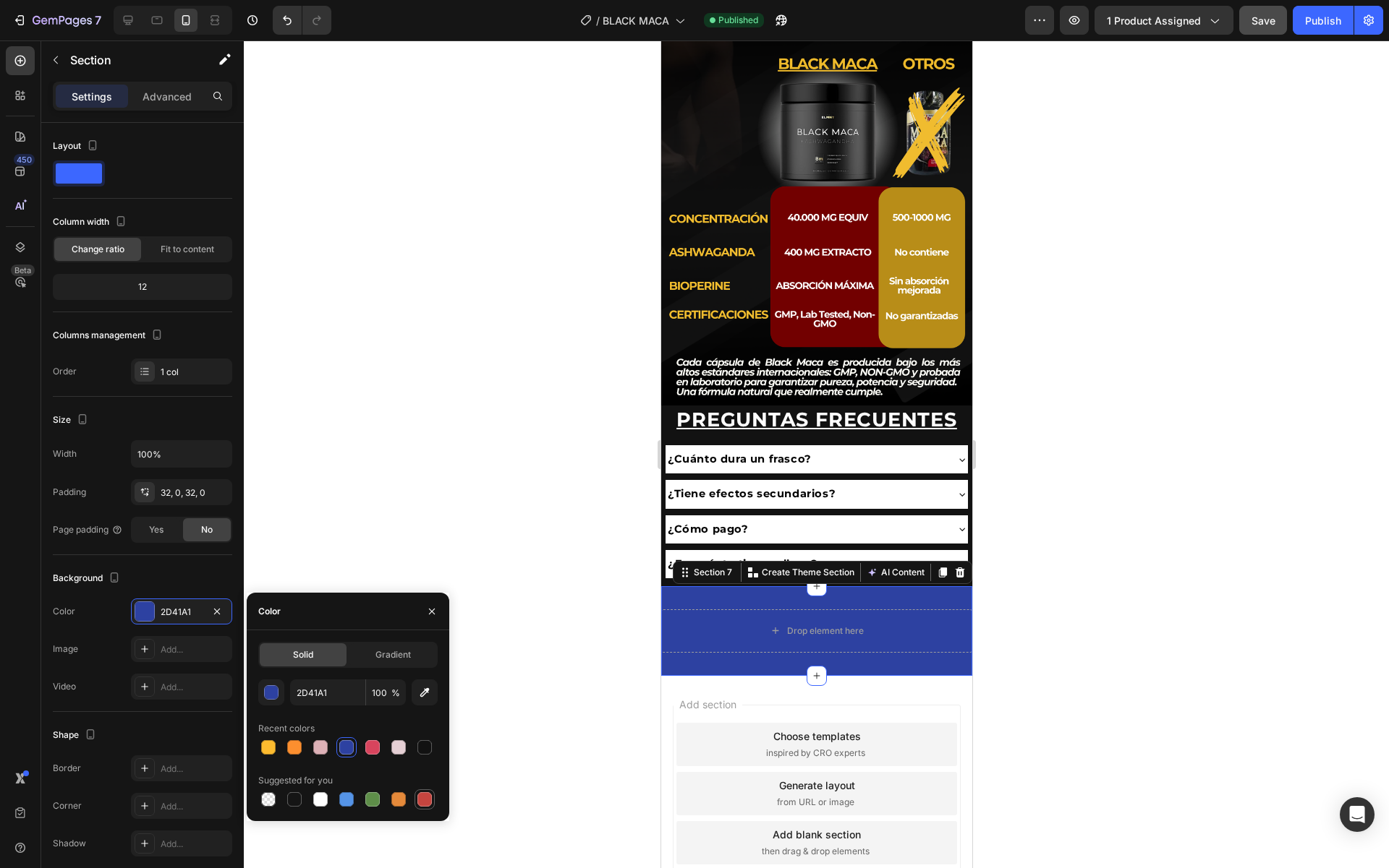
click at [423, 800] on div at bounding box center [425, 799] width 15 height 15
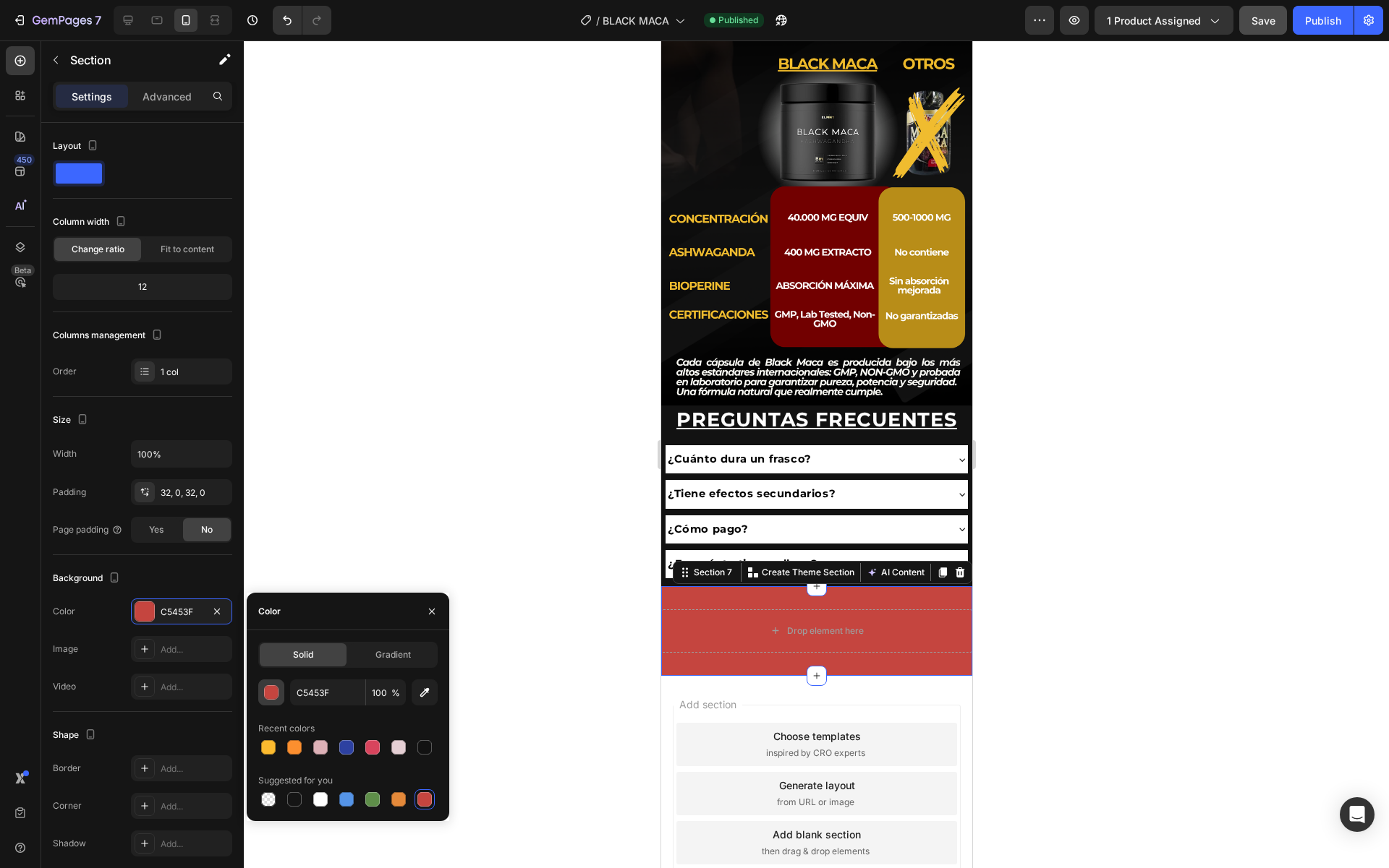
click at [270, 692] on div "button" at bounding box center [272, 693] width 15 height 15
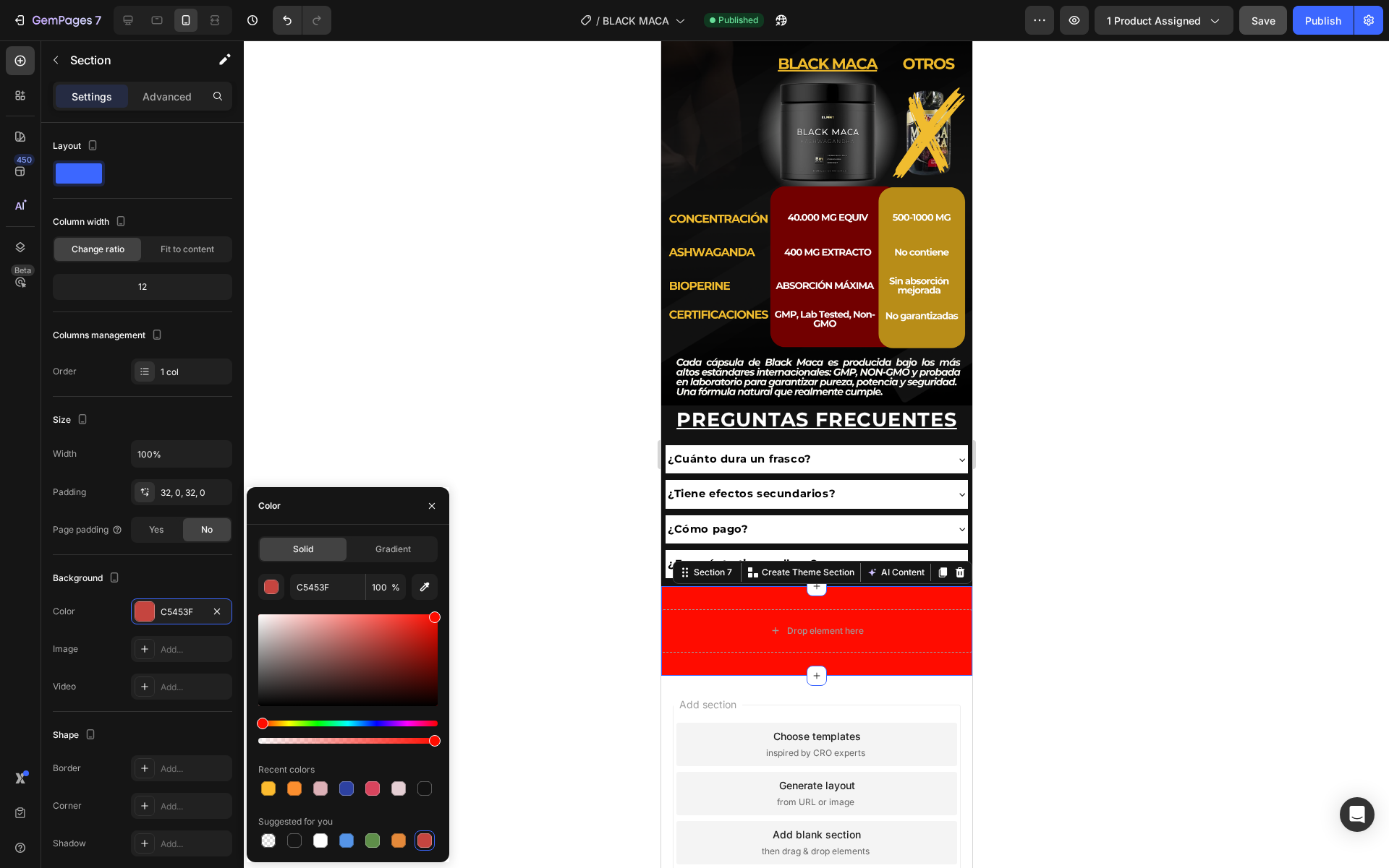
drag, startPoint x: 382, startPoint y: 643, endPoint x: 460, endPoint y: 599, distance: 89.6
click at [460, 0] on div "7 Version history / BLACK MACA Published Preview 1 product assigned Save Publis…" at bounding box center [694, 0] width 1389 height 0
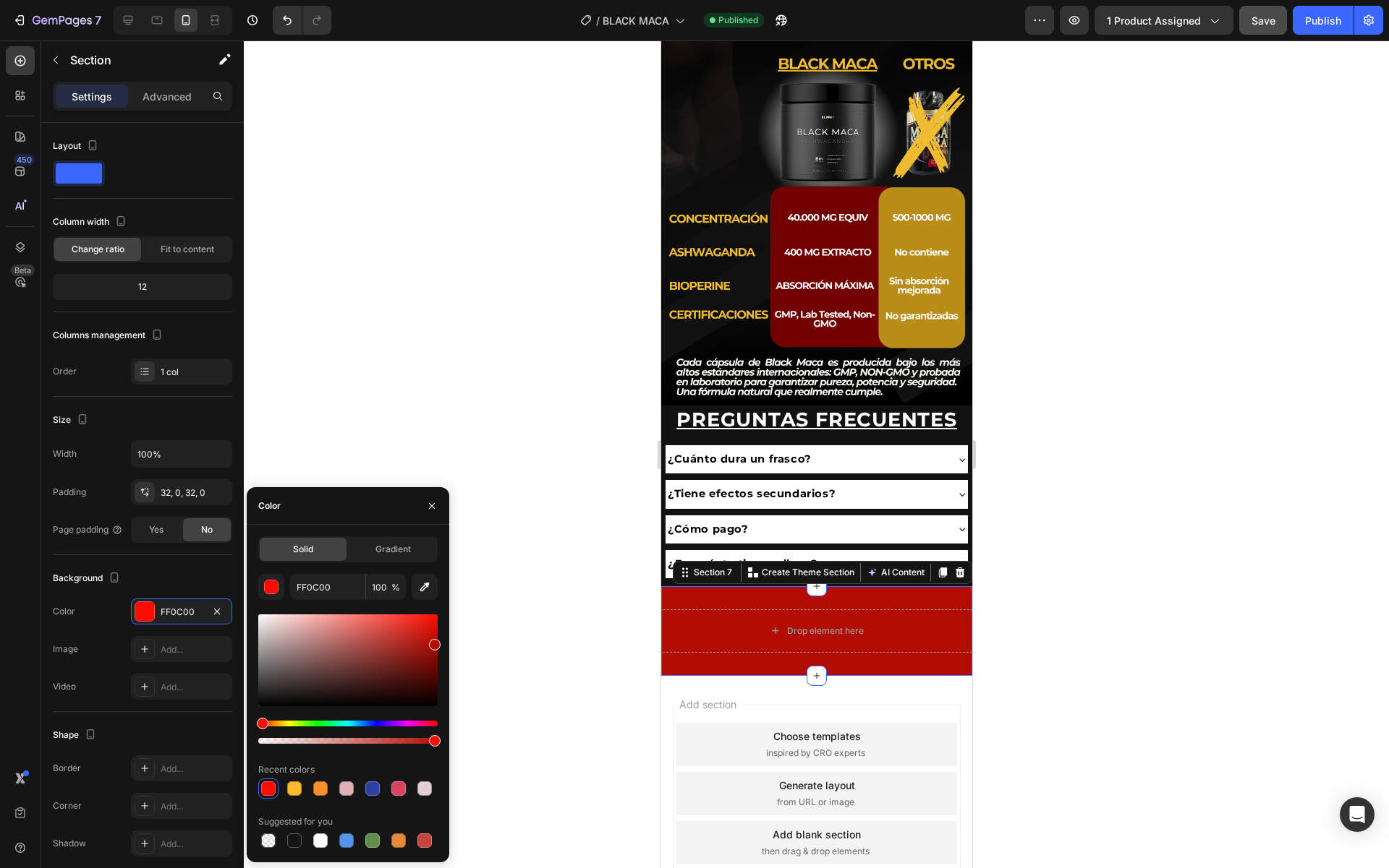
drag, startPoint x: 434, startPoint y: 619, endPoint x: 434, endPoint y: 641, distance: 22.0
click at [435, 641] on div at bounding box center [434, 644] width 11 height 11
type input "B20C03"
click at [1266, 28] on button "Save" at bounding box center [1262, 20] width 48 height 29
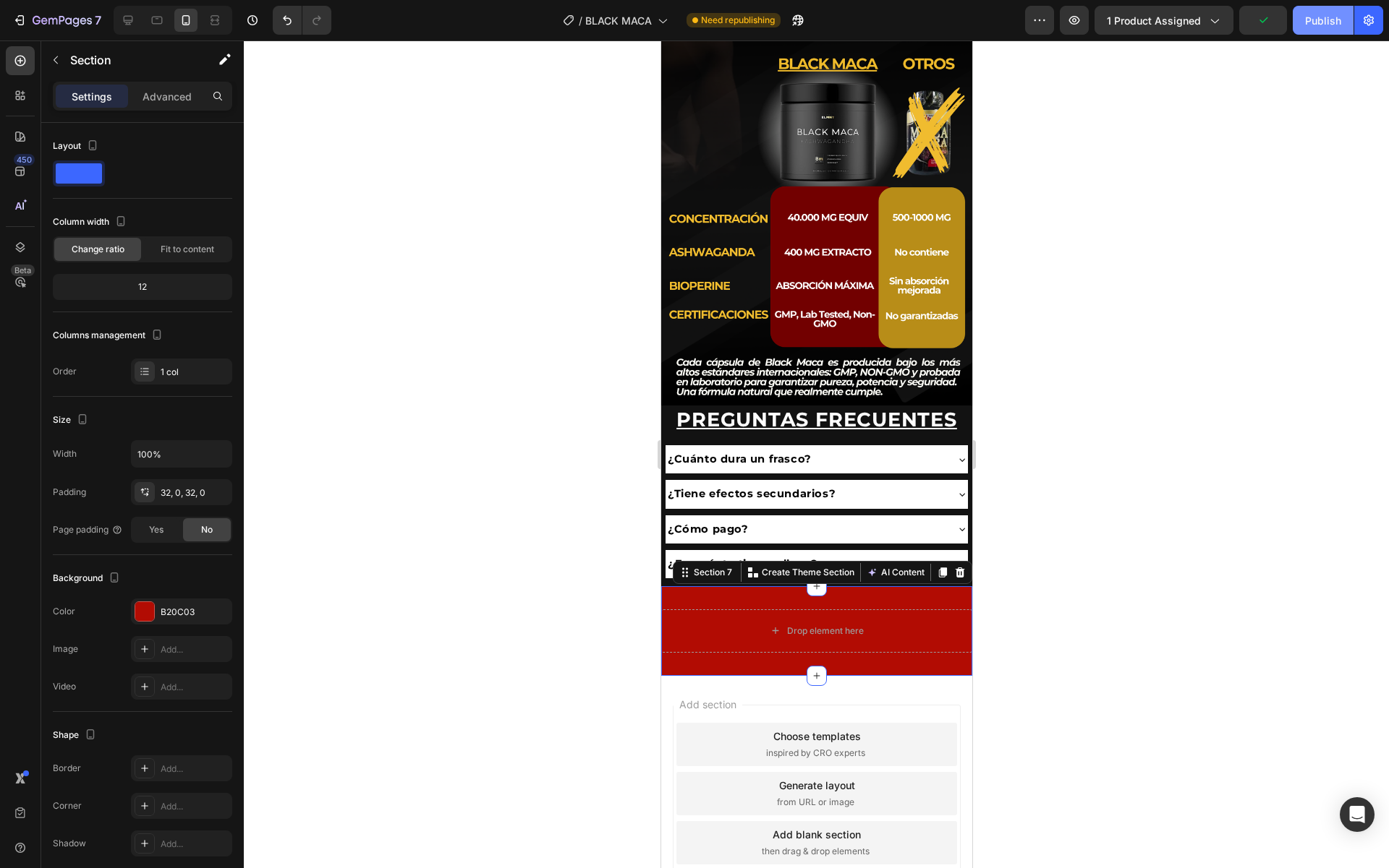
click at [1332, 20] on div "Publish" at bounding box center [1323, 20] width 36 height 15
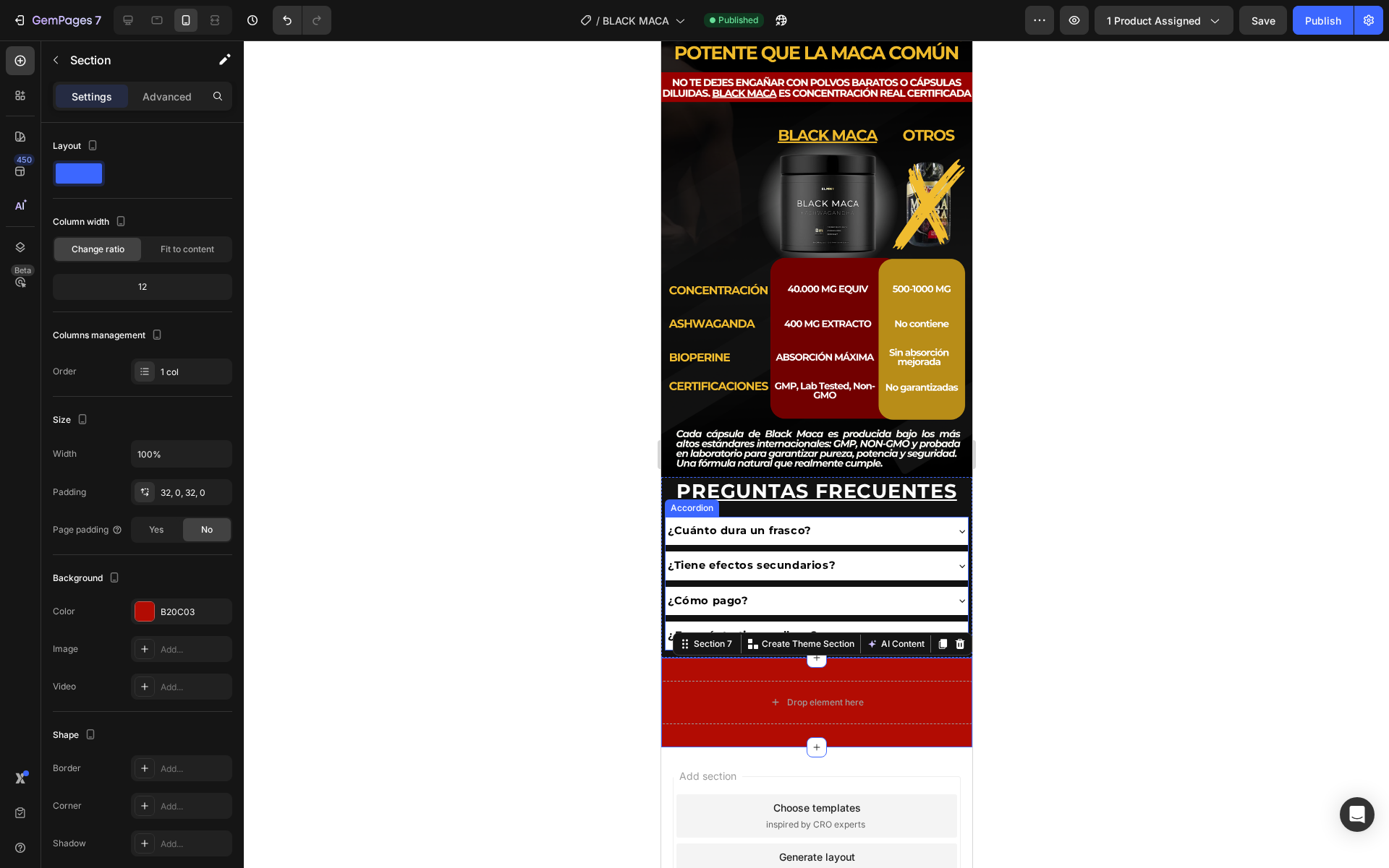
scroll to position [2566, 0]
click at [885, 541] on div "¿Cuánto dura un frasco?" at bounding box center [805, 532] width 280 height 23
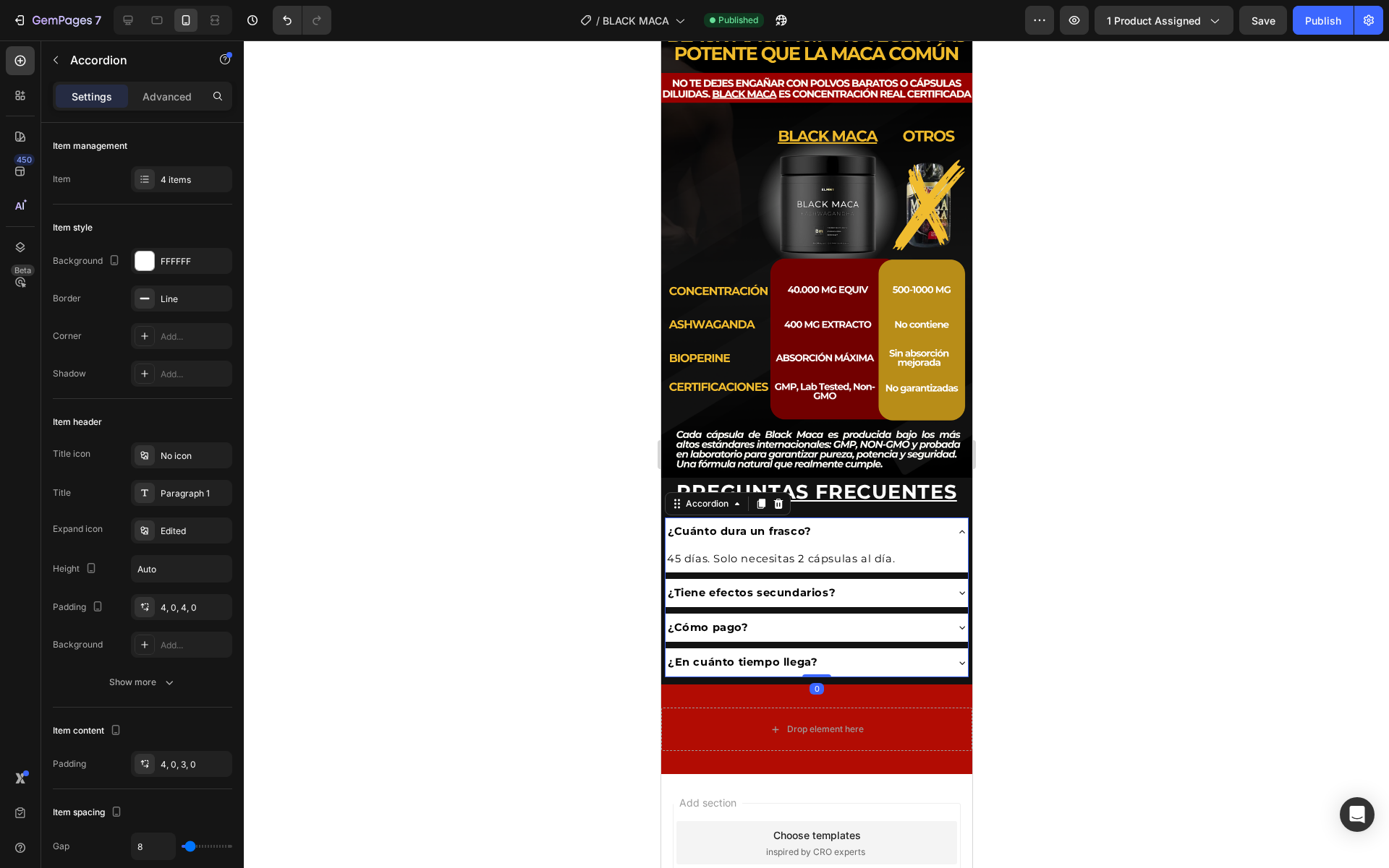
click at [884, 546] on div "45 días. Solo necesitas 2 cápsulas al día. Text Block" at bounding box center [816, 559] width 302 height 26
click at [880, 540] on div "¿Cuánto dura un frasco?" at bounding box center [805, 532] width 280 height 23
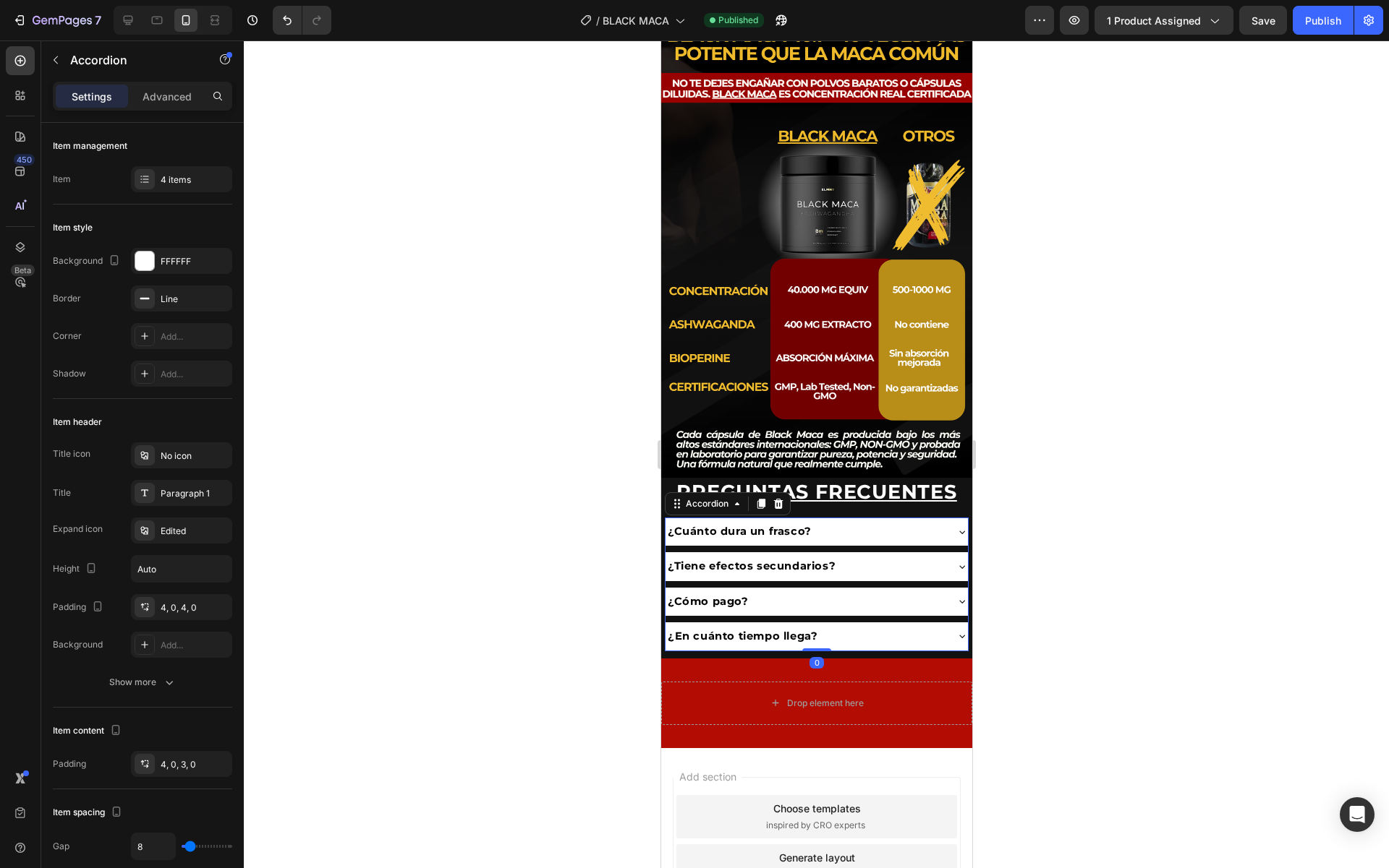
click at [879, 562] on div "¿Tiene efectos secundarios?" at bounding box center [805, 567] width 280 height 23
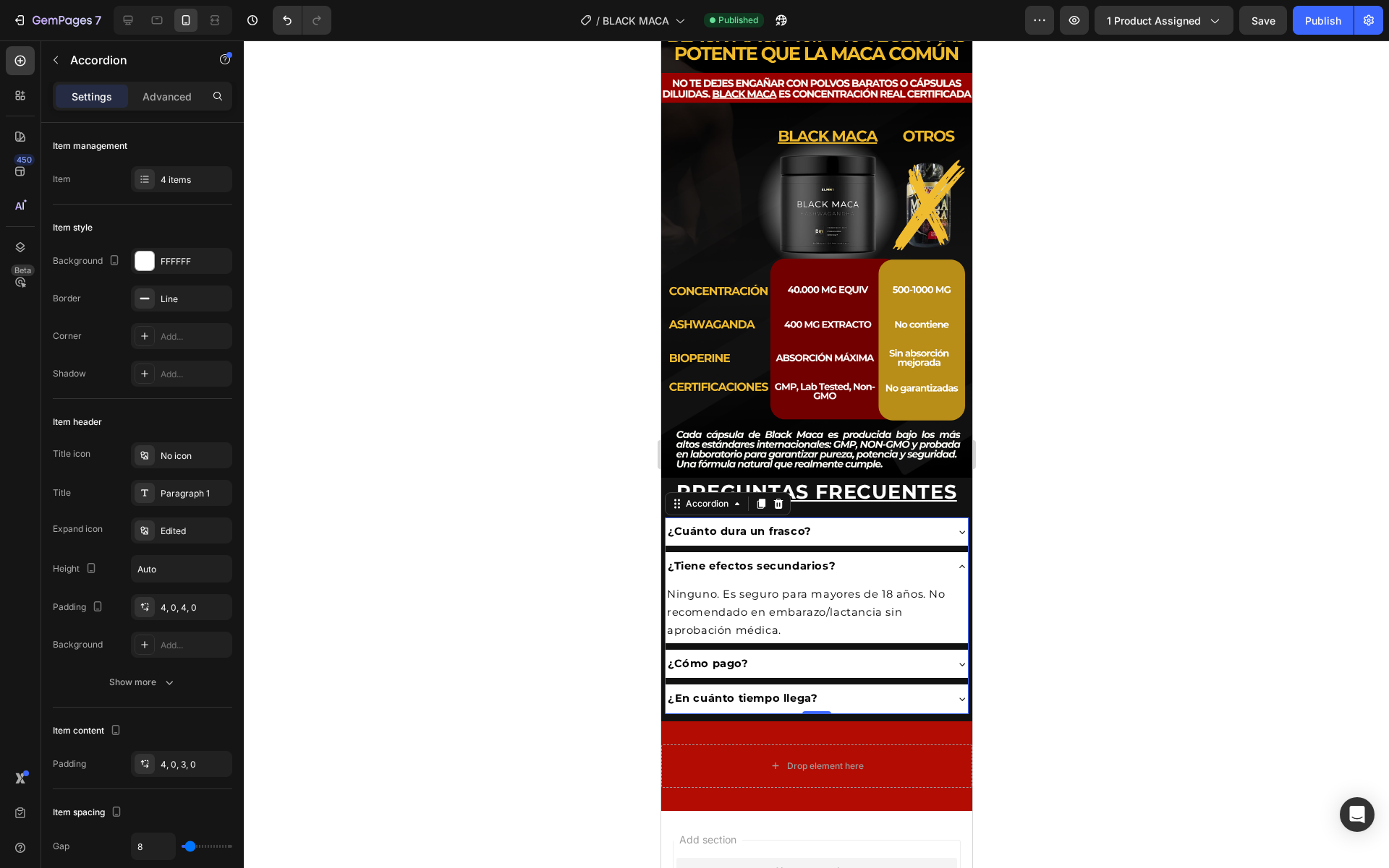
click at [879, 562] on div "¿Tiene efectos secundarios?" at bounding box center [805, 567] width 280 height 23
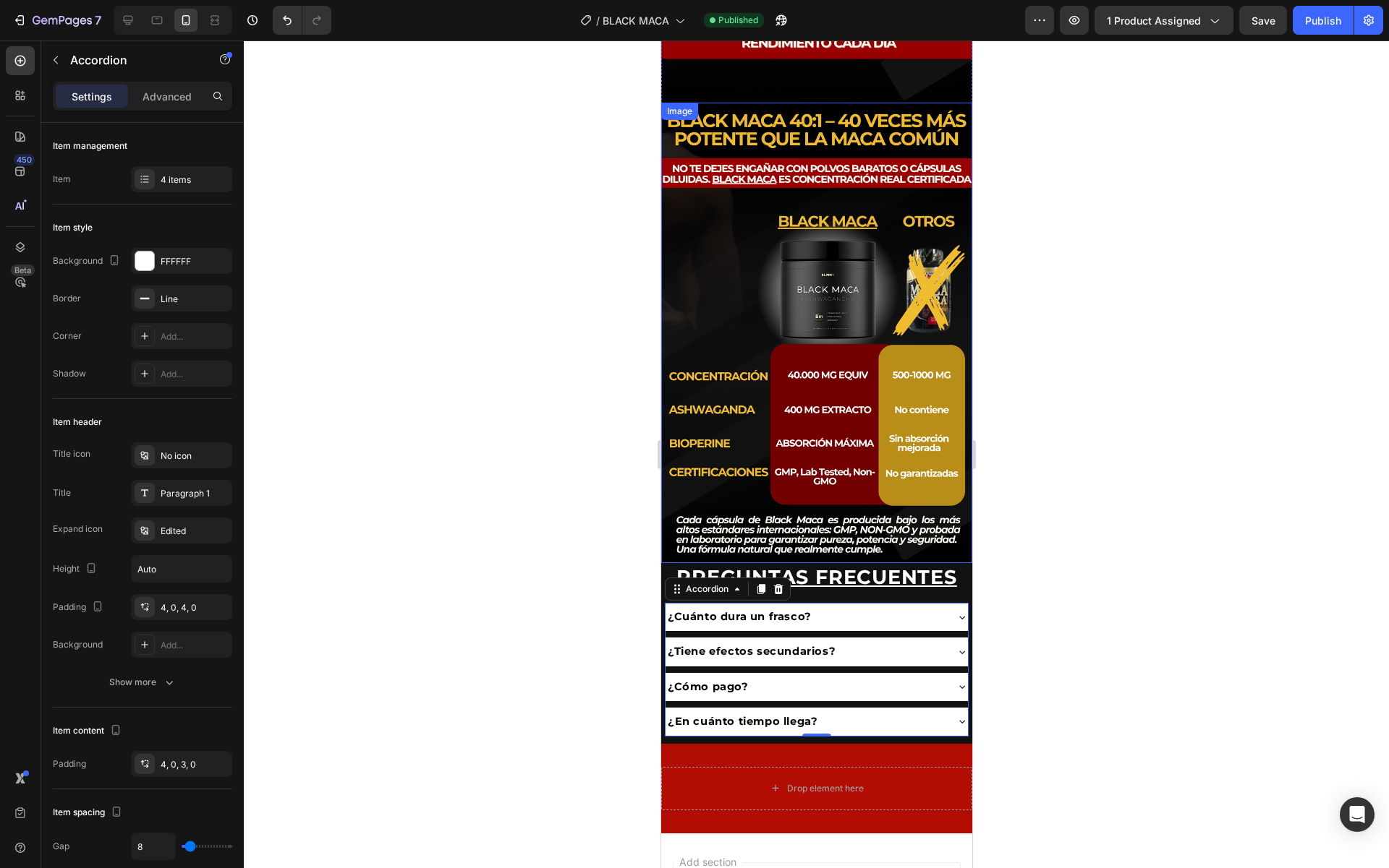
scroll to position [2480, 0]
